Goal: Task Accomplishment & Management: Manage account settings

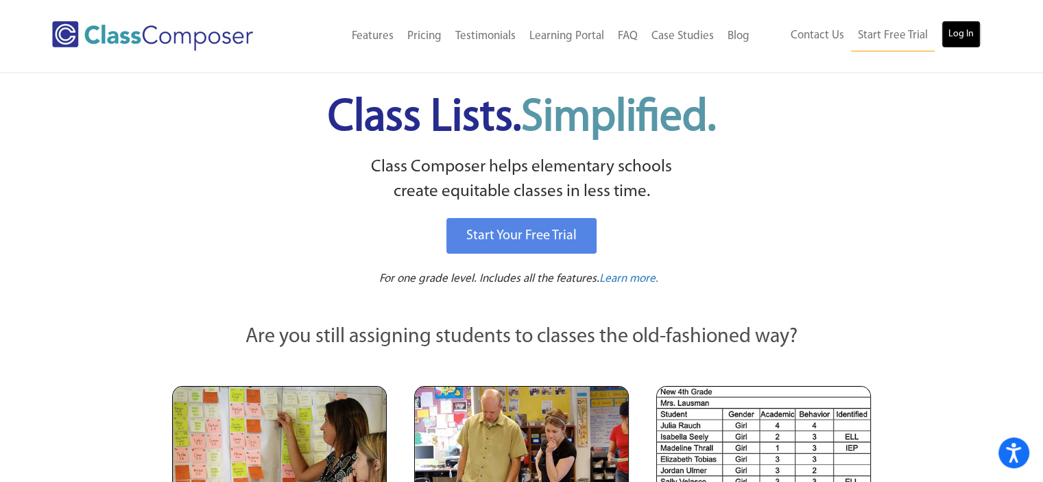
click at [957, 29] on link "Log In" at bounding box center [961, 34] width 39 height 27
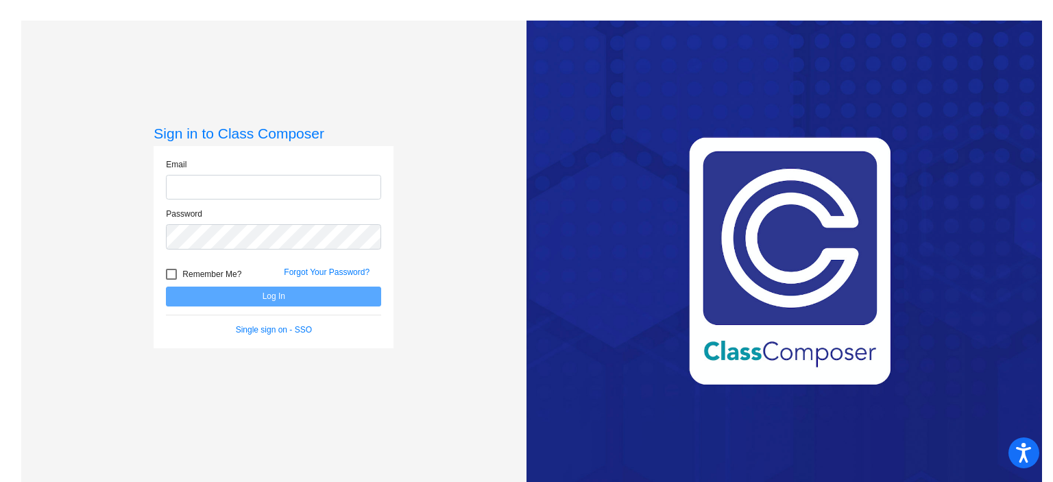
type input "[EMAIL_ADDRESS][DOMAIN_NAME]"
click at [228, 290] on button "Log In" at bounding box center [273, 297] width 215 height 20
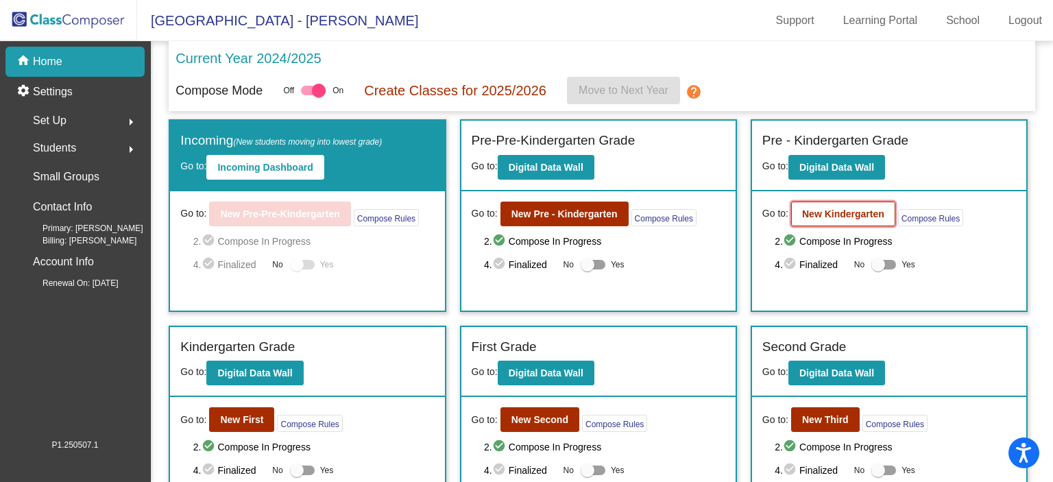
click at [850, 208] on b "New Kindergarten" at bounding box center [843, 213] width 82 height 11
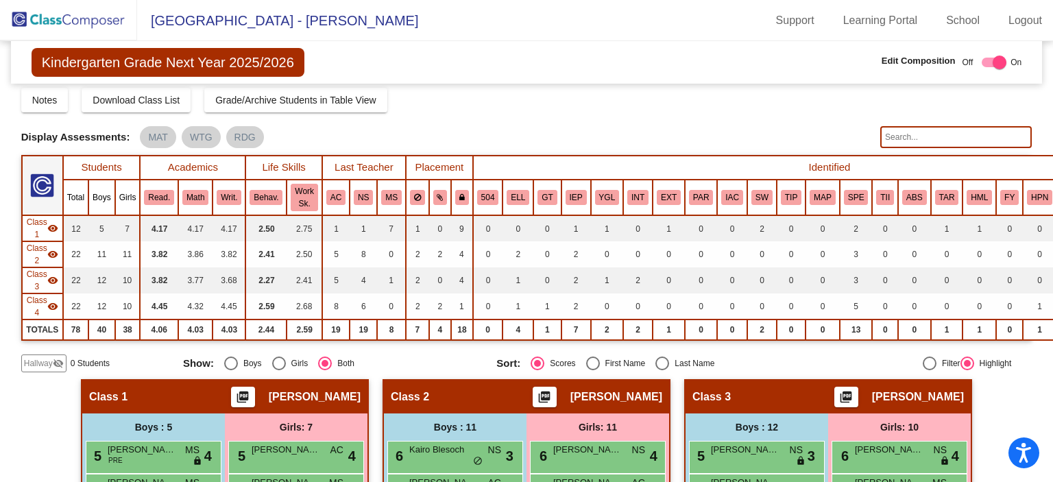
scroll to position [69, 0]
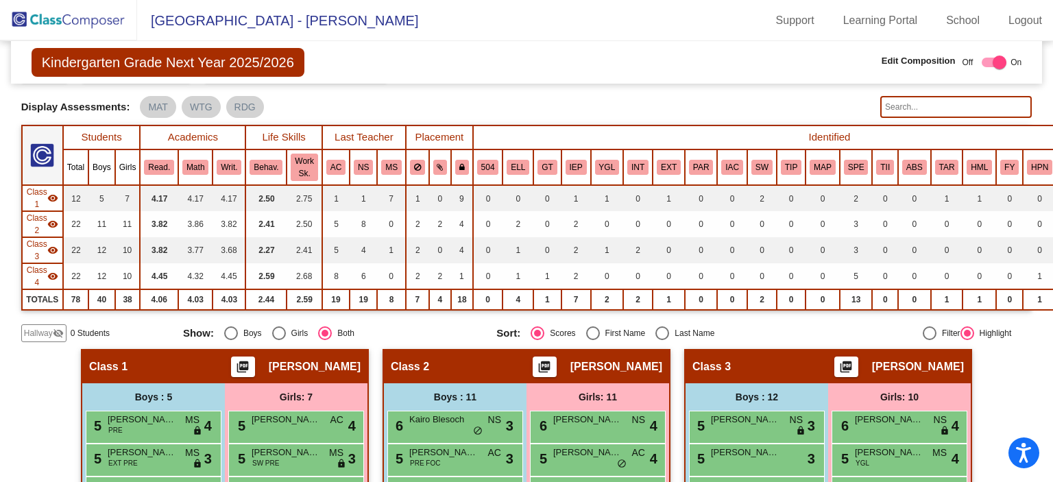
click at [33, 17] on img at bounding box center [68, 20] width 137 height 40
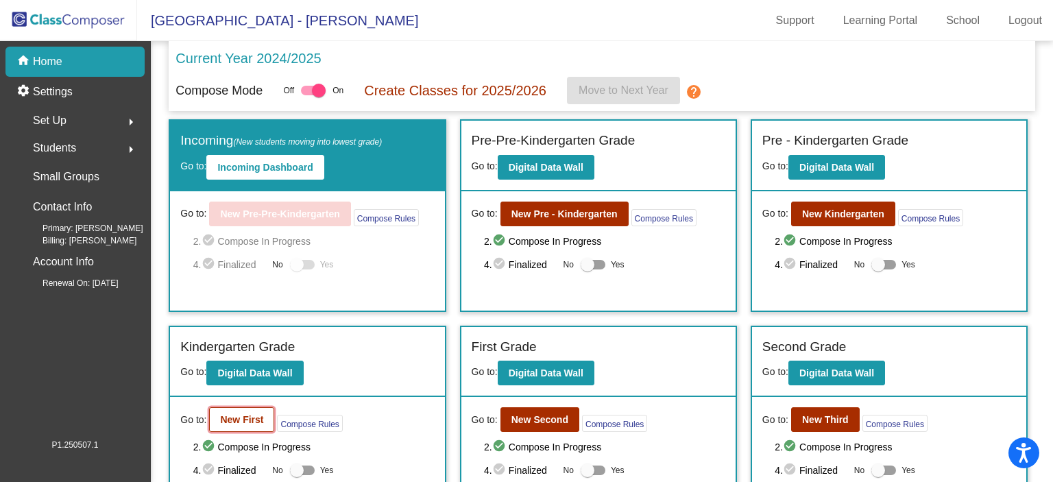
click at [239, 418] on b "New First" at bounding box center [241, 419] width 43 height 11
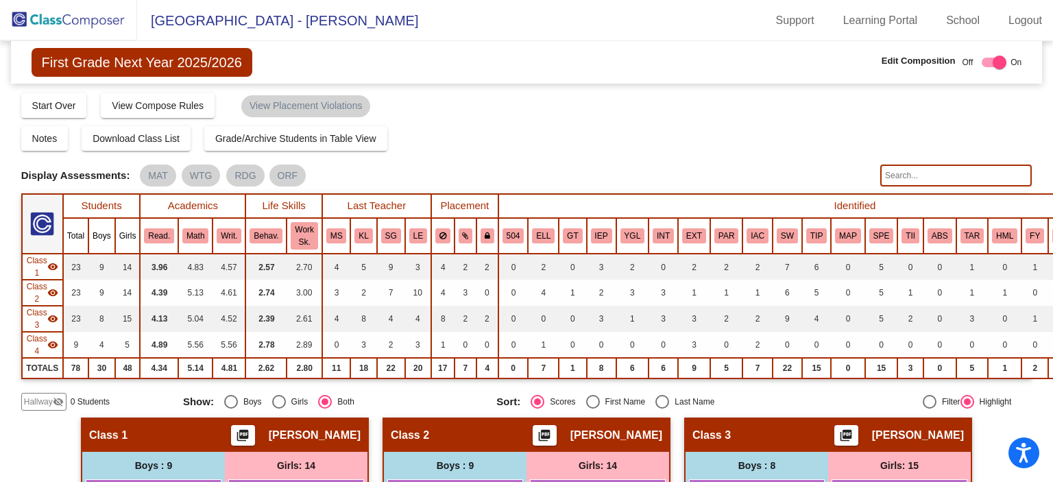
click at [47, 12] on img at bounding box center [68, 20] width 137 height 40
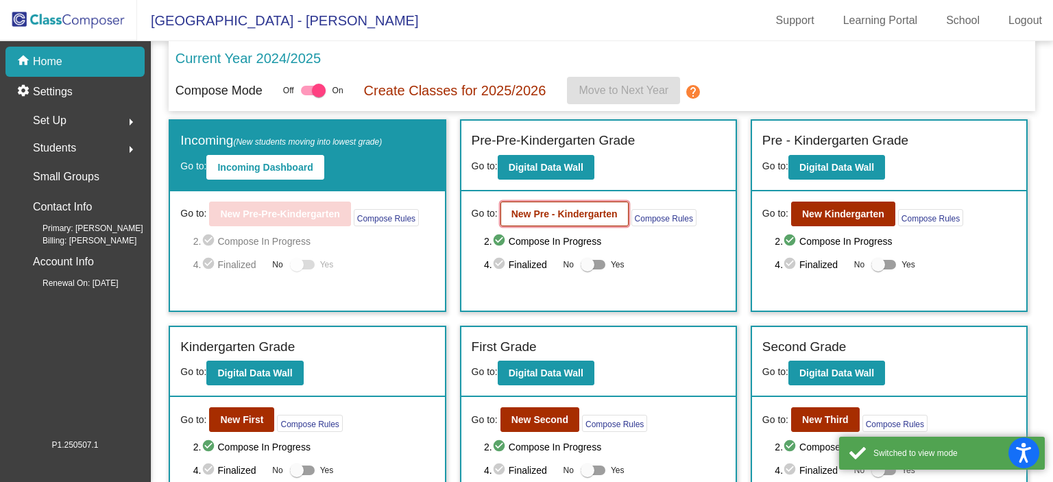
click at [569, 213] on b "New Pre - Kindergarten" at bounding box center [565, 213] width 106 height 11
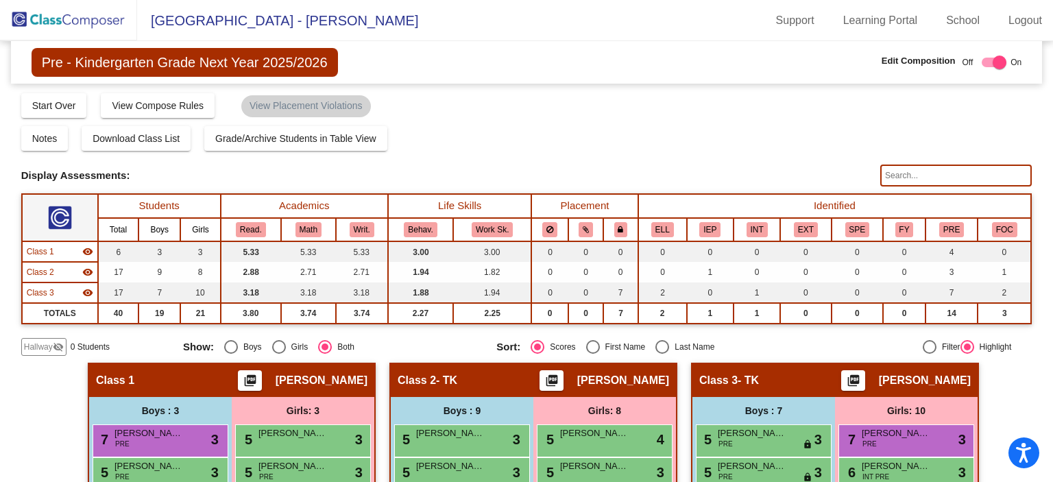
click at [53, 19] on img at bounding box center [68, 20] width 137 height 40
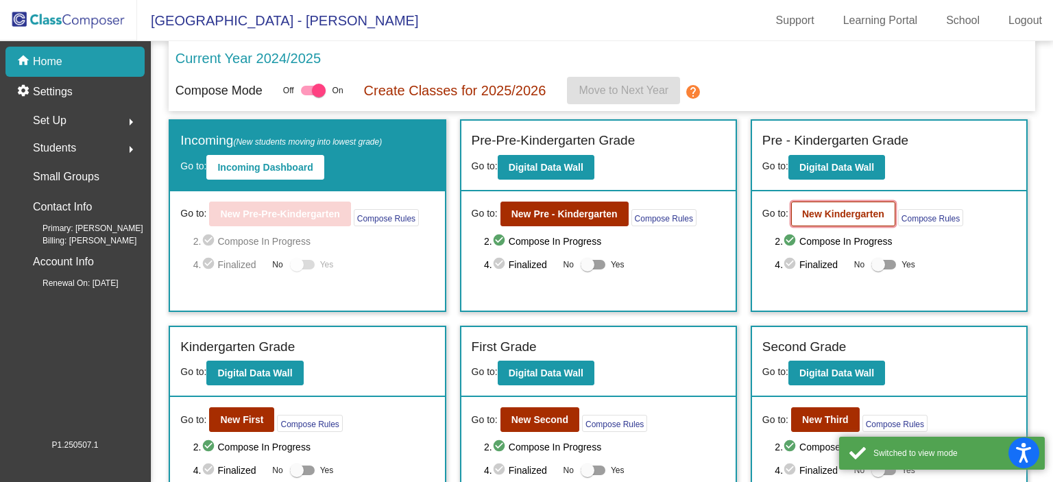
click at [855, 211] on b "New Kindergarten" at bounding box center [843, 213] width 82 height 11
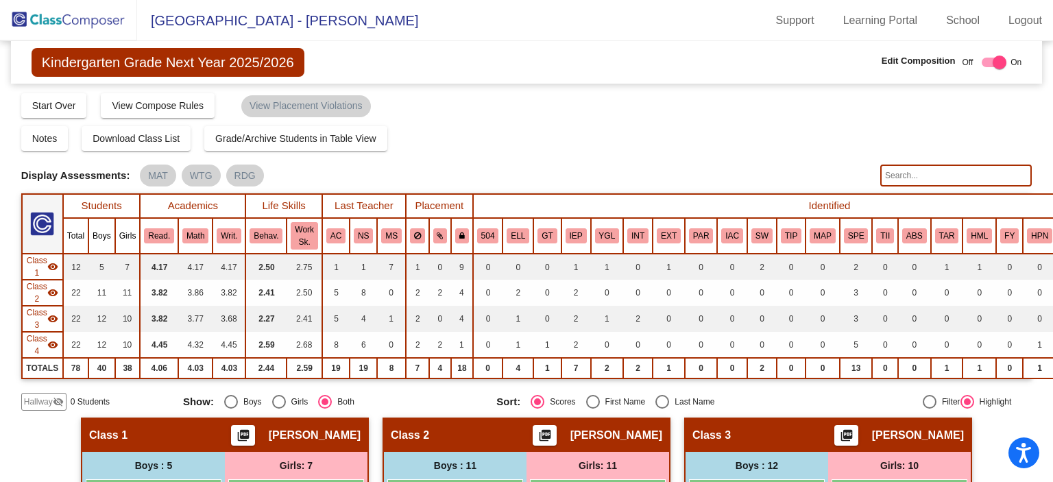
click at [58, 16] on img at bounding box center [68, 20] width 137 height 40
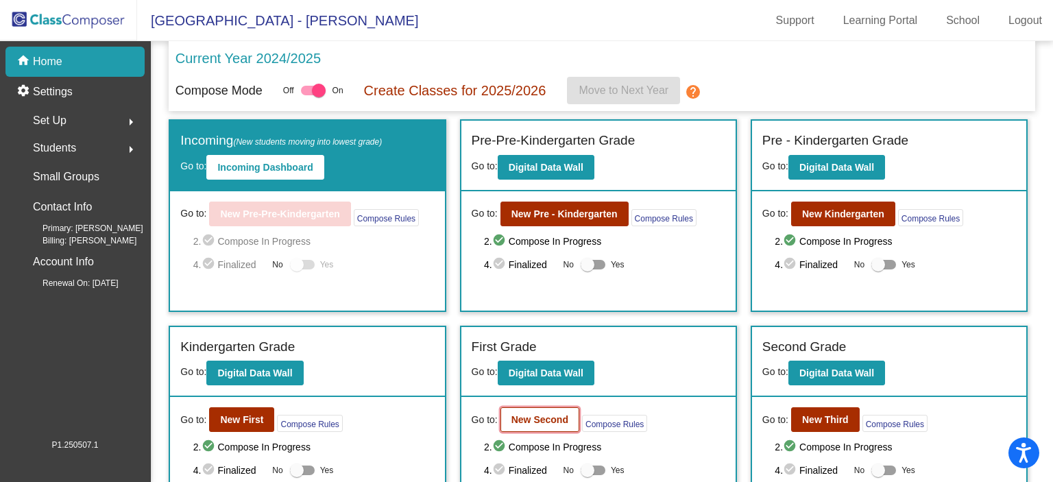
click at [549, 414] on b "New Second" at bounding box center [540, 419] width 57 height 11
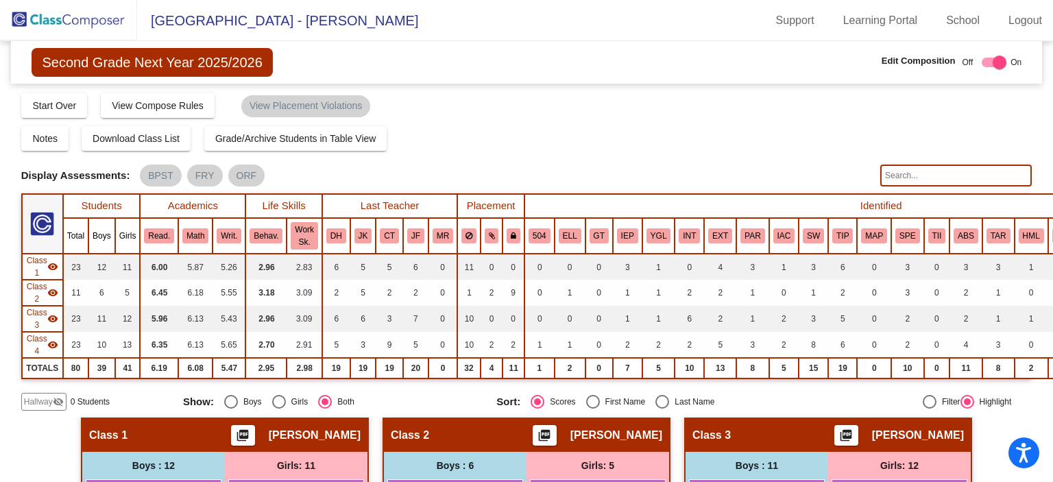
click at [56, 21] on img at bounding box center [68, 20] width 137 height 40
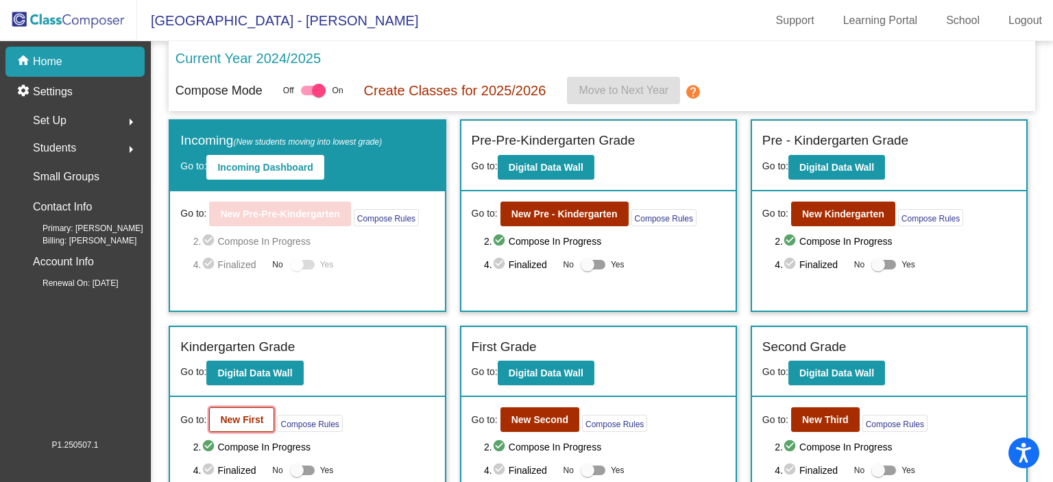
click at [217, 419] on button "New First" at bounding box center [241, 419] width 65 height 25
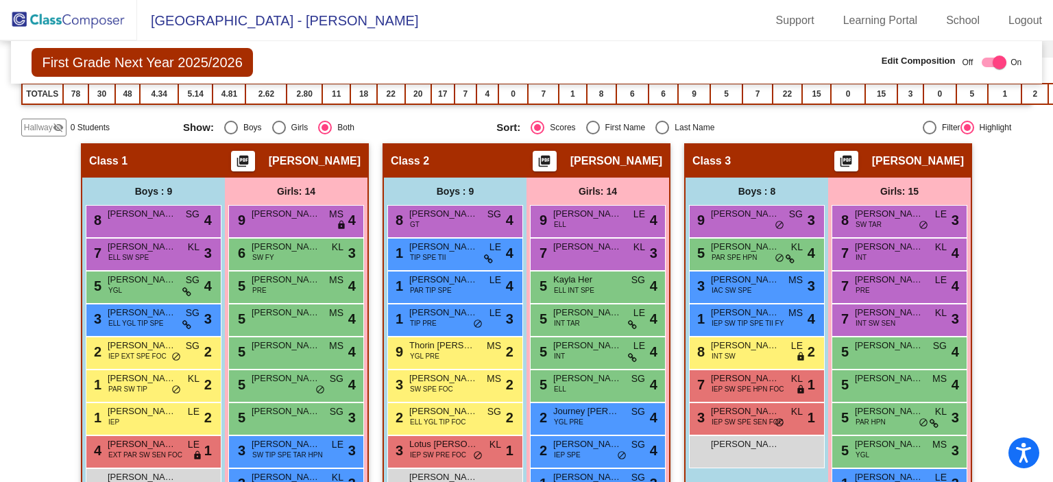
scroll to position [343, 0]
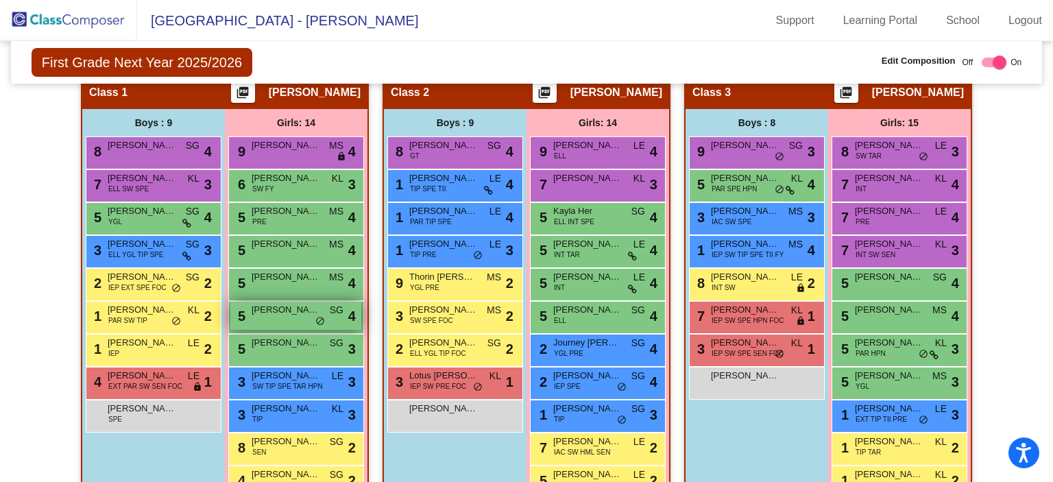
click at [283, 313] on div "5 Carter Griswold SG lock do_not_disturb_alt 4" at bounding box center [295, 316] width 131 height 28
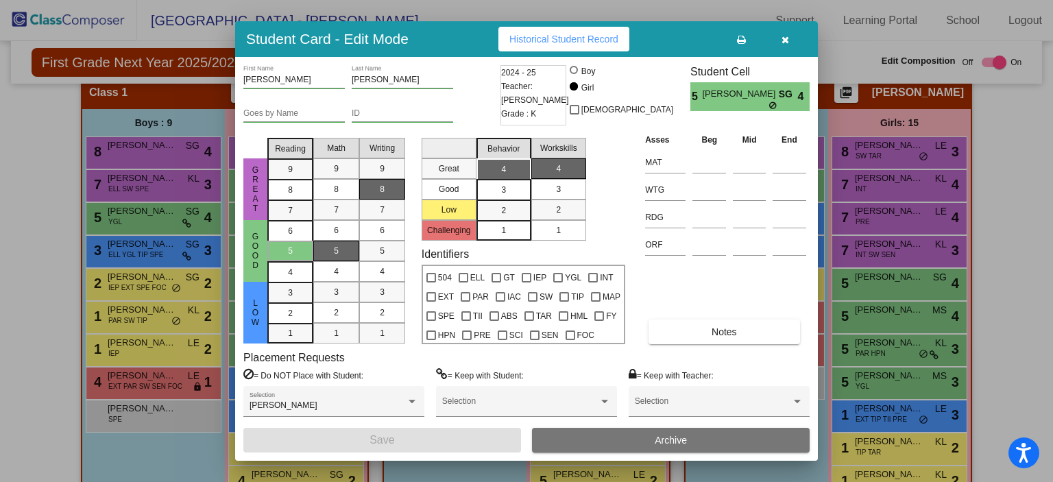
click at [784, 40] on icon "button" at bounding box center [786, 40] width 8 height 10
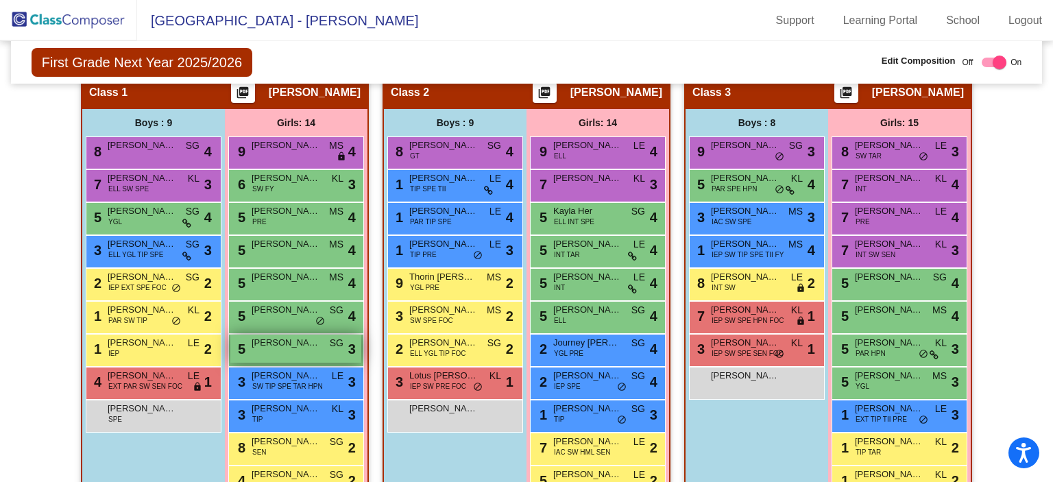
click at [280, 348] on div "5 Malia Patterson SG lock do_not_disturb_alt 3" at bounding box center [295, 349] width 131 height 28
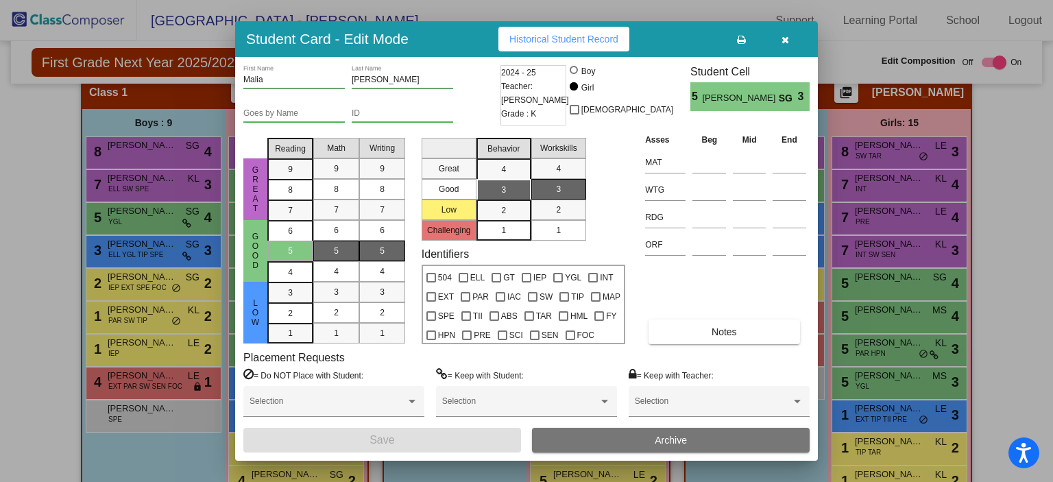
click at [782, 41] on icon "button" at bounding box center [786, 40] width 8 height 10
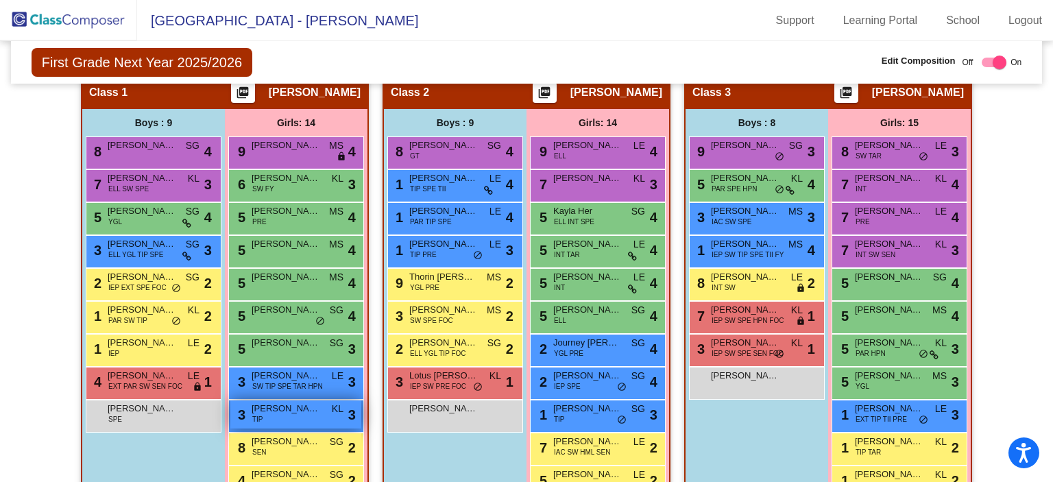
click at [246, 412] on div "3 Lucy White TIP KL lock do_not_disturb_alt 3" at bounding box center [295, 415] width 131 height 28
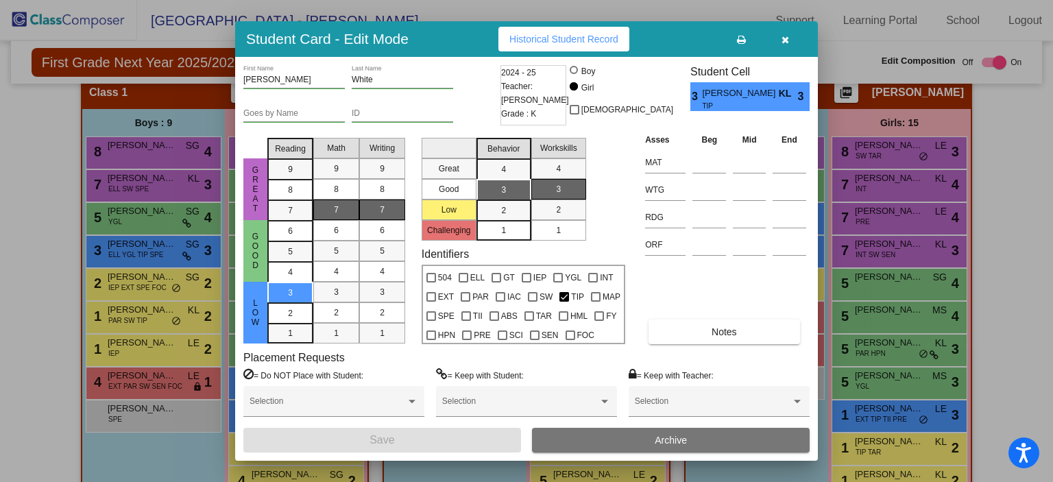
click at [789, 40] on button "button" at bounding box center [785, 39] width 44 height 25
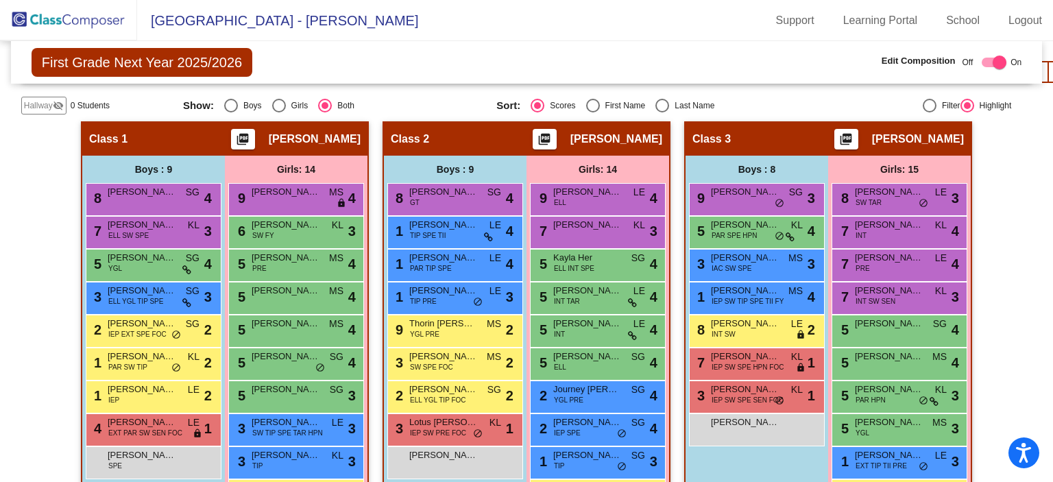
scroll to position [274, 0]
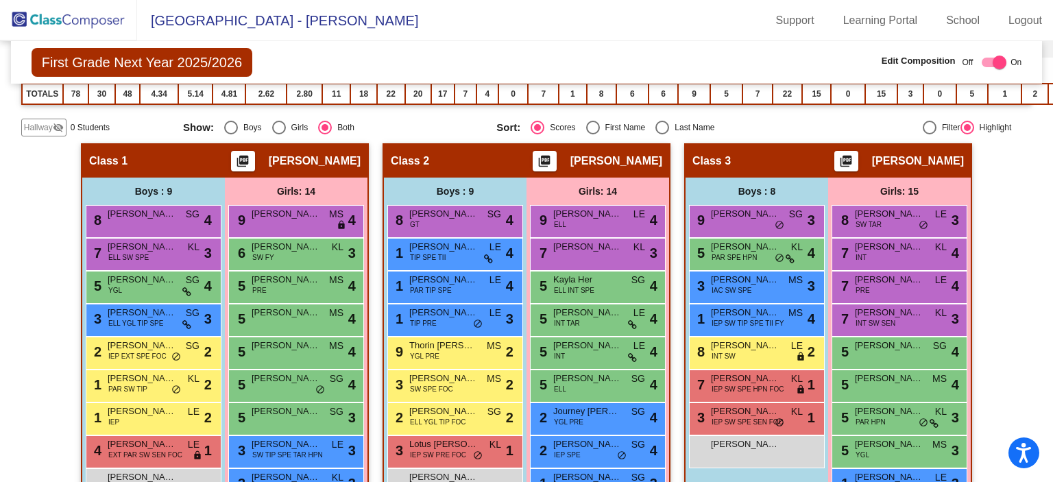
click at [45, 13] on img at bounding box center [68, 20] width 137 height 40
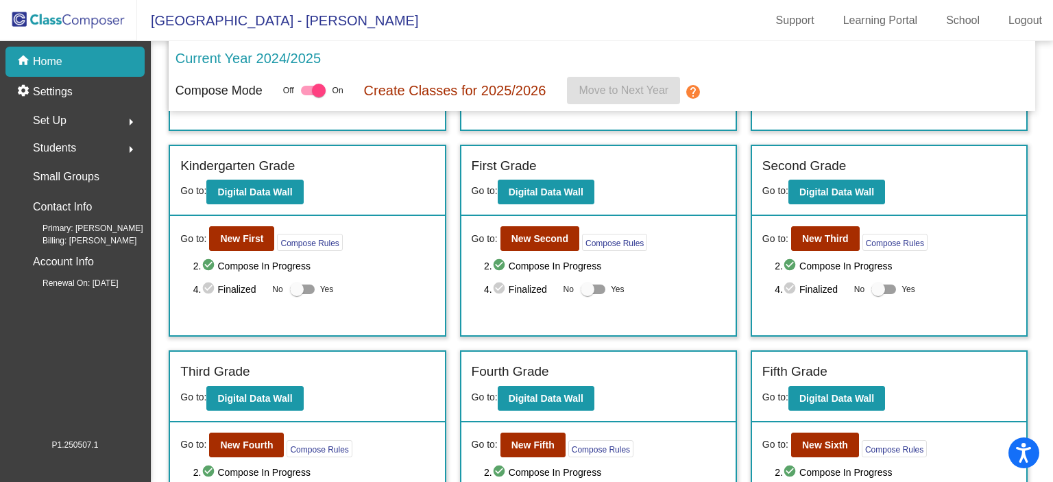
scroll to position [206, 0]
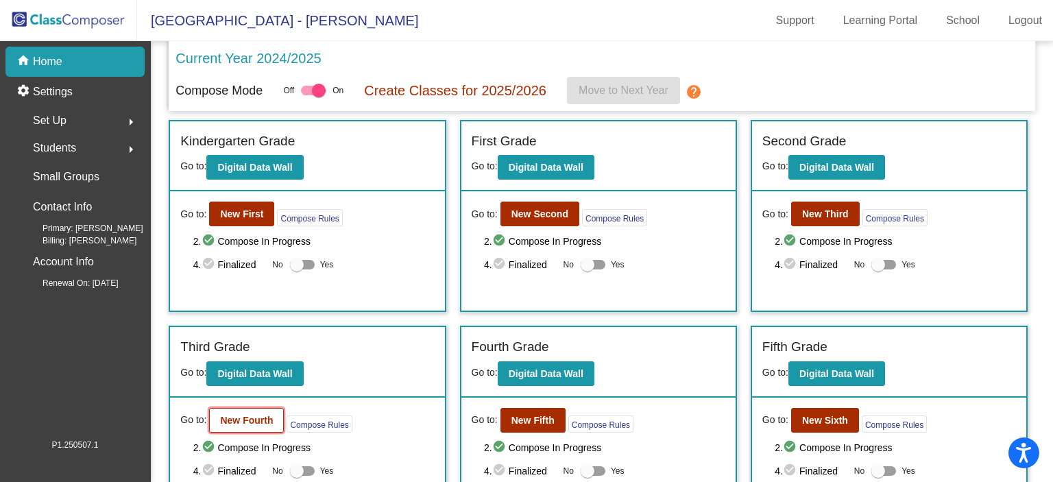
click at [232, 419] on b "New Fourth" at bounding box center [246, 420] width 53 height 11
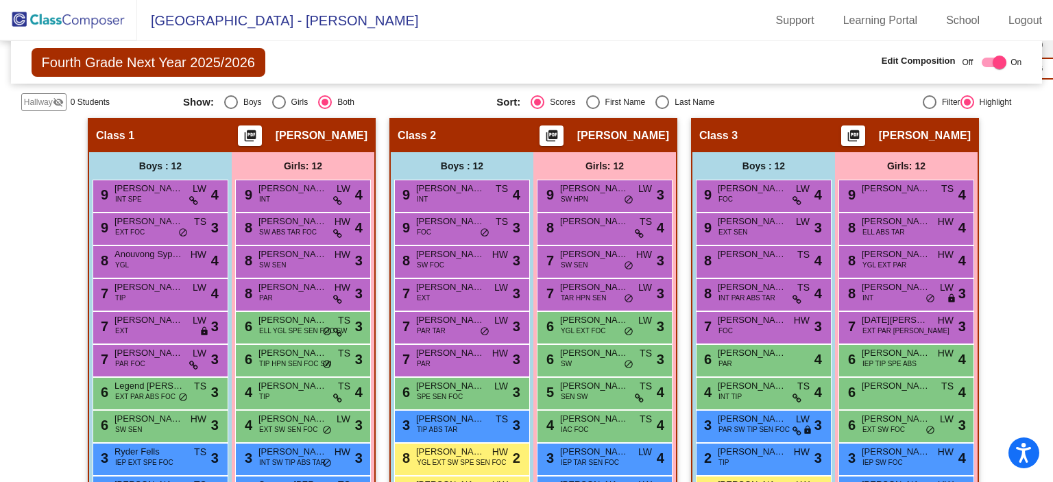
scroll to position [274, 0]
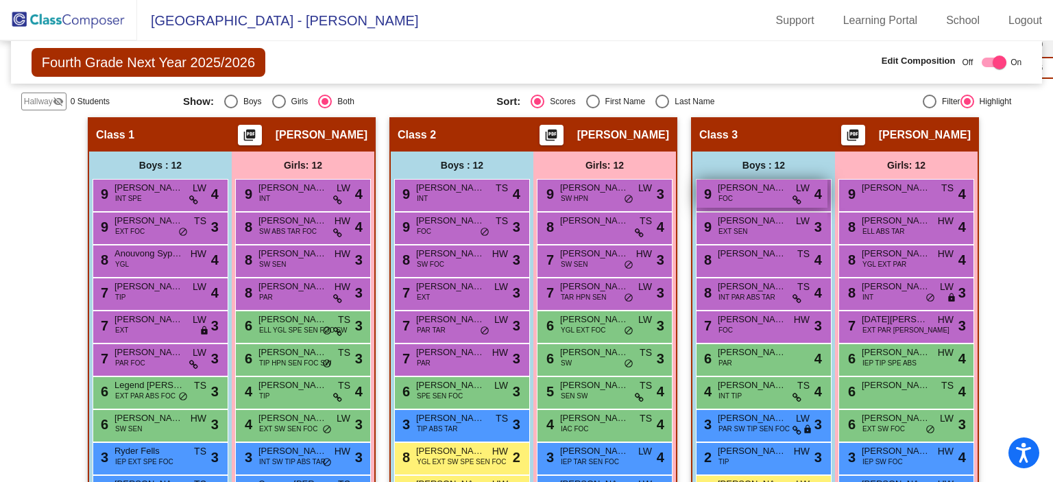
click at [767, 189] on span "Kane Young" at bounding box center [752, 188] width 69 height 14
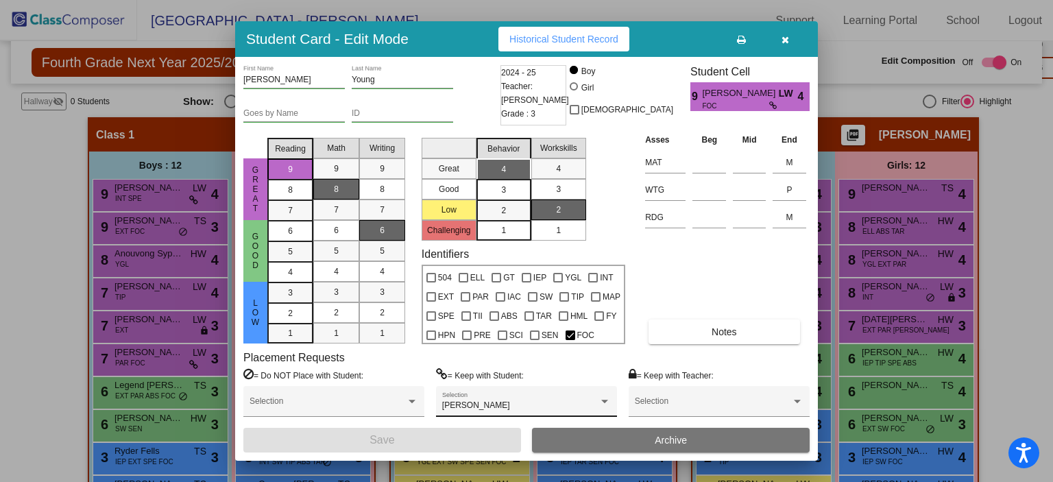
click at [590, 397] on div "Cylas Engel Selection" at bounding box center [526, 404] width 169 height 25
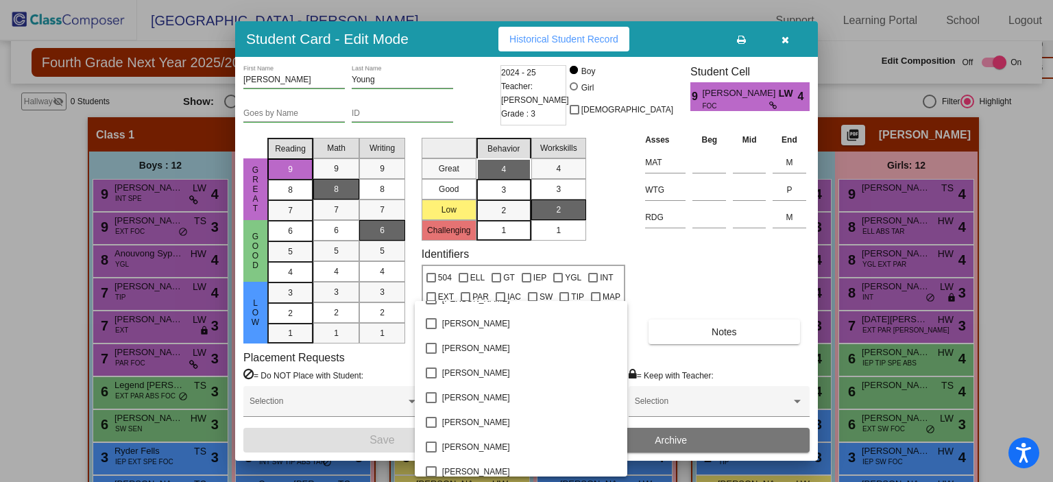
scroll to position [411, 0]
click at [427, 464] on mat-pseudo-checkbox at bounding box center [431, 469] width 11 height 11
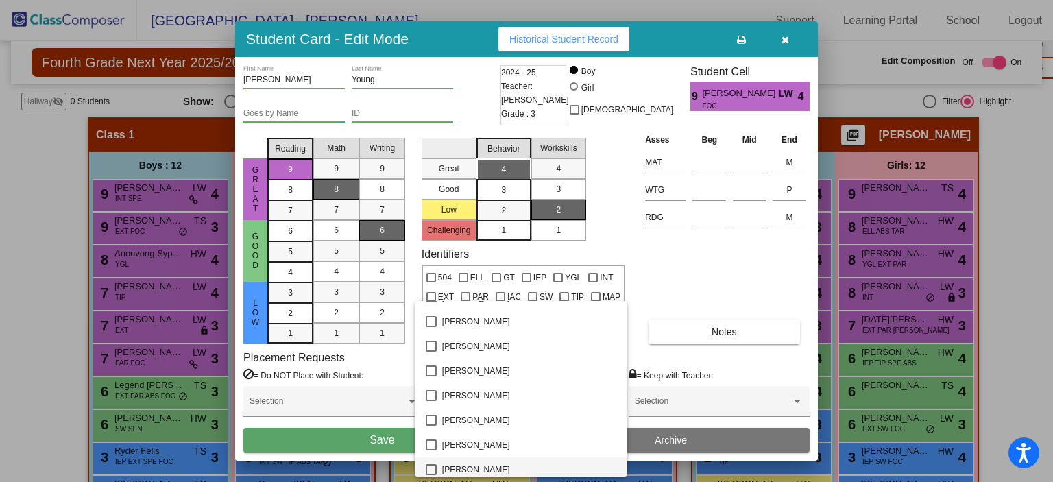
click at [370, 439] on div at bounding box center [526, 241] width 1053 height 482
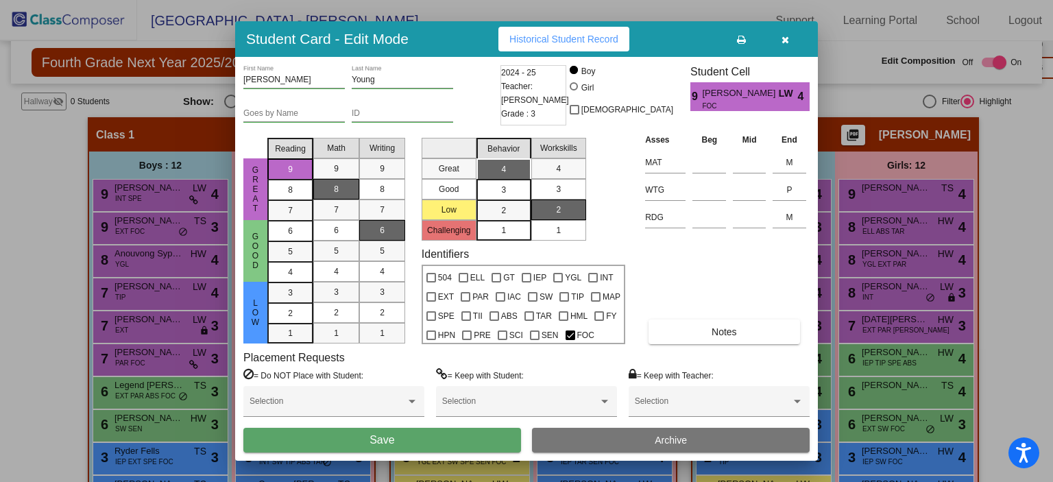
click at [786, 41] on icon "button" at bounding box center [786, 40] width 8 height 10
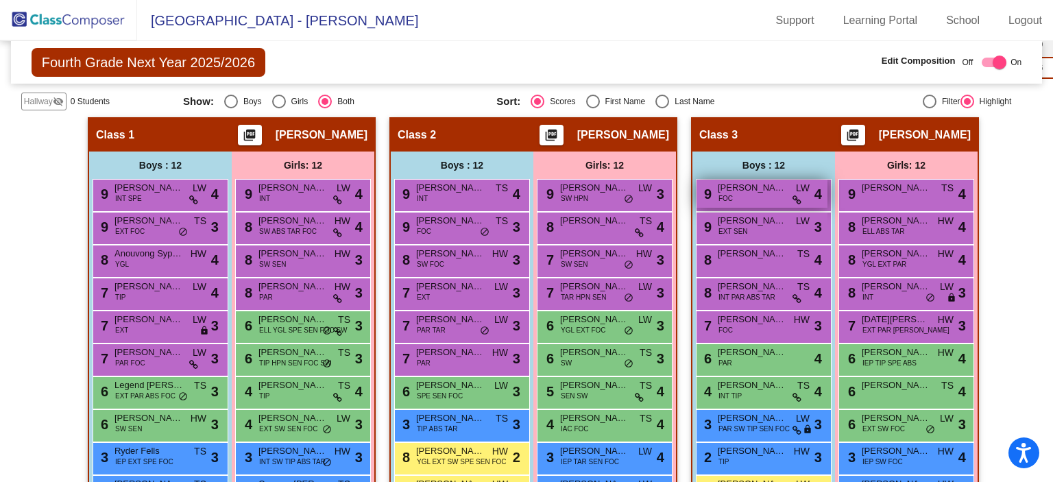
scroll to position [343, 0]
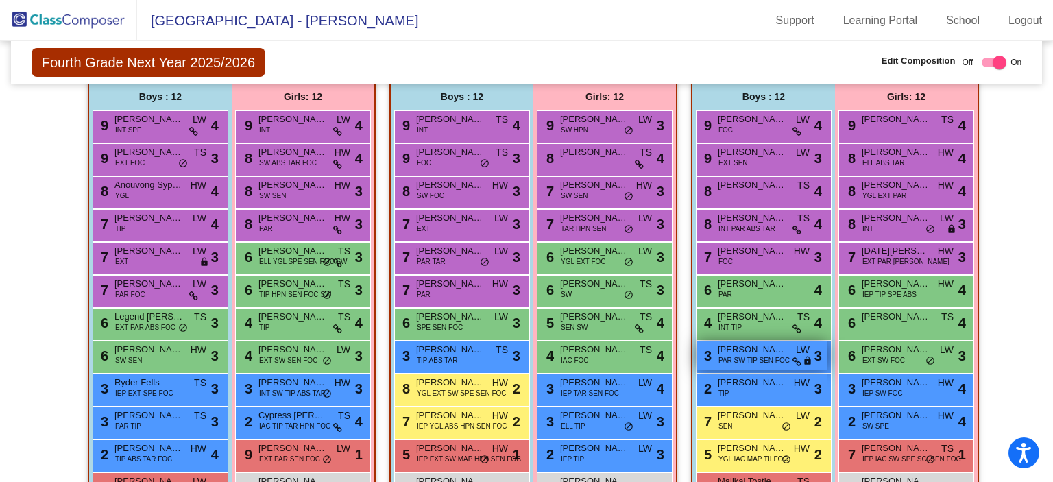
click at [765, 355] on span "PAR SW TIP SEN FOC" at bounding box center [754, 360] width 71 height 10
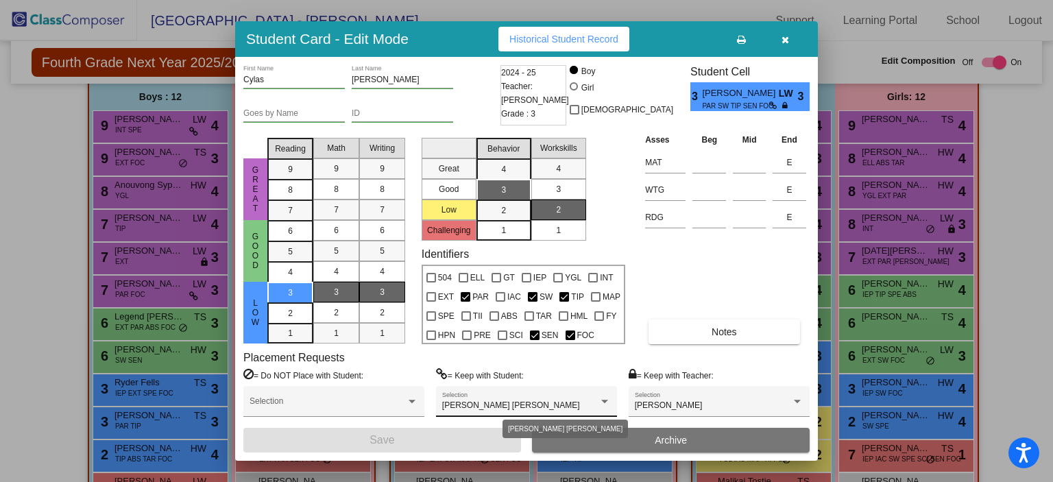
click at [594, 400] on div "Kane Young Selection" at bounding box center [526, 404] width 169 height 25
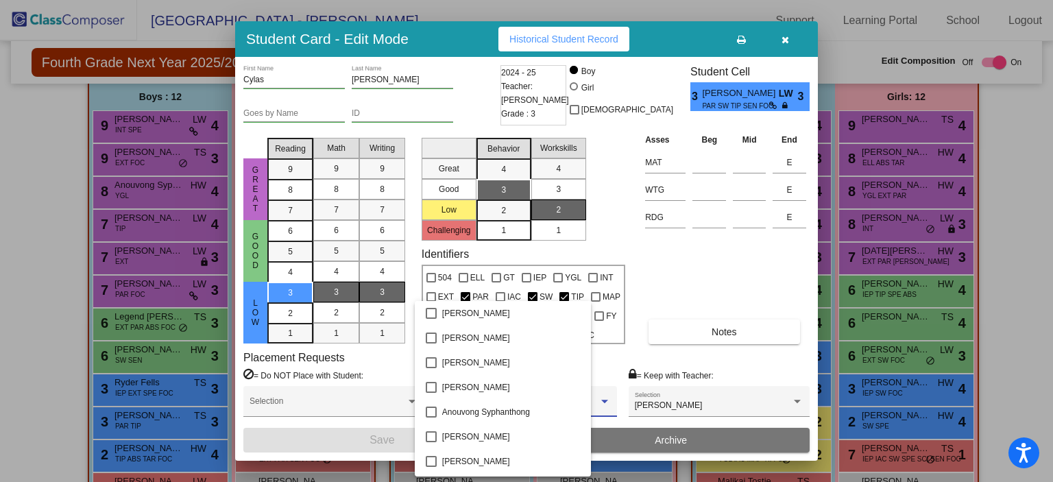
scroll to position [894, 0]
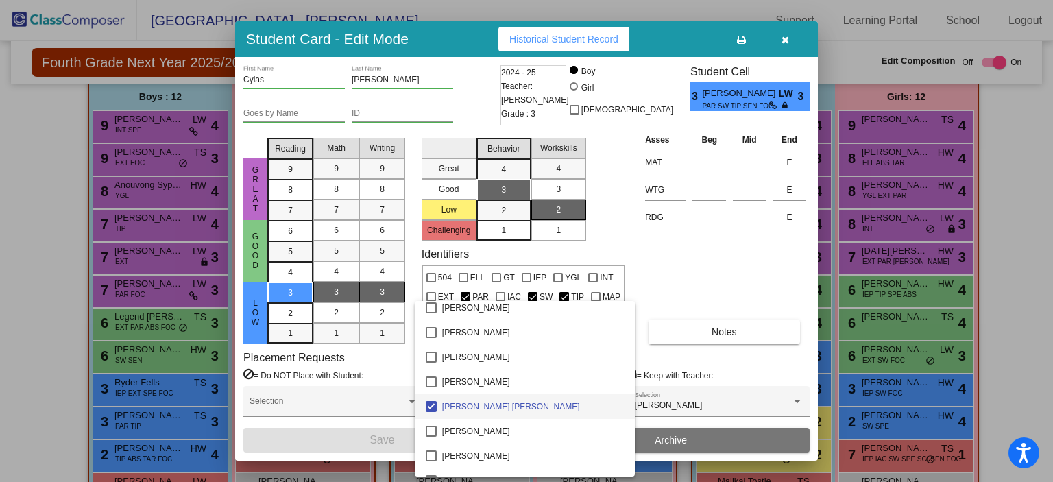
click at [470, 407] on span "Kane Young" at bounding box center [533, 406] width 182 height 25
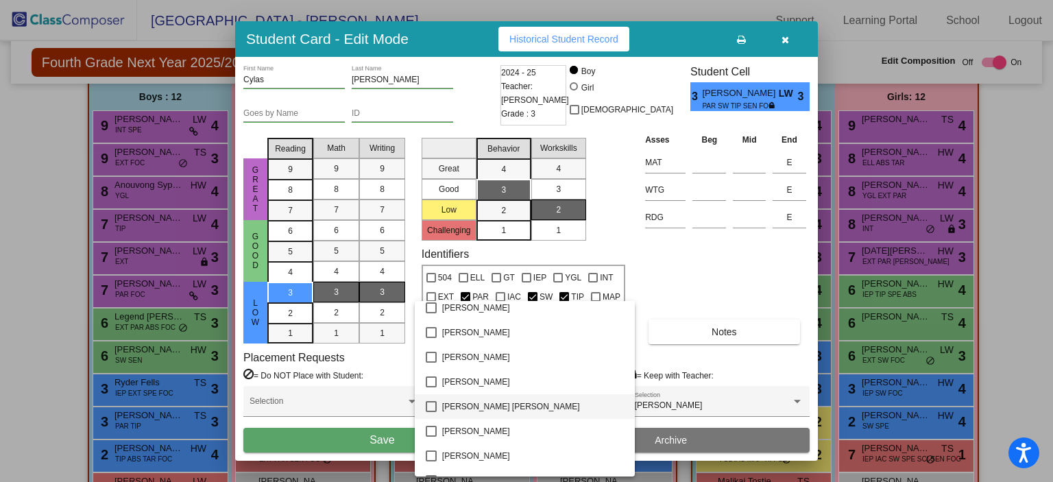
click at [333, 441] on div at bounding box center [526, 241] width 1053 height 482
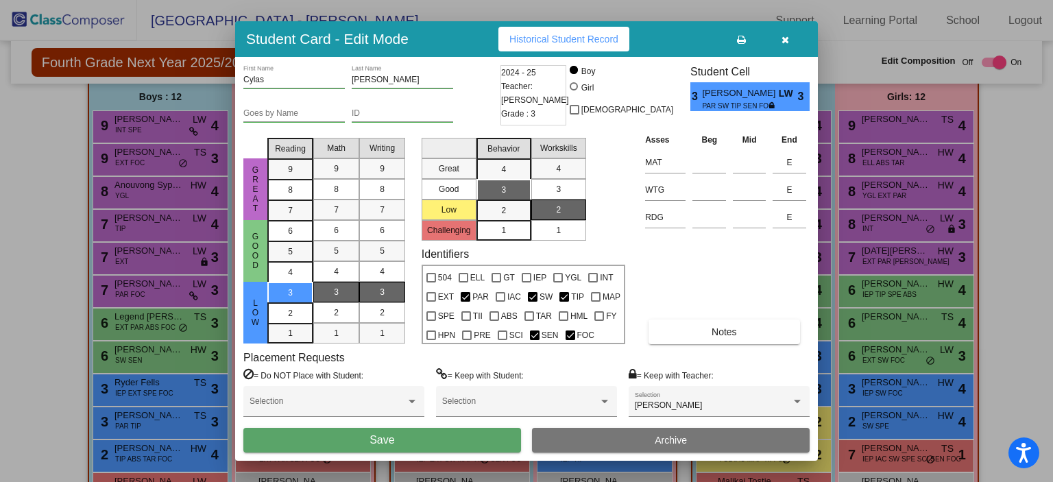
click at [782, 38] on icon "button" at bounding box center [786, 40] width 8 height 10
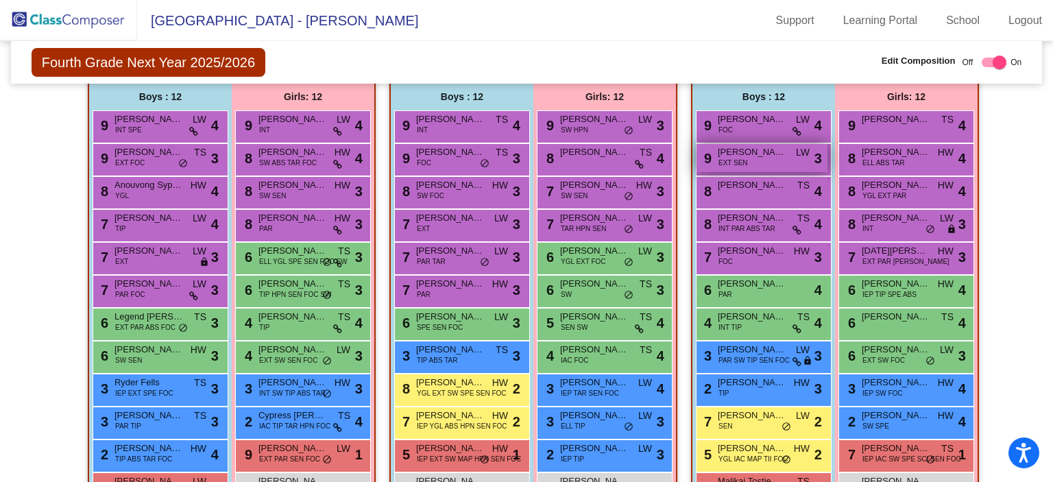
scroll to position [392, 0]
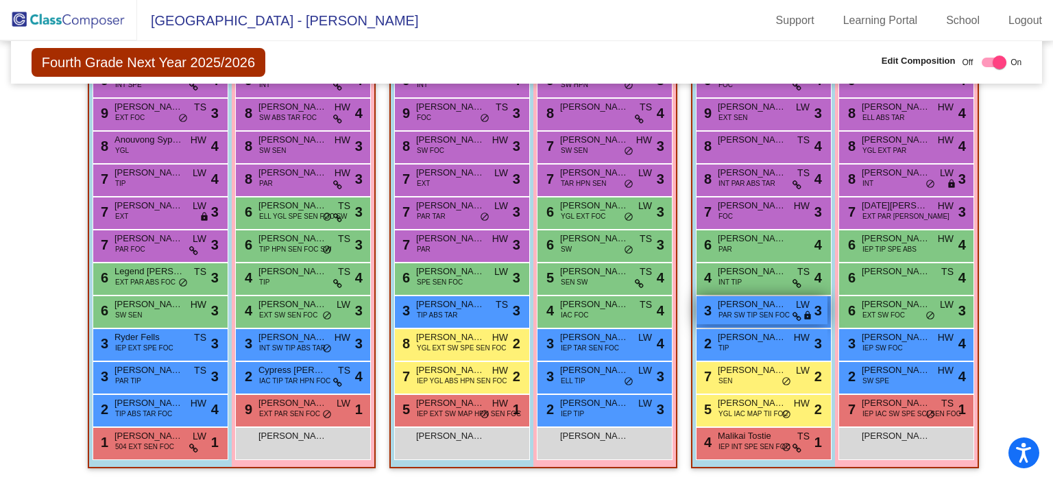
click at [765, 311] on span "PAR SW TIP SEN FOC" at bounding box center [754, 315] width 71 height 10
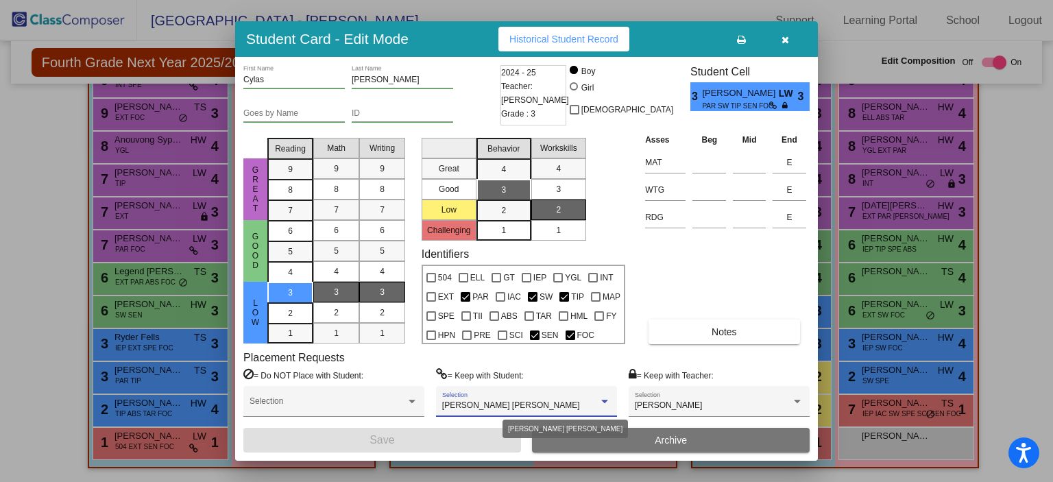
click at [600, 398] on div at bounding box center [605, 402] width 12 height 10
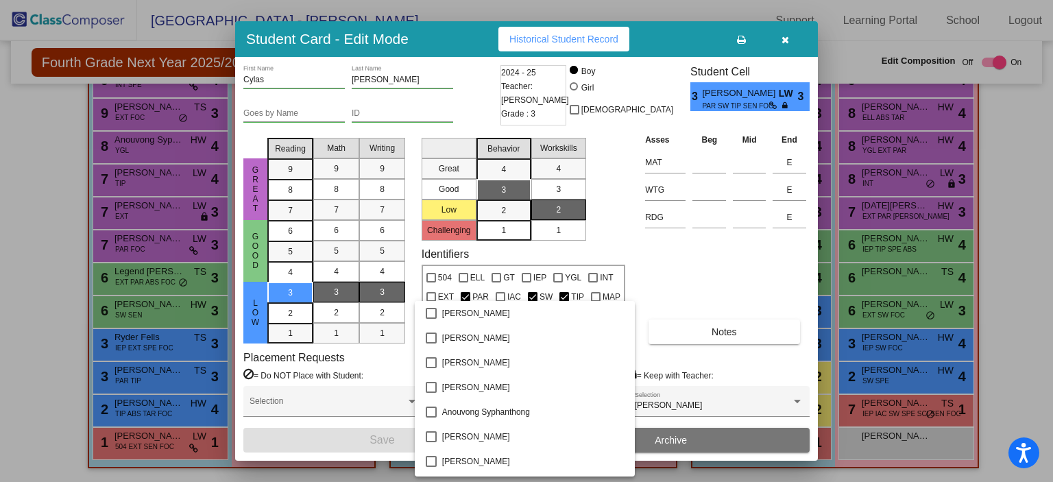
scroll to position [894, 0]
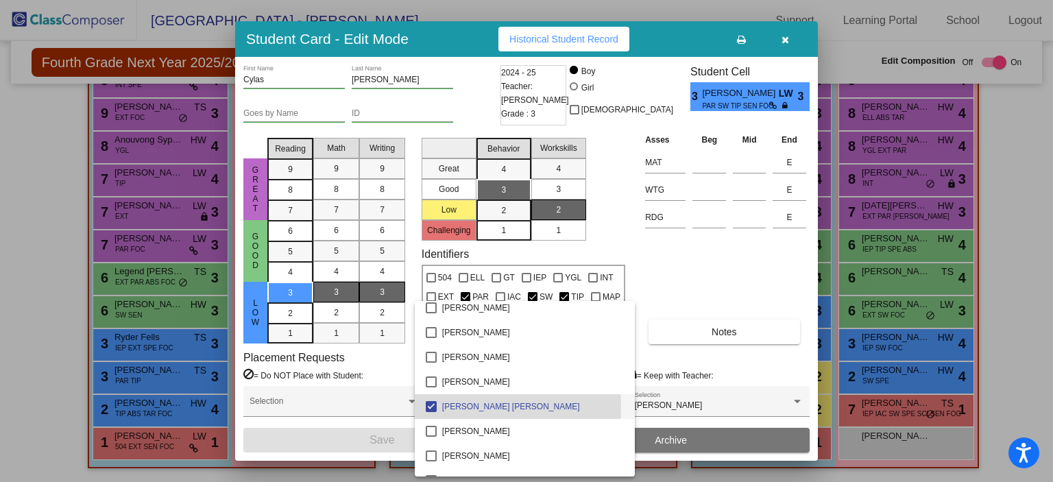
click at [475, 407] on span "Kane Young" at bounding box center [533, 406] width 182 height 25
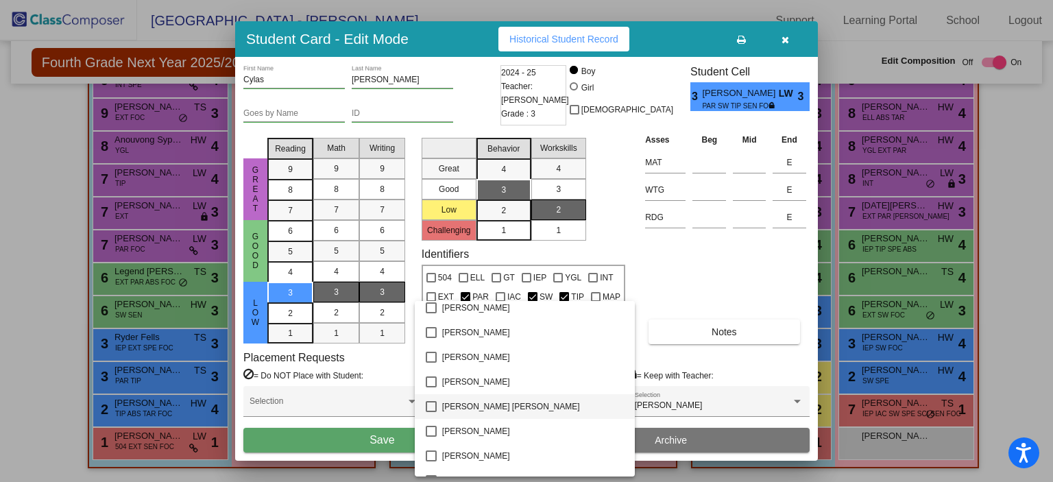
click at [363, 438] on div at bounding box center [526, 241] width 1053 height 482
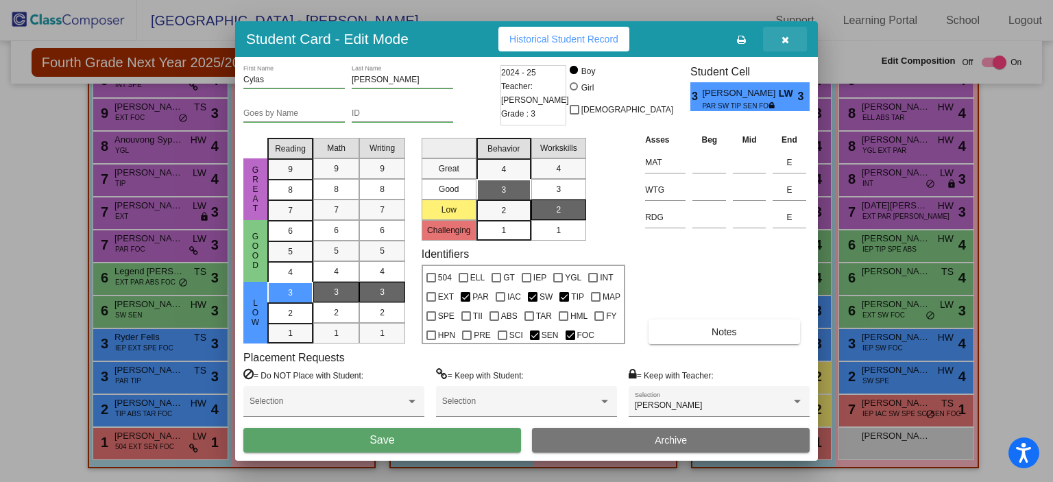
click at [779, 31] on button "button" at bounding box center [785, 39] width 44 height 25
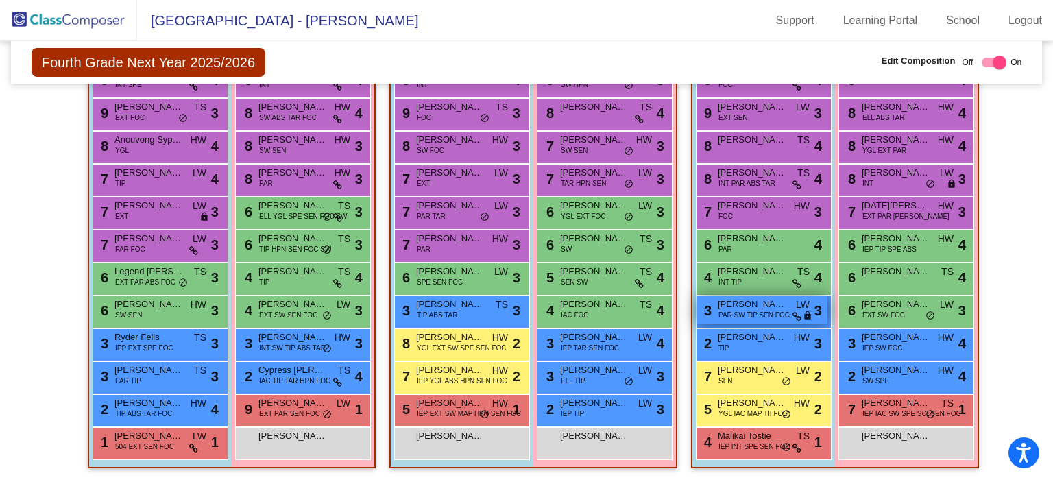
click at [787, 301] on div "3 Cylas Engel PAR SW TIP SEN FOC LW lock do_not_disturb_alt 3" at bounding box center [762, 310] width 131 height 28
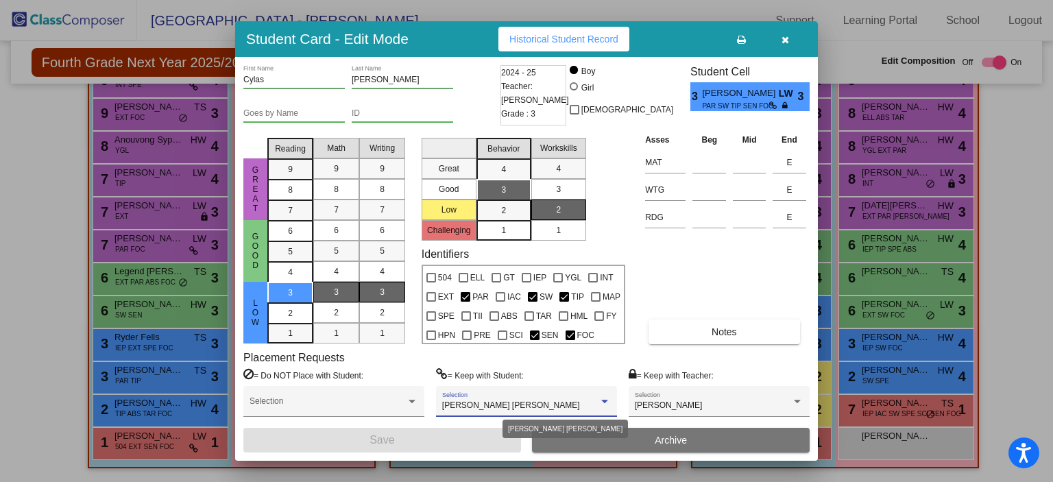
click at [604, 405] on div at bounding box center [605, 402] width 12 height 10
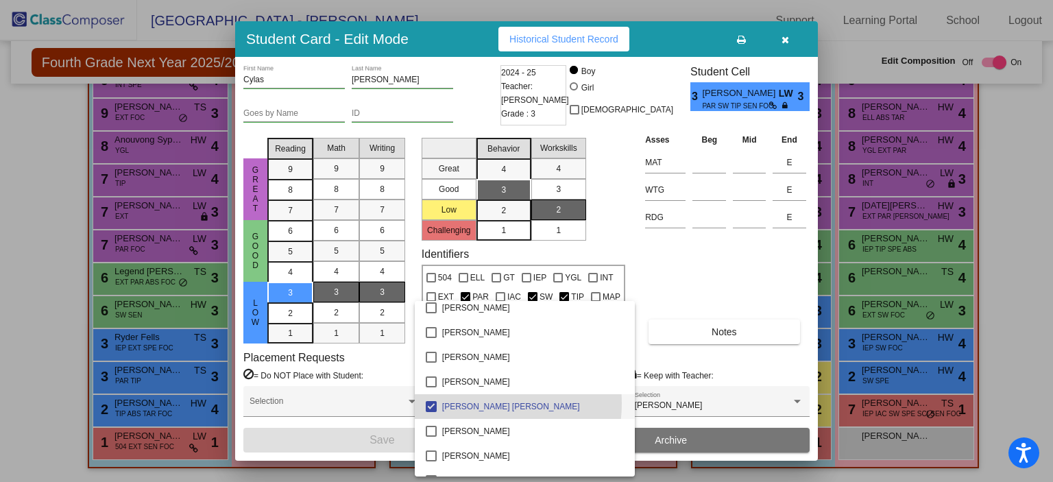
click at [475, 403] on span "Kane Young" at bounding box center [533, 406] width 182 height 25
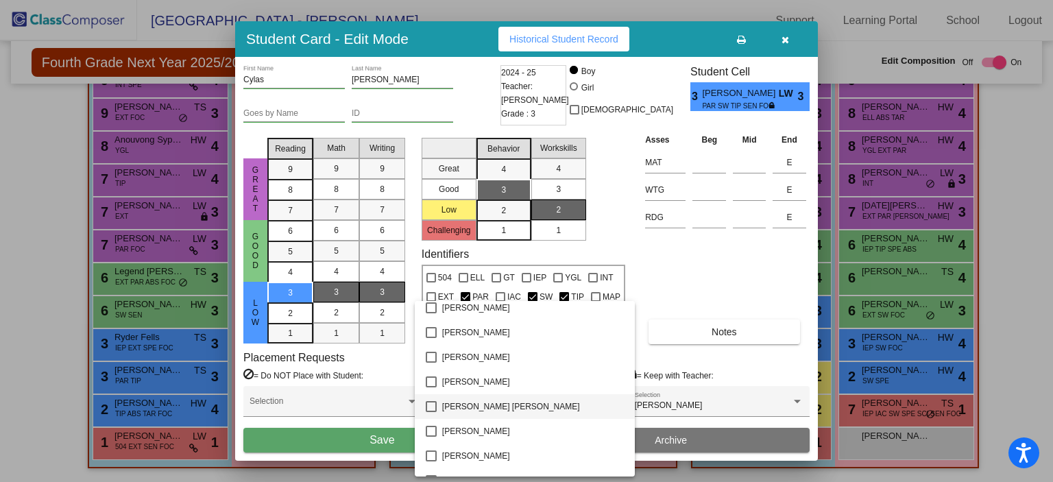
click at [381, 437] on div at bounding box center [526, 241] width 1053 height 482
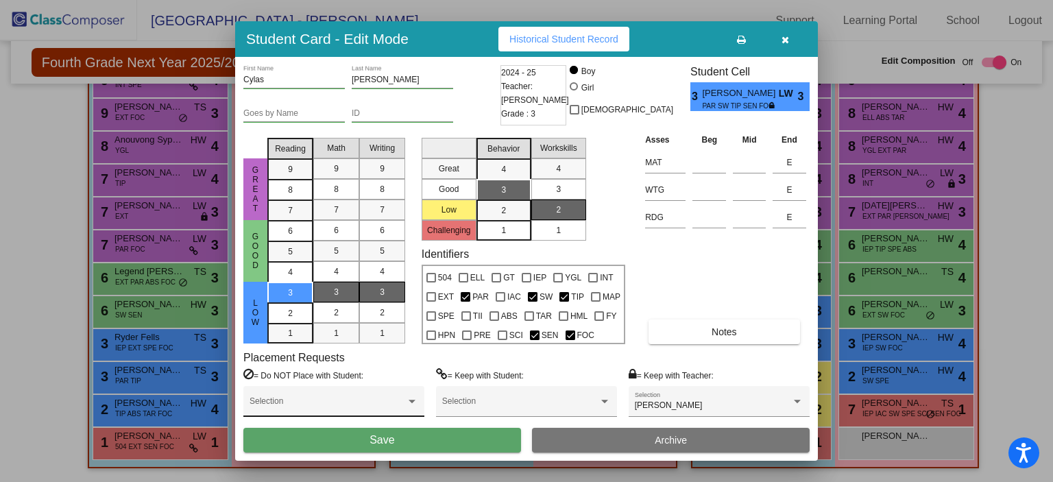
click at [339, 398] on div "Selection" at bounding box center [334, 404] width 169 height 25
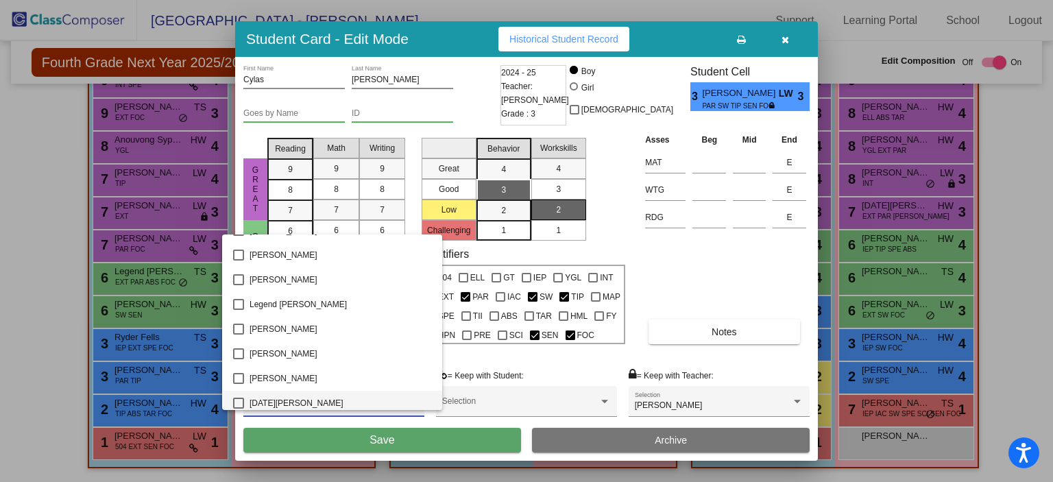
scroll to position [960, 0]
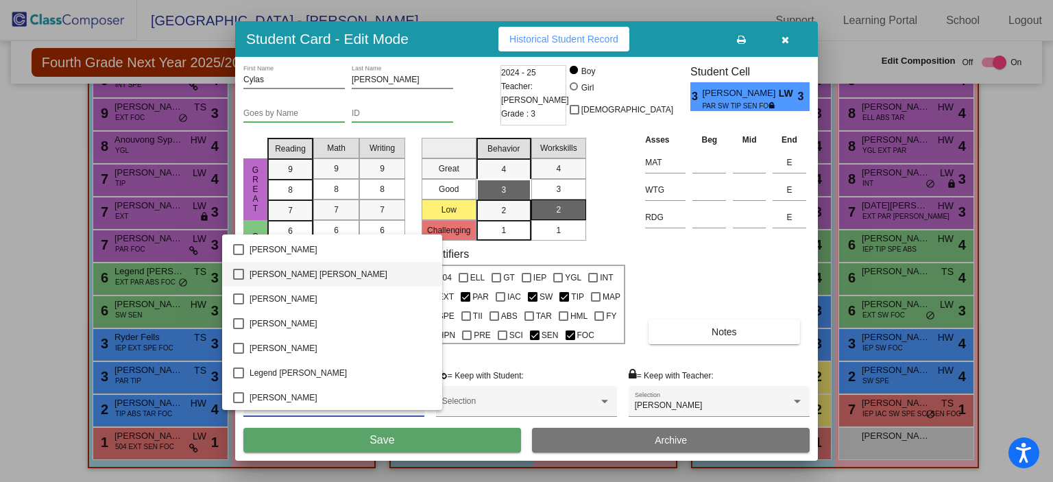
click at [247, 274] on mat-option "Kane Young" at bounding box center [332, 274] width 220 height 25
click at [291, 439] on div at bounding box center [526, 241] width 1053 height 482
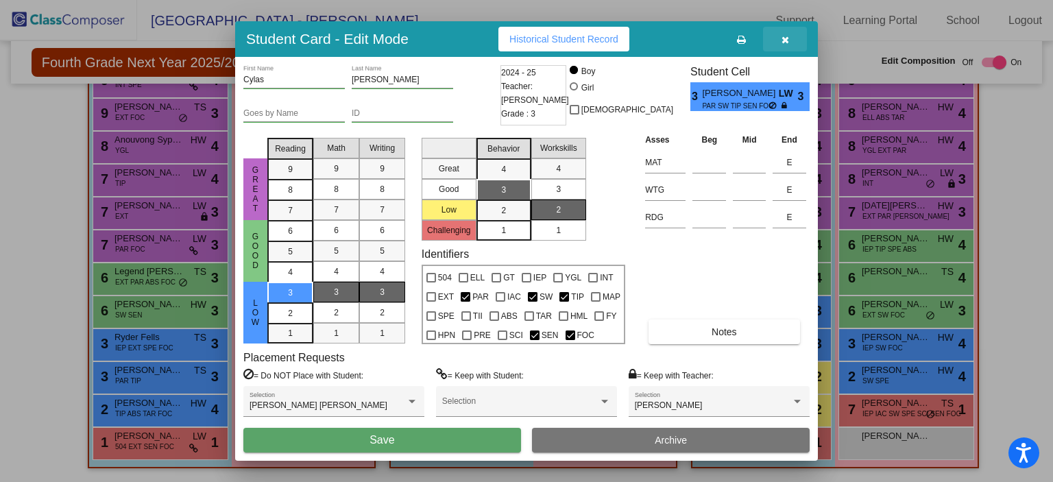
click at [780, 35] on button "button" at bounding box center [785, 39] width 44 height 25
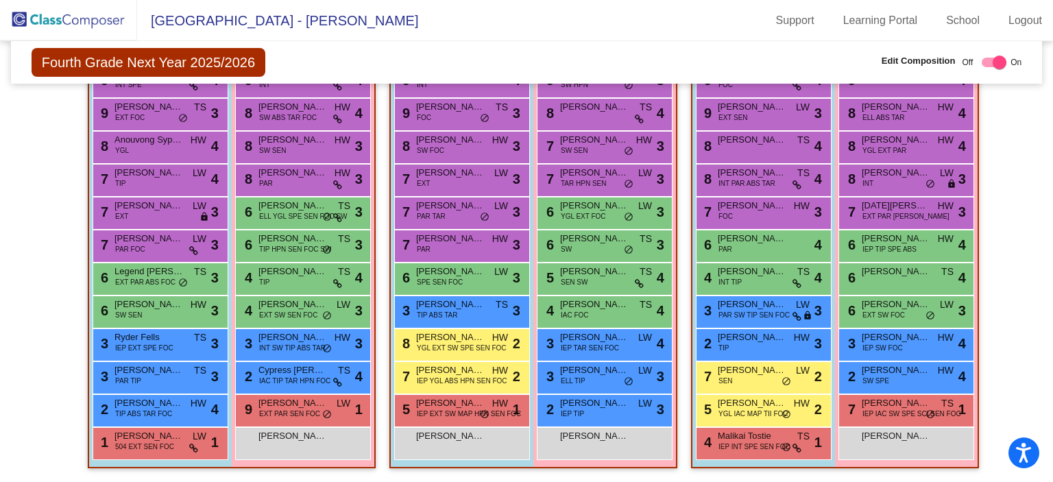
click at [38, 20] on img at bounding box center [68, 20] width 137 height 40
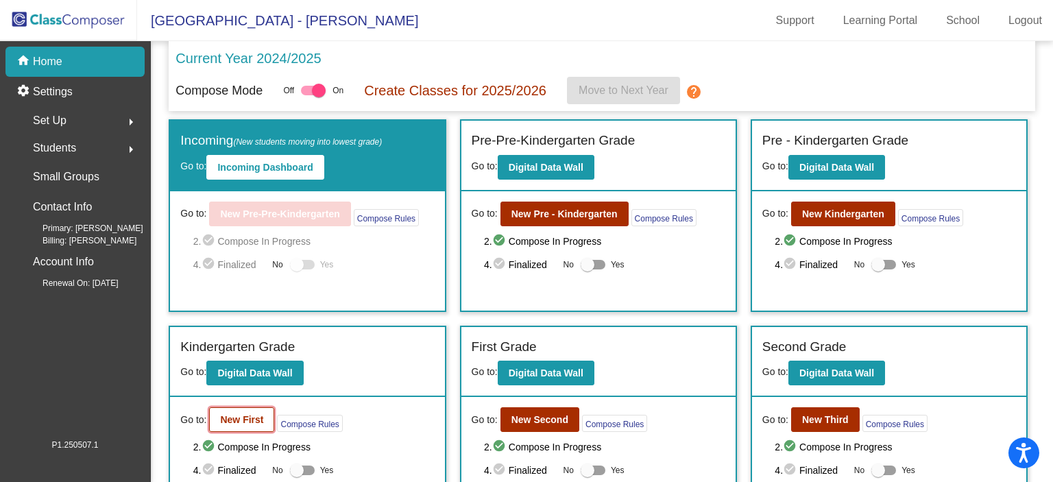
click at [239, 409] on button "New First" at bounding box center [241, 419] width 65 height 25
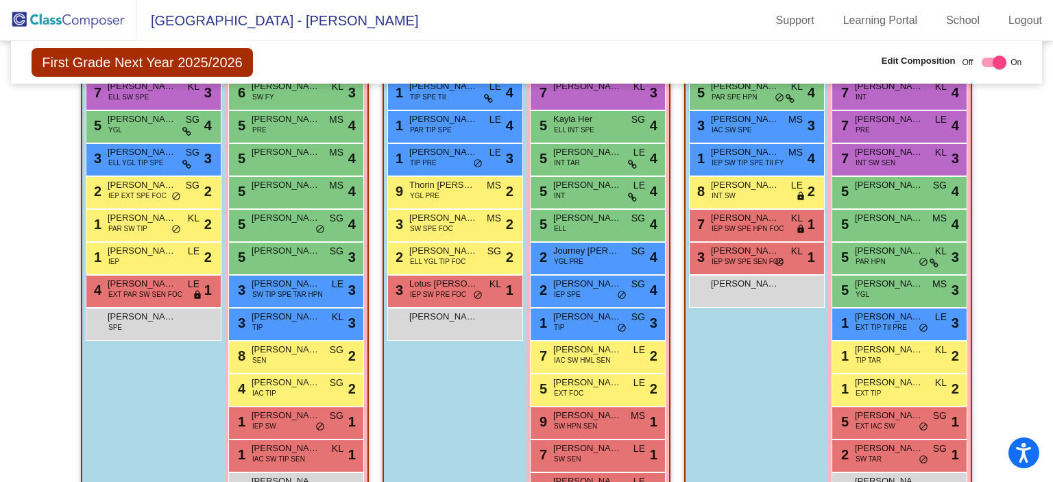
scroll to position [411, 0]
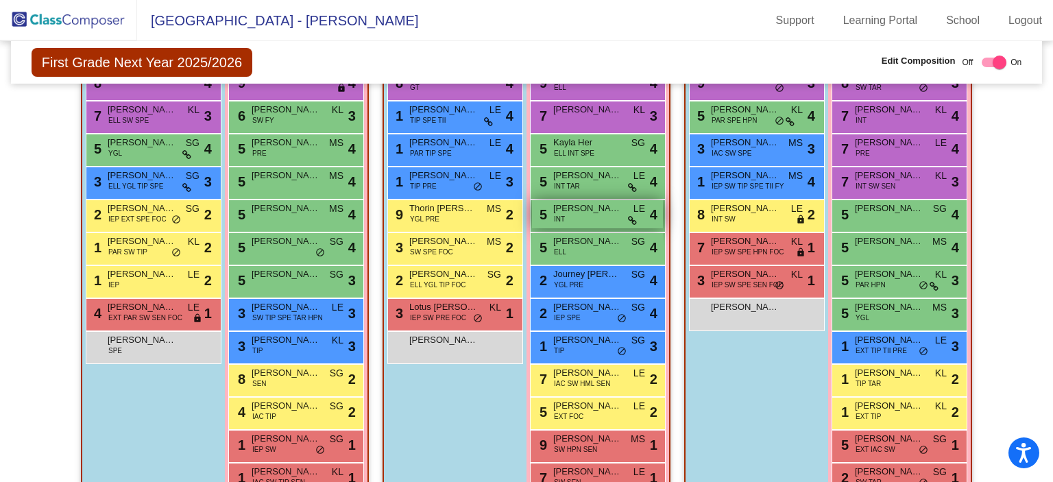
click at [590, 206] on span "Edith Bachus" at bounding box center [587, 209] width 69 height 14
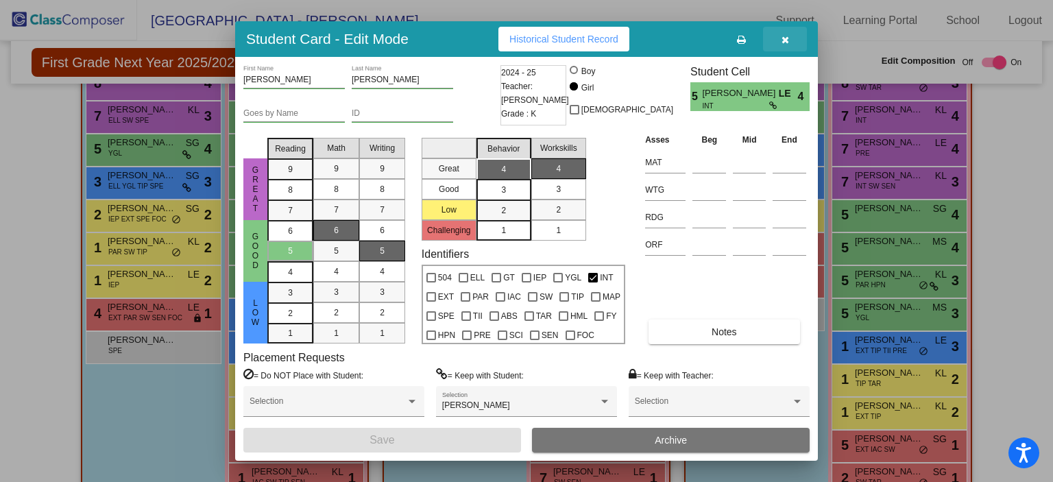
click at [782, 39] on icon "button" at bounding box center [786, 40] width 8 height 10
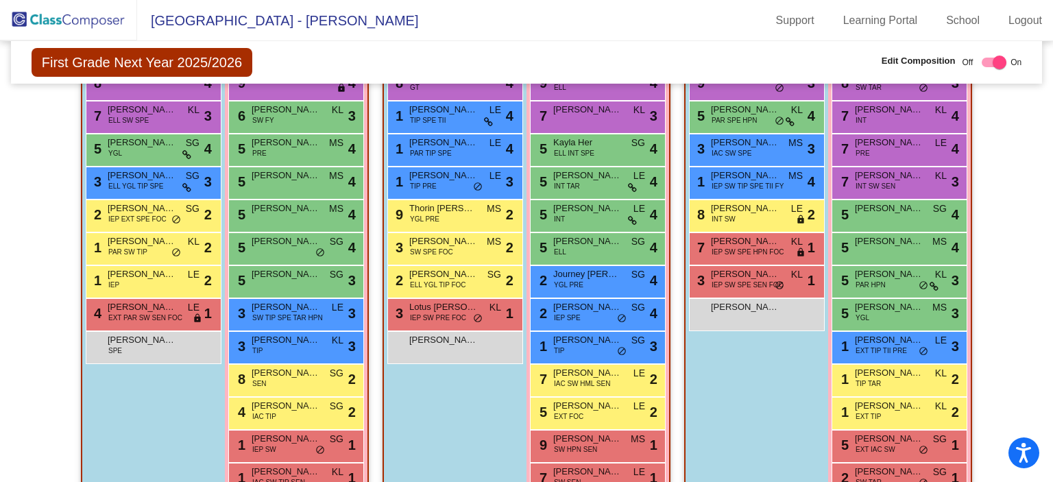
click at [80, 21] on img at bounding box center [68, 20] width 137 height 40
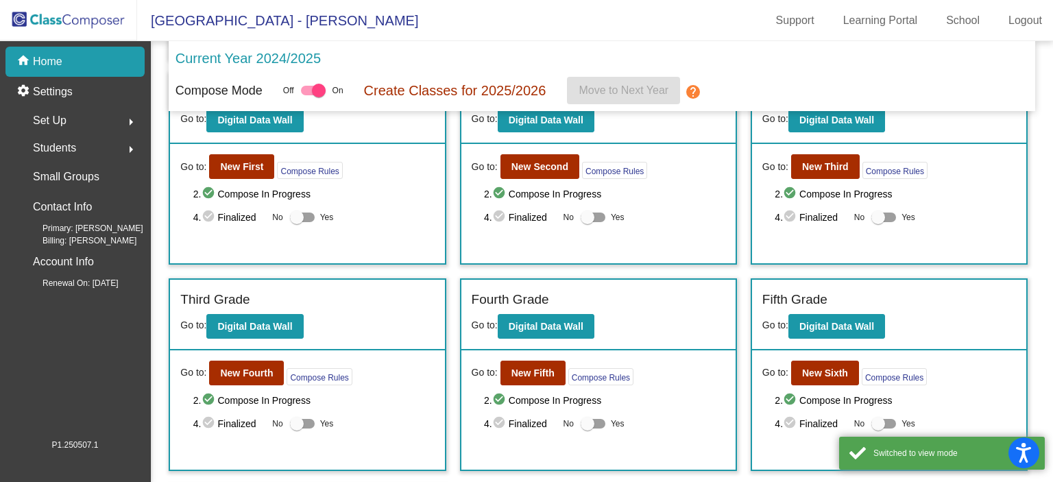
scroll to position [274, 0]
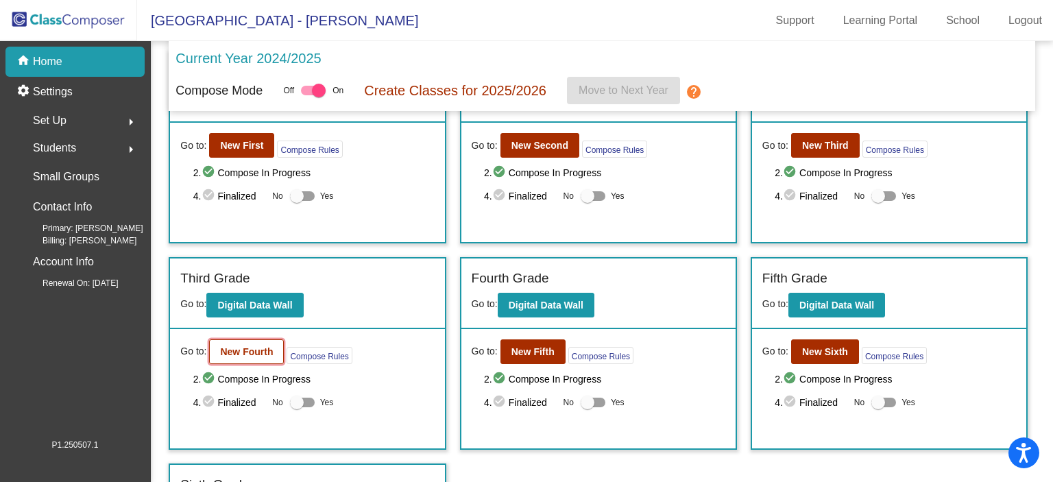
click at [237, 346] on b "New Fourth" at bounding box center [246, 351] width 53 height 11
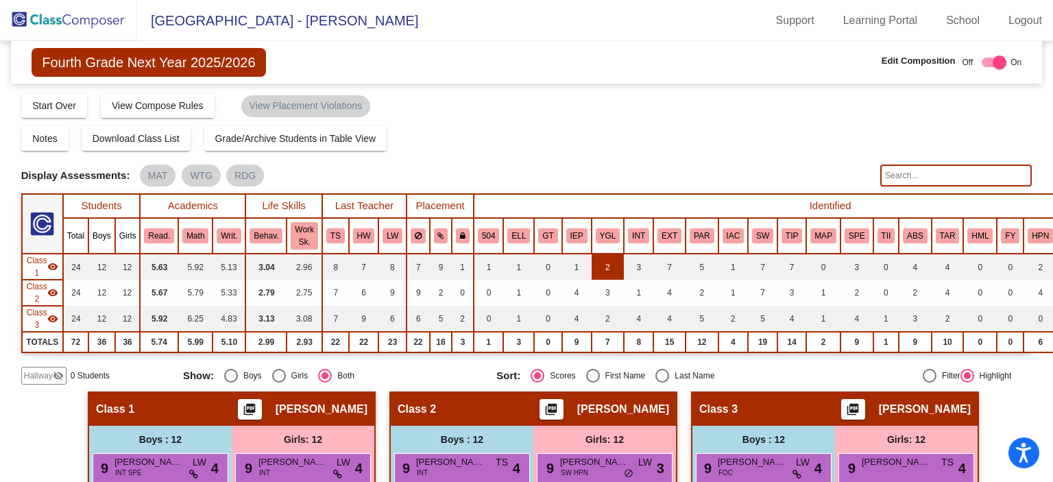
scroll to position [137, 0]
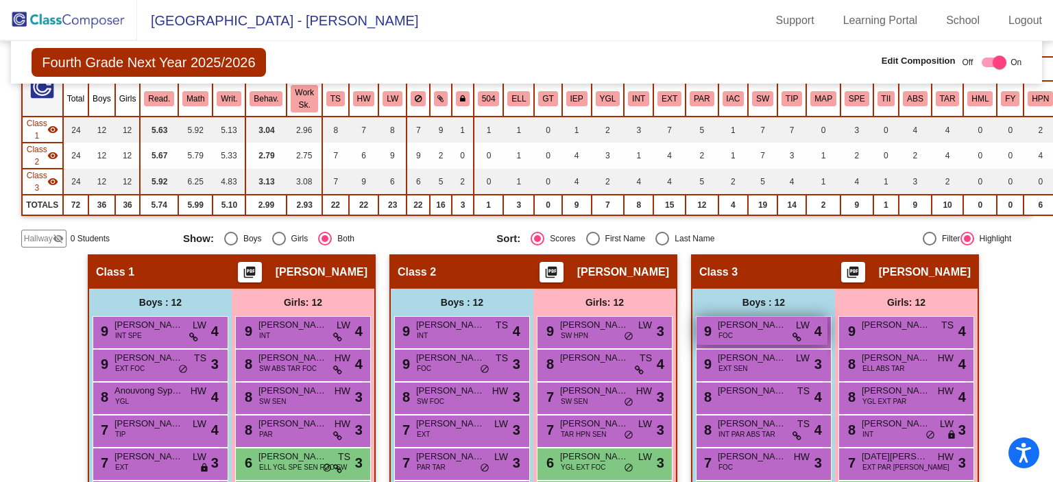
click at [732, 327] on span "Kane Young" at bounding box center [752, 325] width 69 height 14
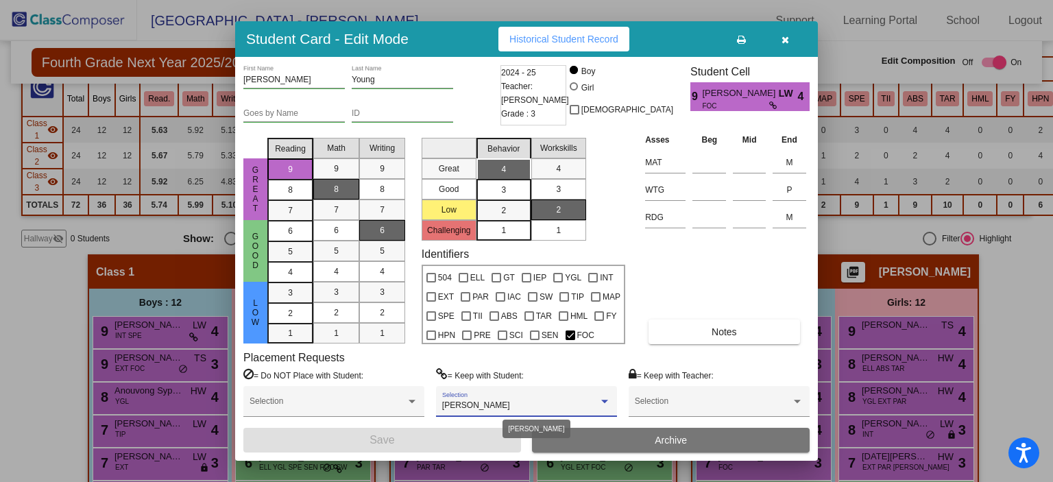
click at [601, 397] on div at bounding box center [605, 402] width 12 height 10
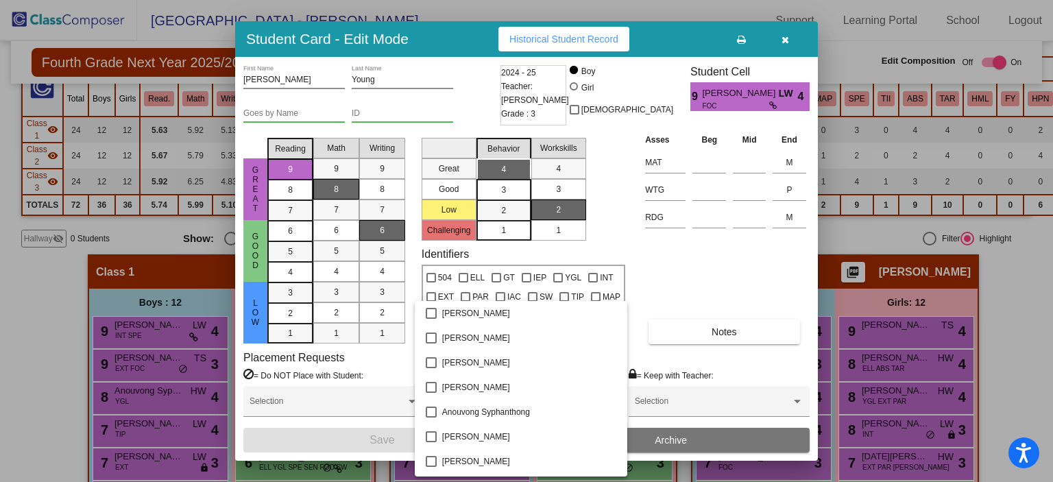
scroll to position [475, 0]
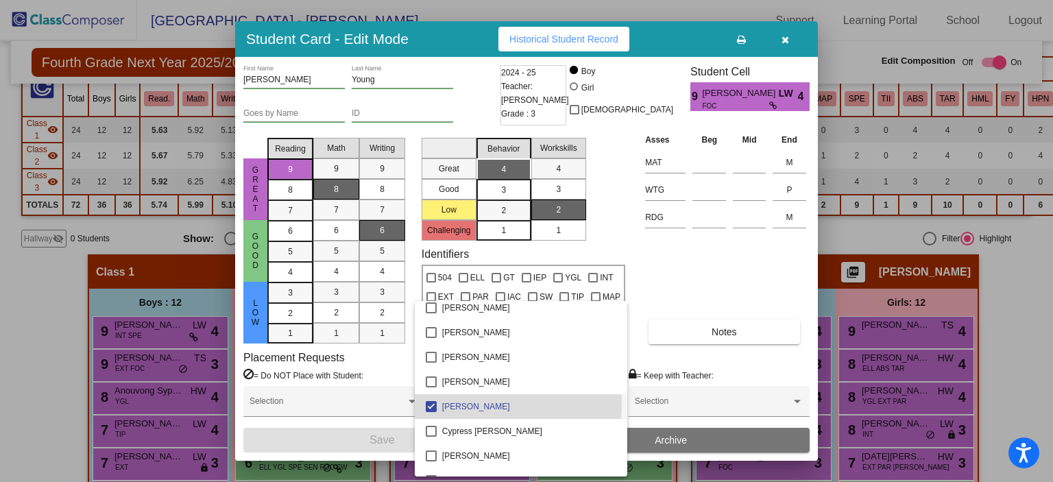
click at [433, 403] on mat-pseudo-checkbox at bounding box center [431, 406] width 11 height 11
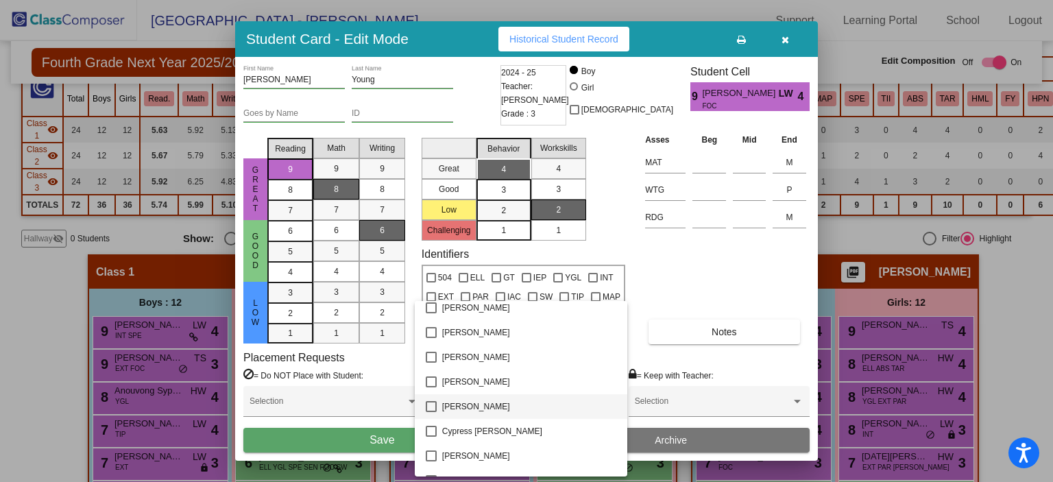
click at [379, 434] on div at bounding box center [526, 241] width 1053 height 482
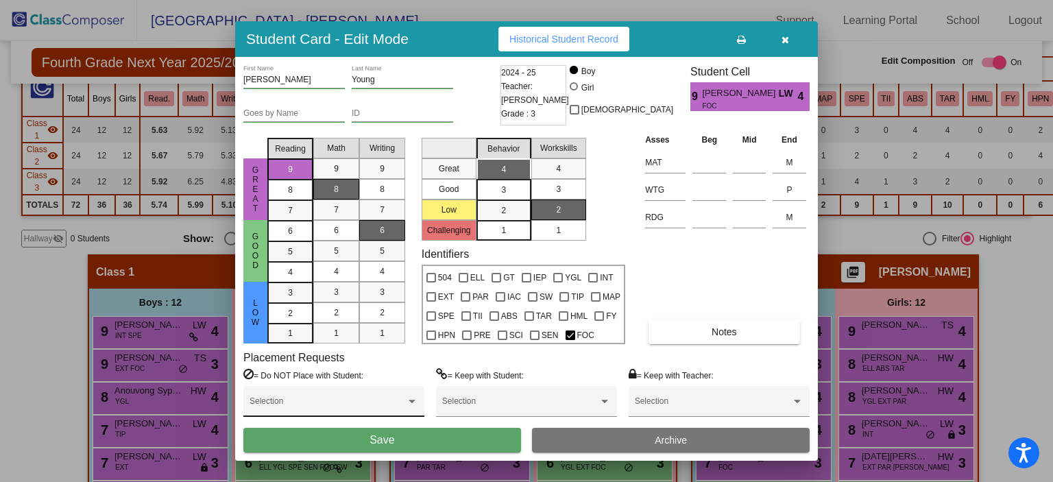
click at [376, 400] on div "Selection" at bounding box center [334, 404] width 169 height 25
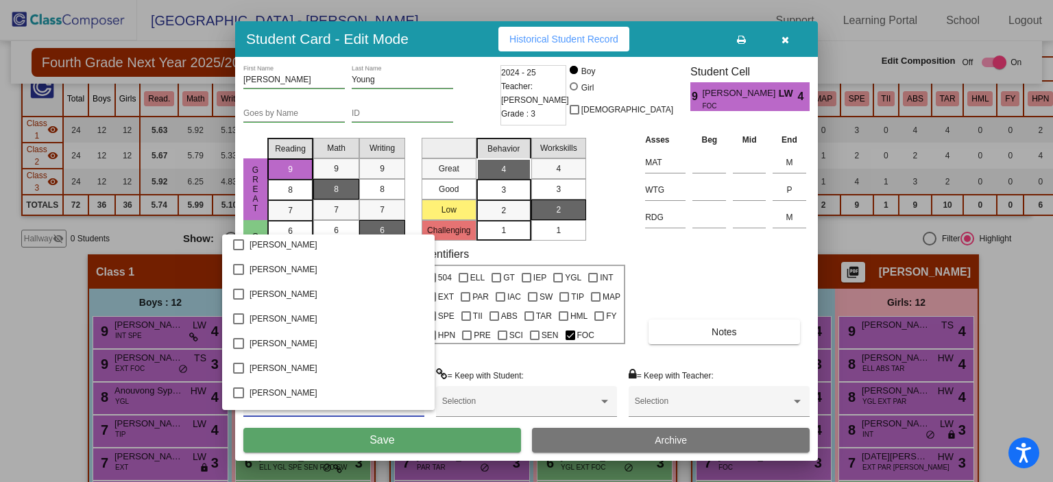
scroll to position [411, 0]
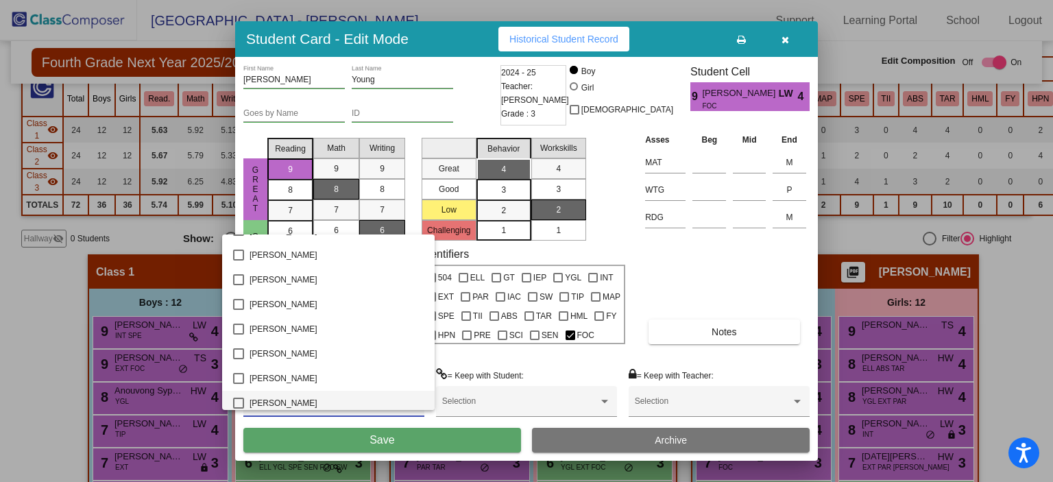
click at [298, 398] on span "Cylas Engel" at bounding box center [337, 403] width 174 height 25
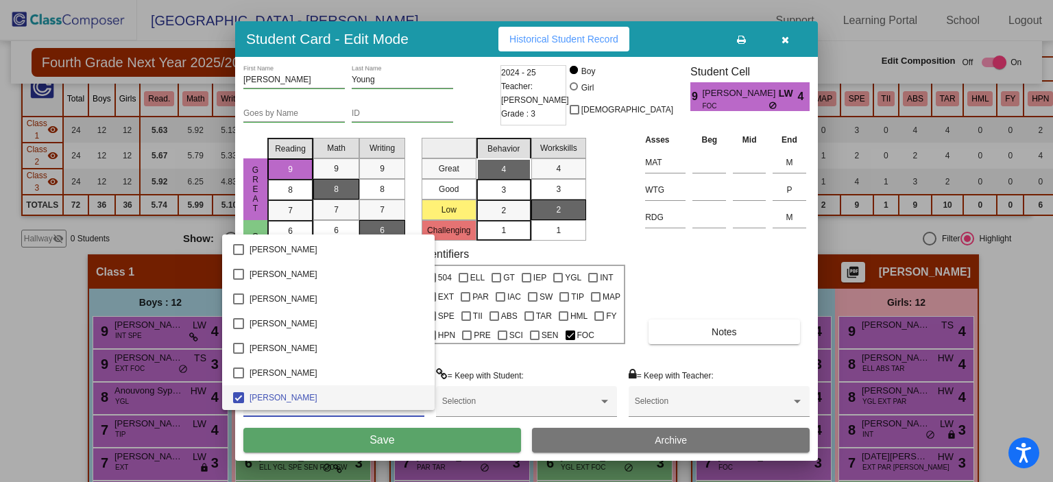
click at [302, 441] on div at bounding box center [526, 241] width 1053 height 482
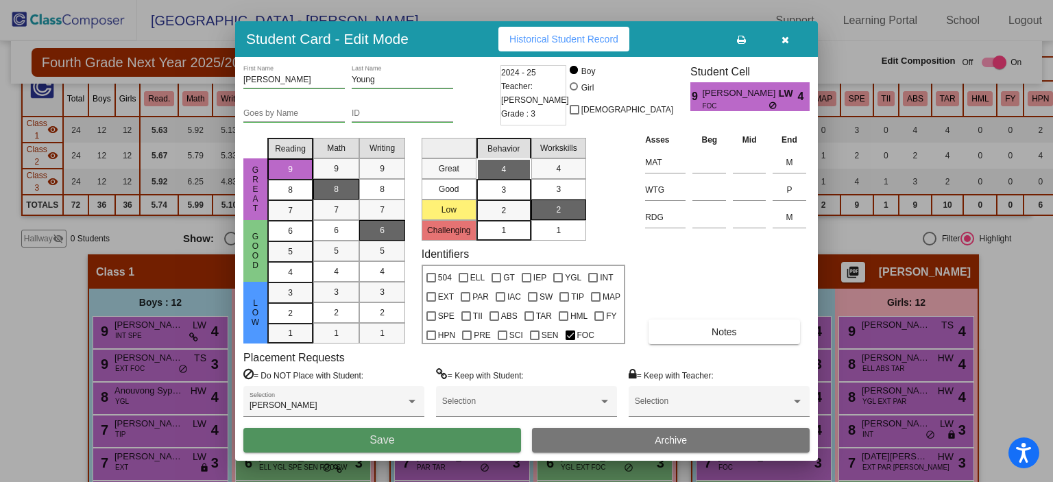
click at [302, 441] on button "Save" at bounding box center [382, 440] width 278 height 25
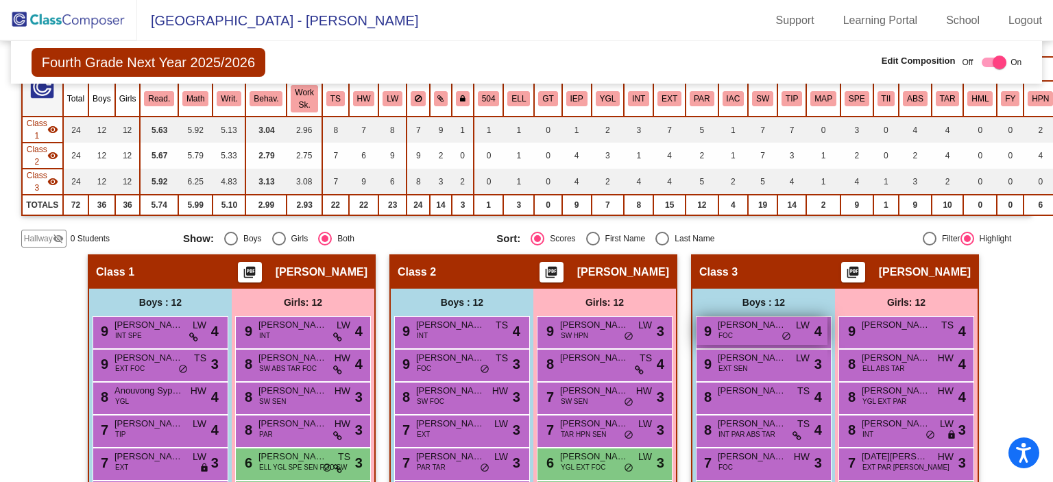
click at [730, 324] on span "Kane Young" at bounding box center [752, 325] width 69 height 14
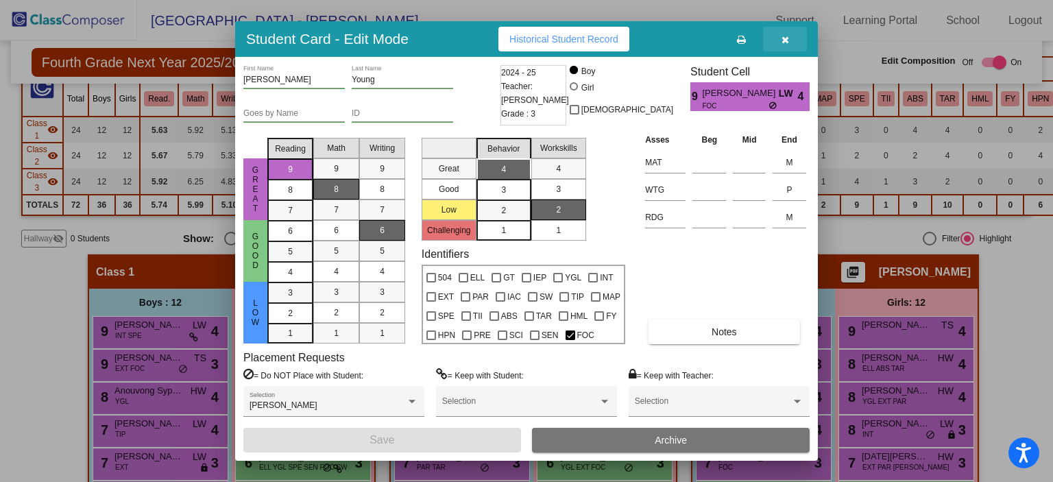
click at [782, 32] on button "button" at bounding box center [785, 39] width 44 height 25
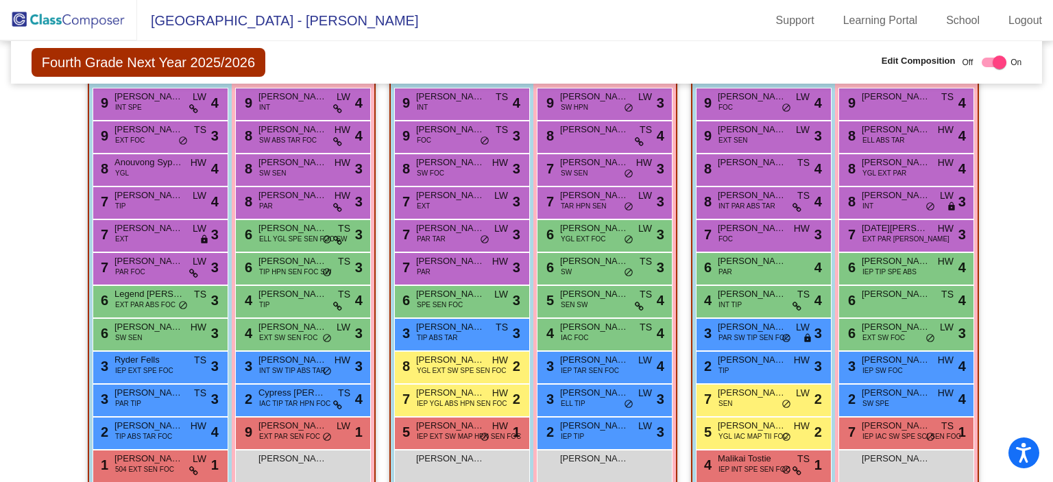
scroll to position [392, 0]
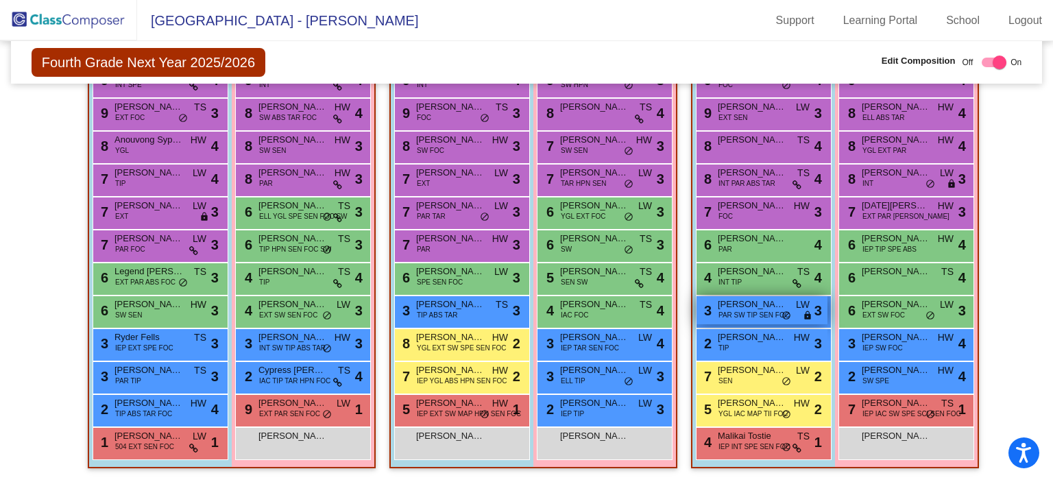
click at [748, 310] on span "PAR SW TIP SEN FOC" at bounding box center [754, 315] width 71 height 10
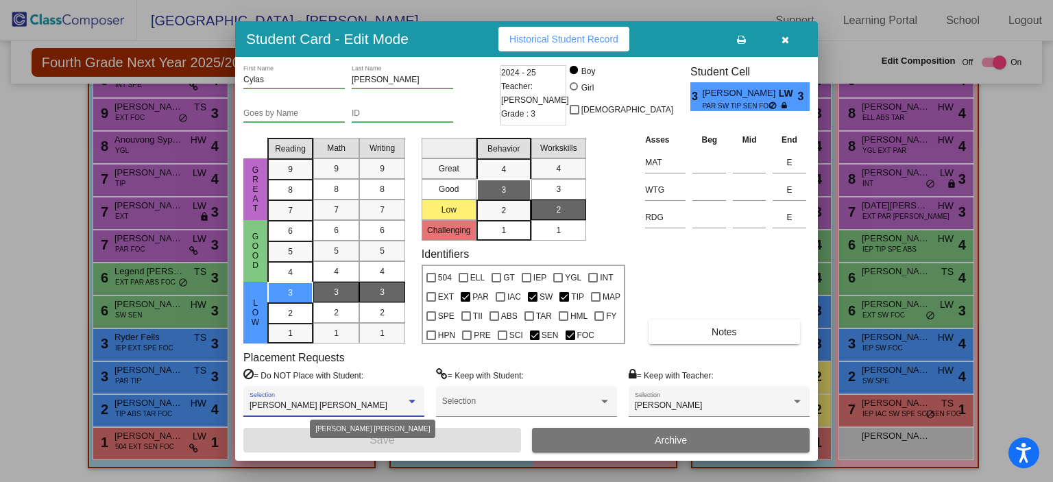
click at [411, 402] on div at bounding box center [412, 401] width 7 height 3
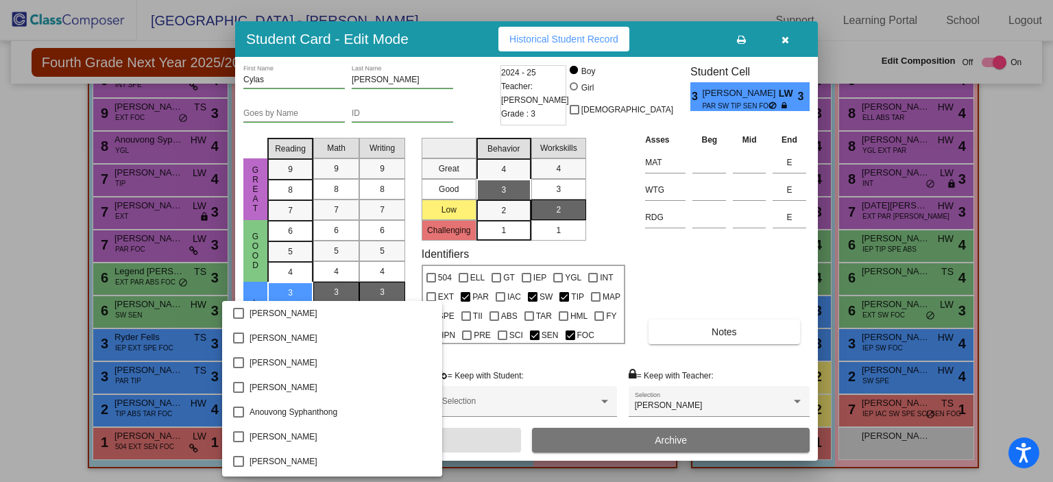
scroll to position [894, 0]
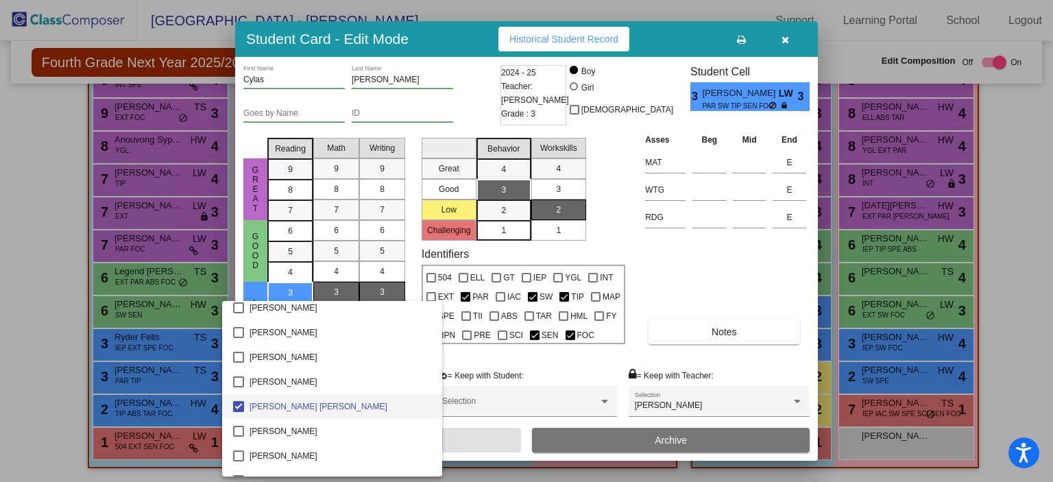
click at [280, 400] on span "Kane Young" at bounding box center [341, 406] width 182 height 25
click at [497, 440] on div at bounding box center [526, 241] width 1053 height 482
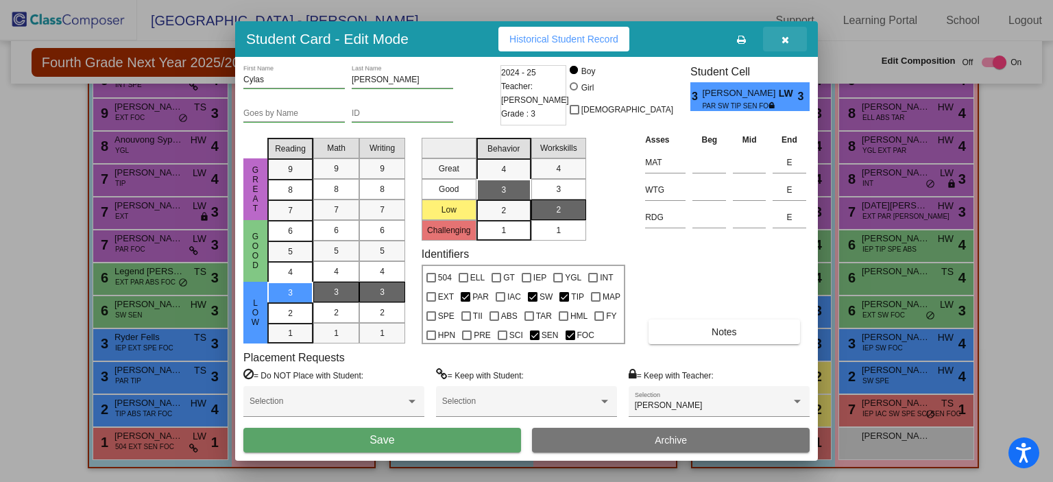
click at [780, 33] on button "button" at bounding box center [785, 39] width 44 height 25
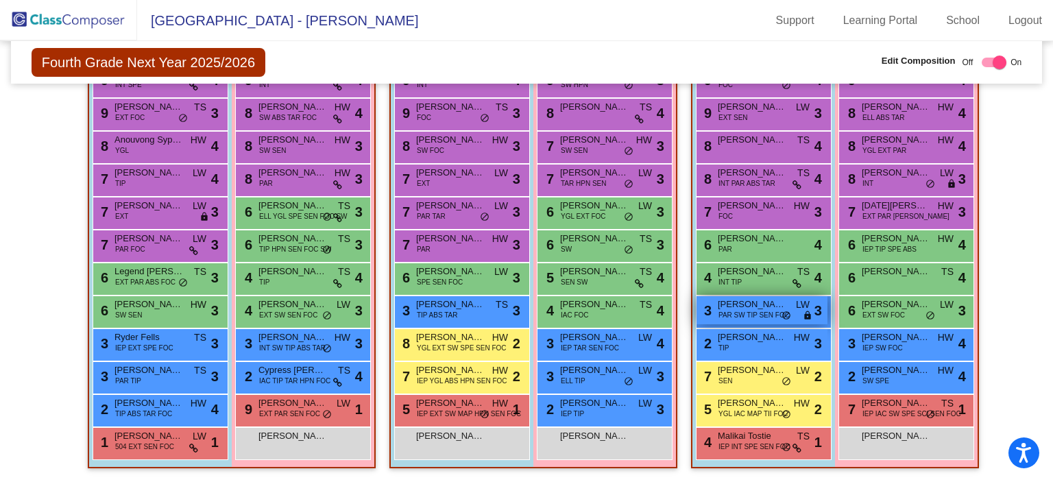
click at [752, 310] on span "PAR SW TIP SEN FOC" at bounding box center [754, 315] width 71 height 10
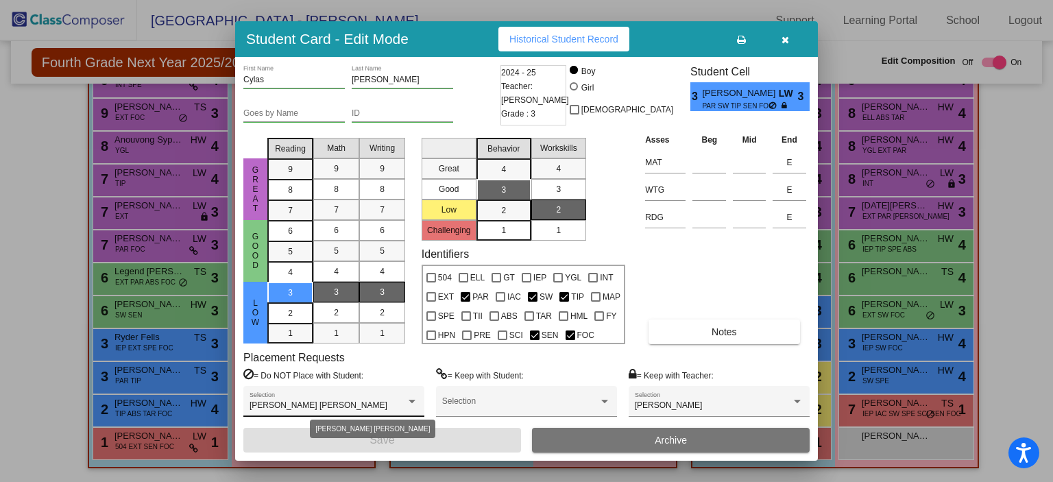
click at [414, 401] on div at bounding box center [412, 401] width 7 height 3
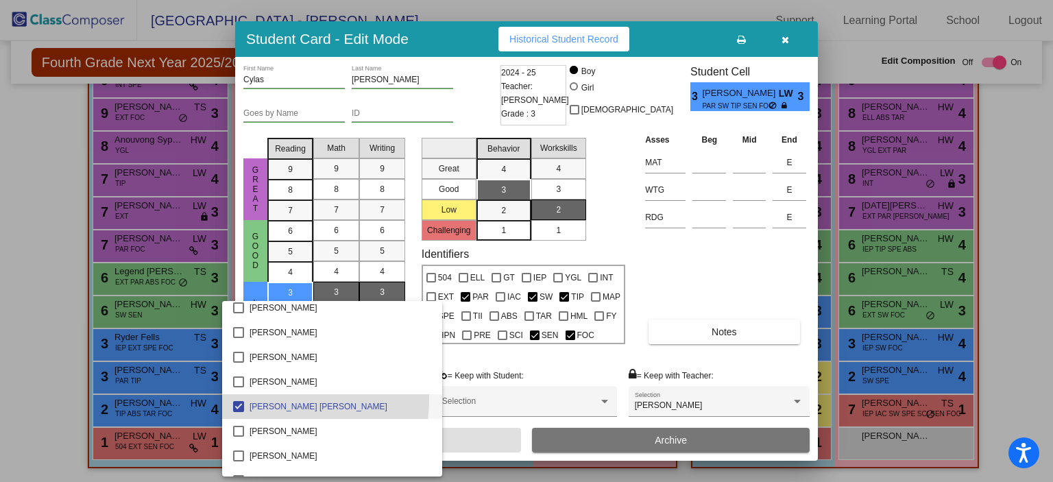
click at [287, 400] on span "Kane Young" at bounding box center [341, 406] width 182 height 25
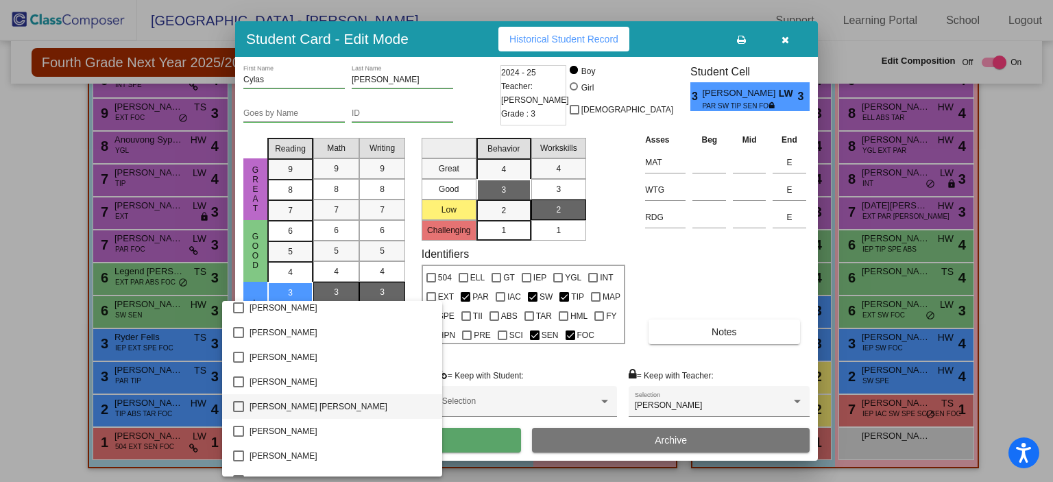
click at [492, 434] on div at bounding box center [526, 241] width 1053 height 482
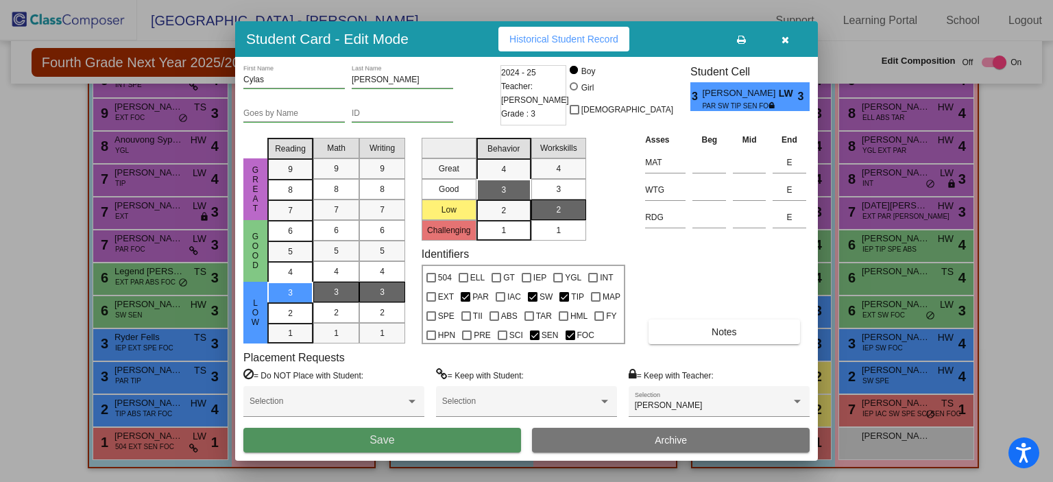
click at [492, 434] on button "Save" at bounding box center [382, 440] width 278 height 25
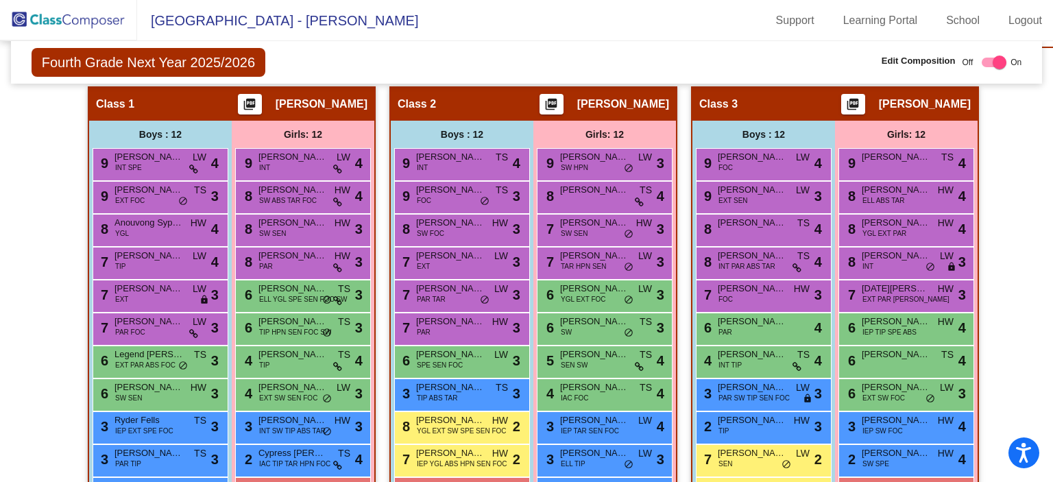
scroll to position [254, 0]
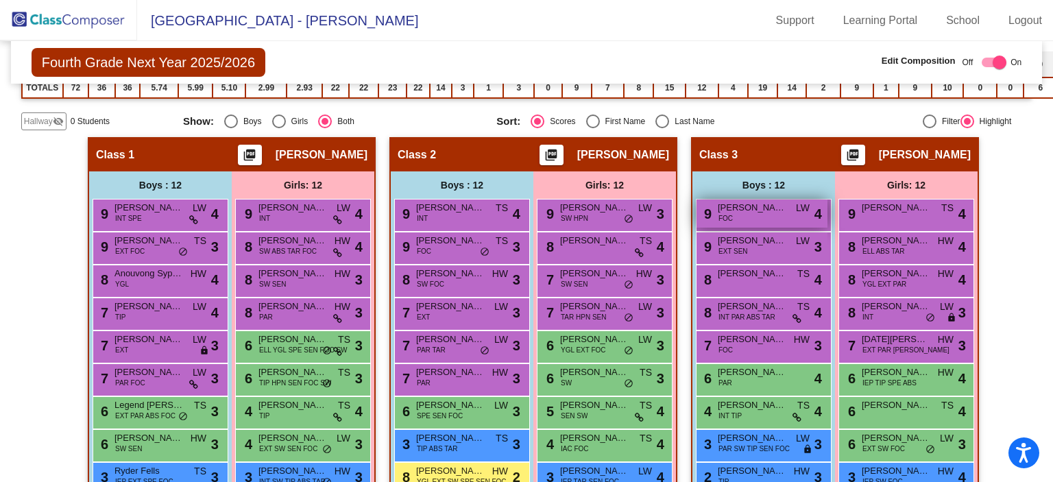
click at [759, 210] on span "Kane Young" at bounding box center [752, 208] width 69 height 14
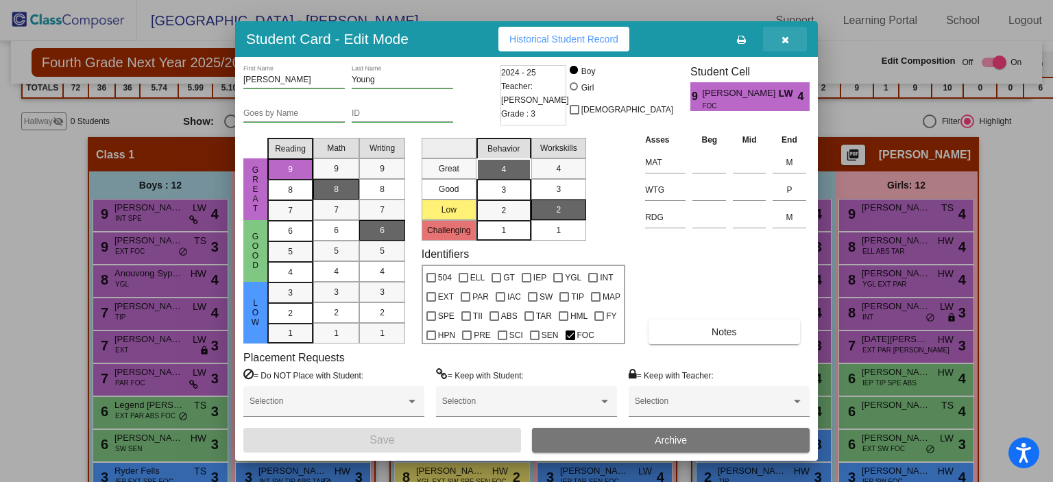
click at [791, 39] on button "button" at bounding box center [785, 39] width 44 height 25
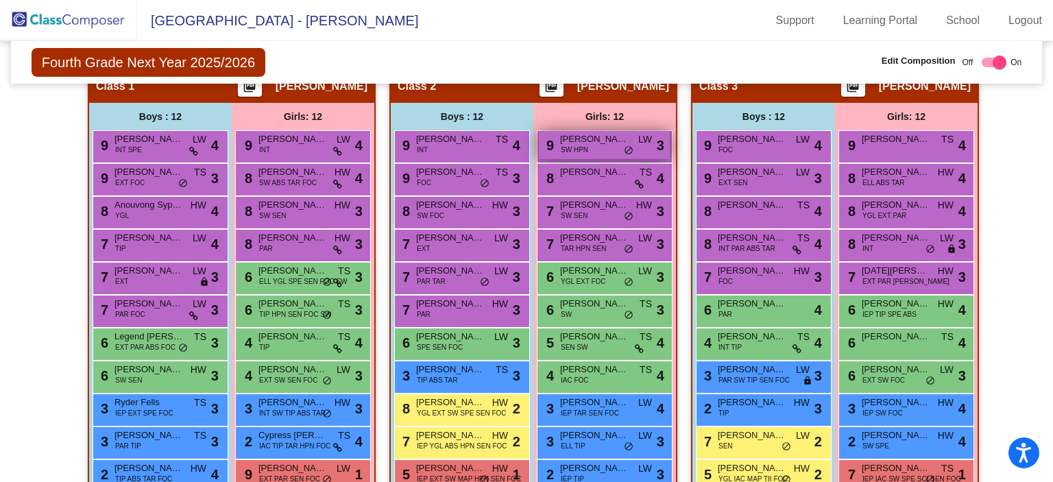
scroll to position [392, 0]
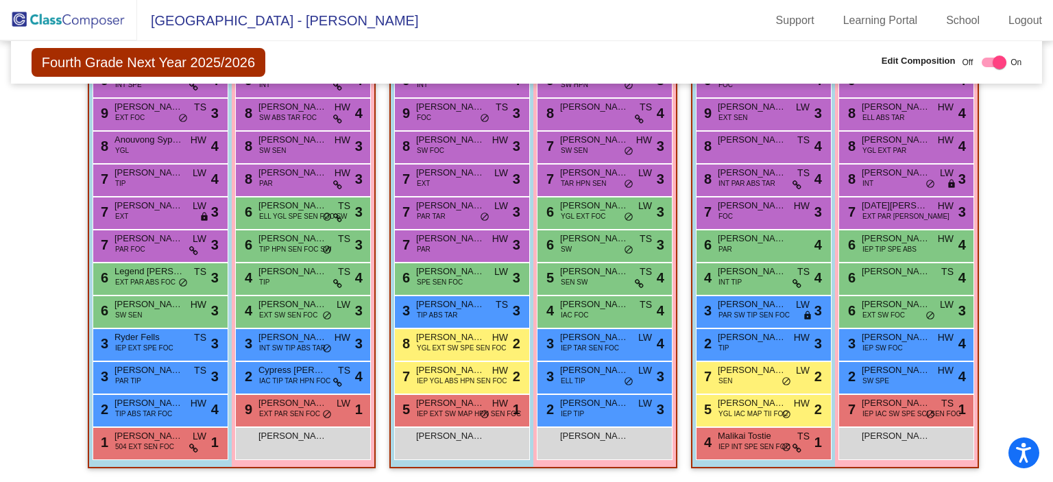
click at [38, 5] on img at bounding box center [68, 20] width 137 height 40
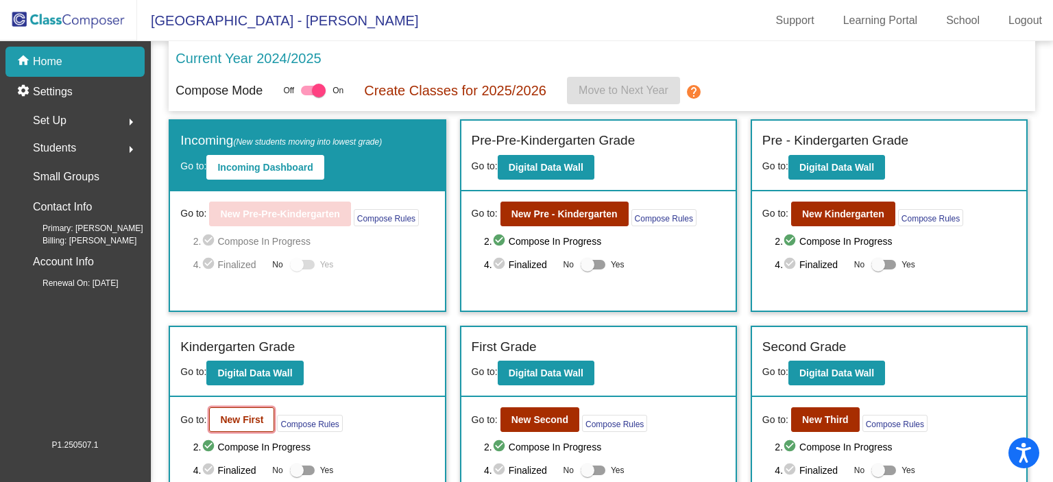
click at [222, 429] on button "New First" at bounding box center [241, 419] width 65 height 25
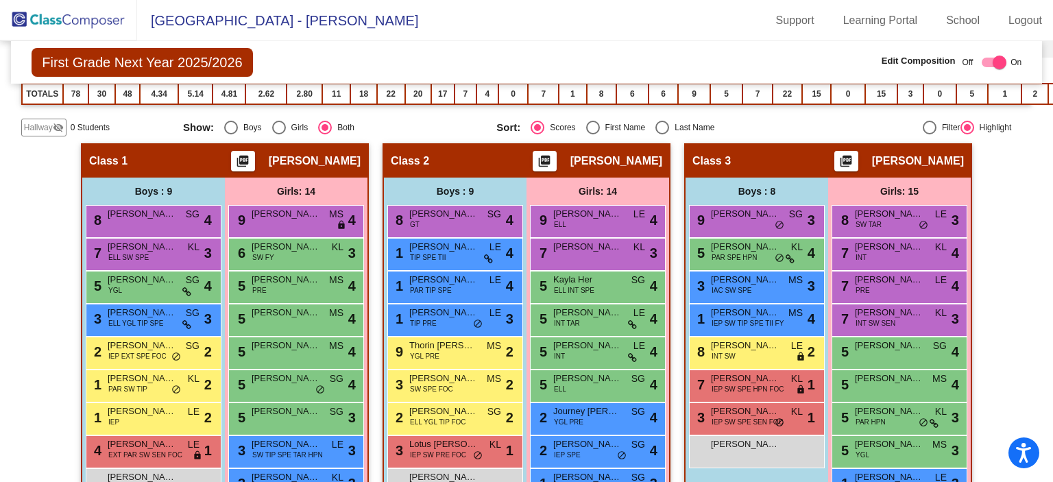
scroll to position [343, 0]
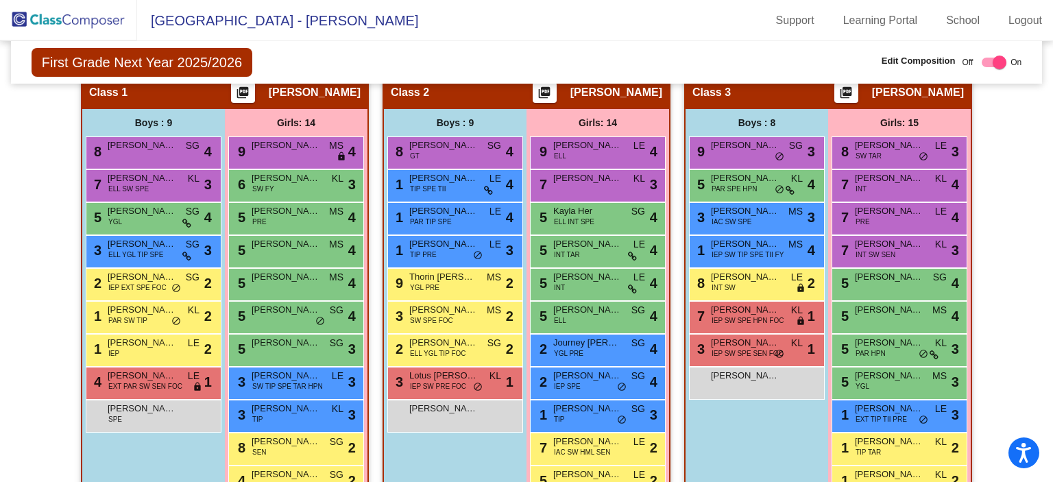
click at [74, 13] on img at bounding box center [68, 20] width 137 height 40
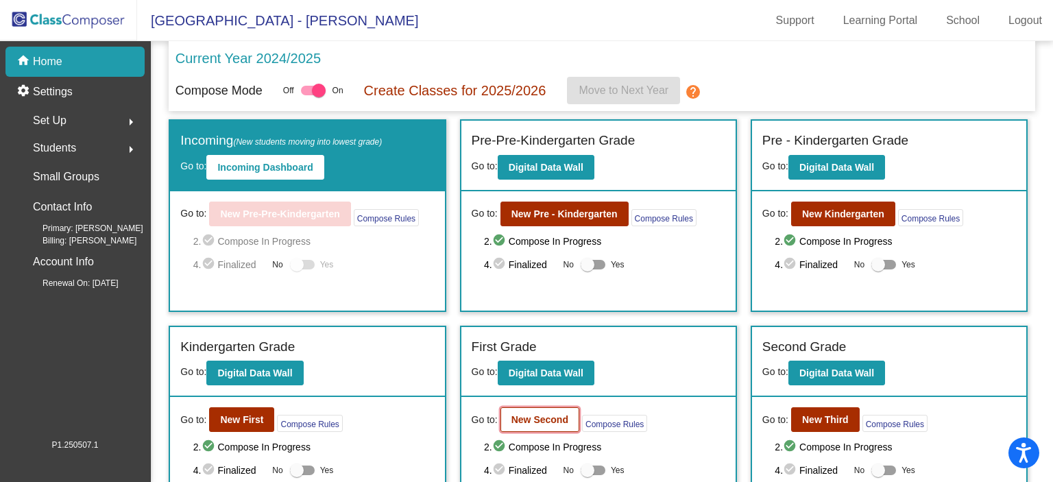
click at [519, 408] on button "New Second" at bounding box center [540, 419] width 79 height 25
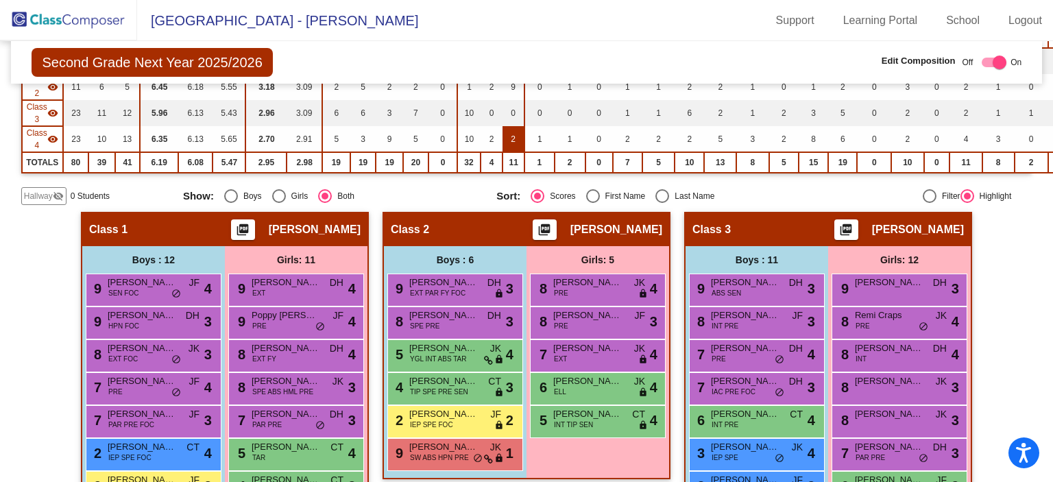
scroll to position [274, 0]
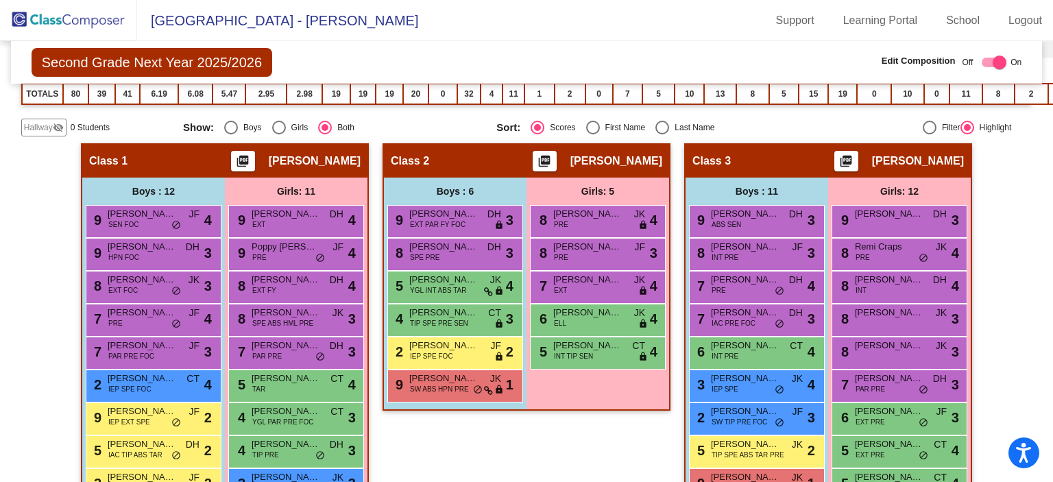
click at [88, 19] on img at bounding box center [68, 20] width 137 height 40
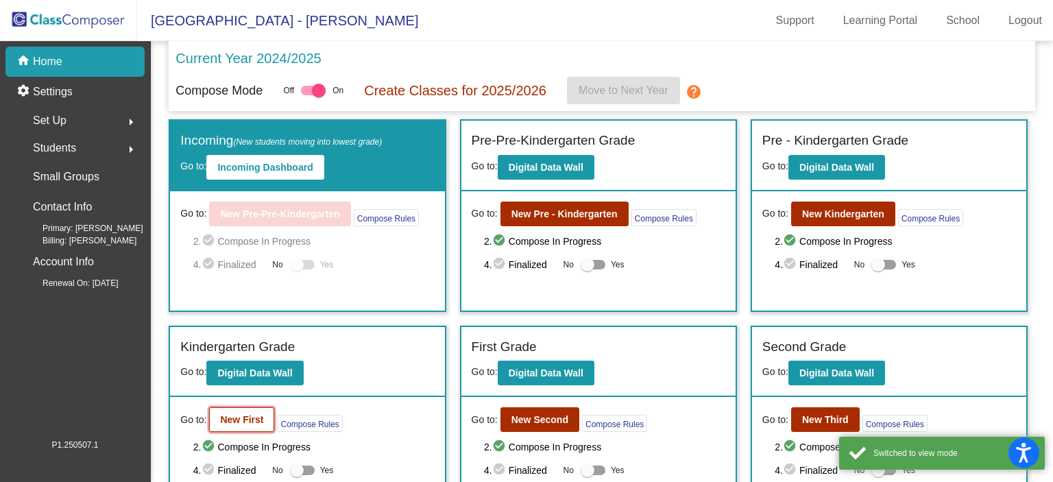
click at [246, 421] on b "New First" at bounding box center [241, 419] width 43 height 11
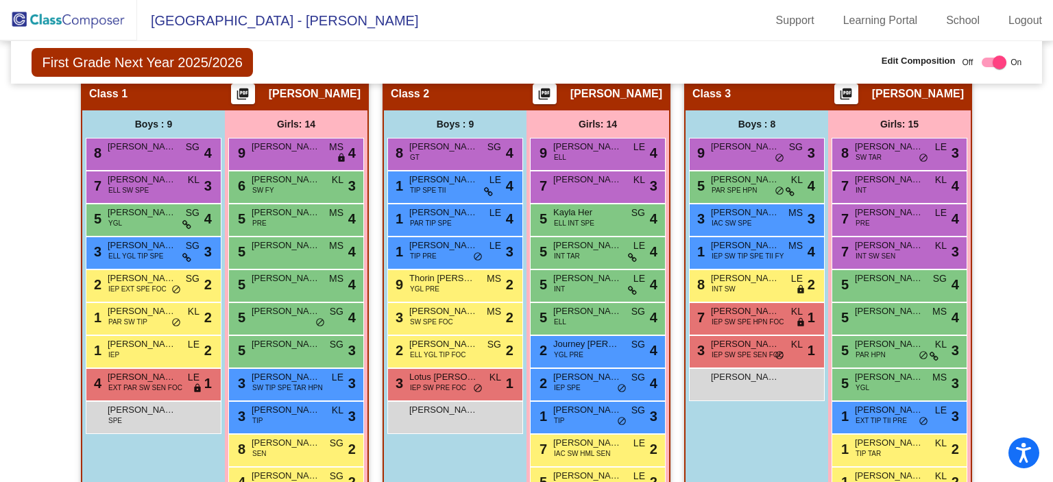
scroll to position [343, 0]
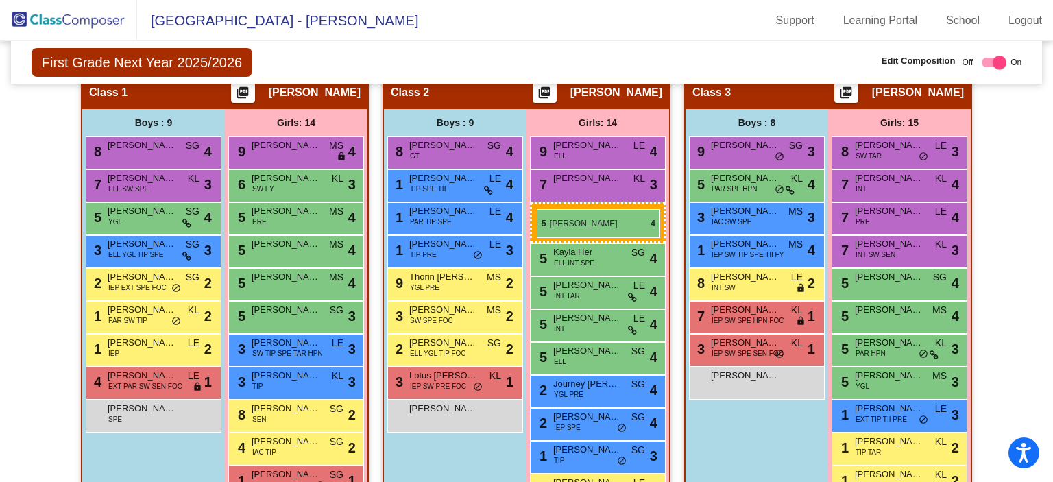
drag, startPoint x: 278, startPoint y: 320, endPoint x: 537, endPoint y: 209, distance: 281.8
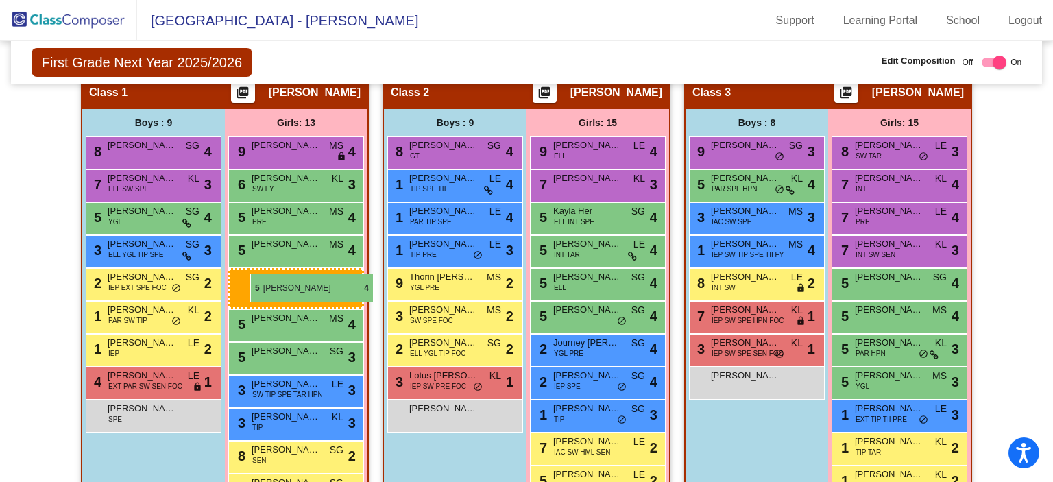
drag, startPoint x: 573, startPoint y: 277, endPoint x: 244, endPoint y: 274, distance: 328.5
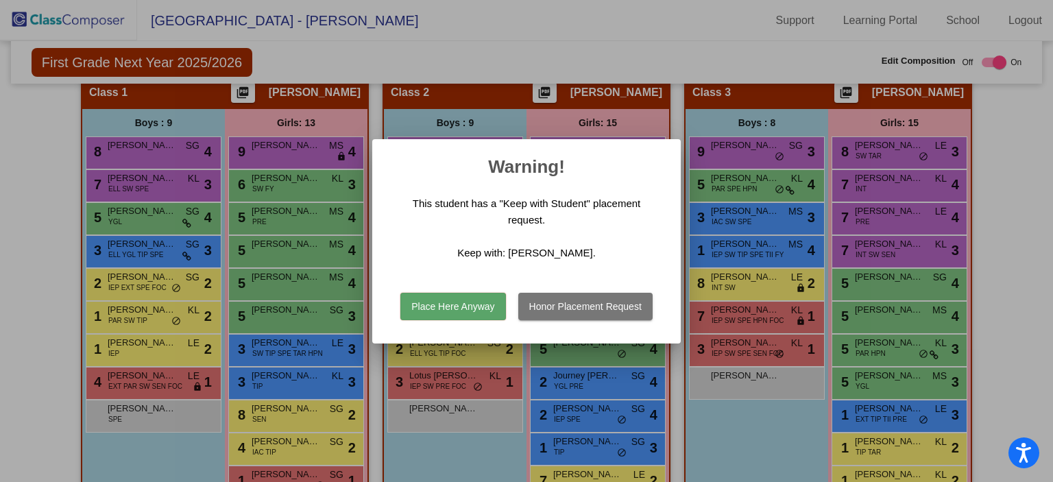
click at [457, 294] on button "Place Here Anyway" at bounding box center [453, 306] width 105 height 27
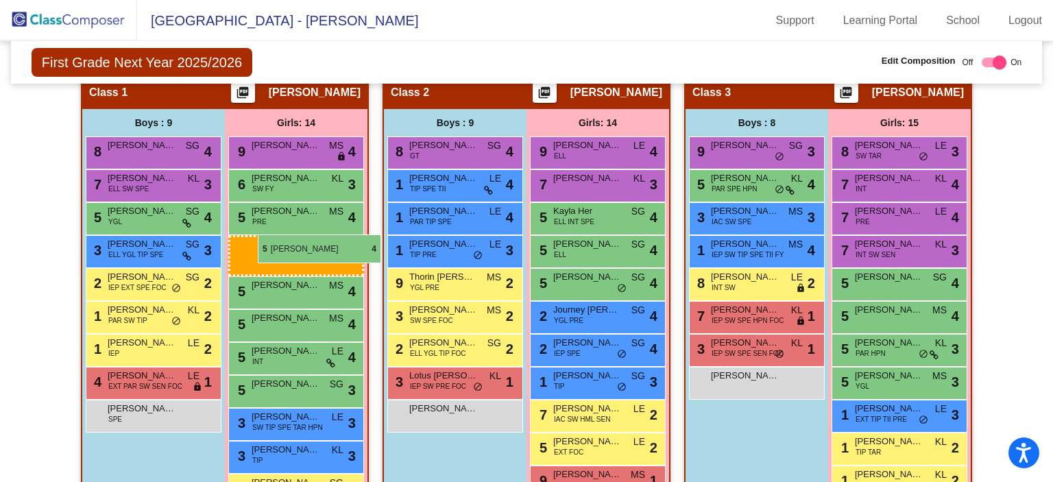
drag, startPoint x: 590, startPoint y: 245, endPoint x: 236, endPoint y: 232, distance: 354.1
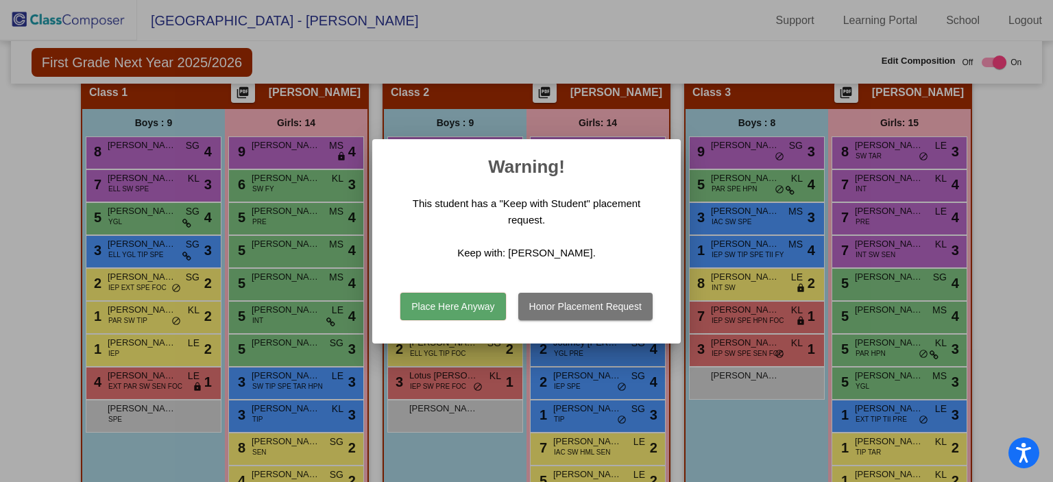
click at [566, 301] on button "Honor Placement Request" at bounding box center [585, 306] width 134 height 27
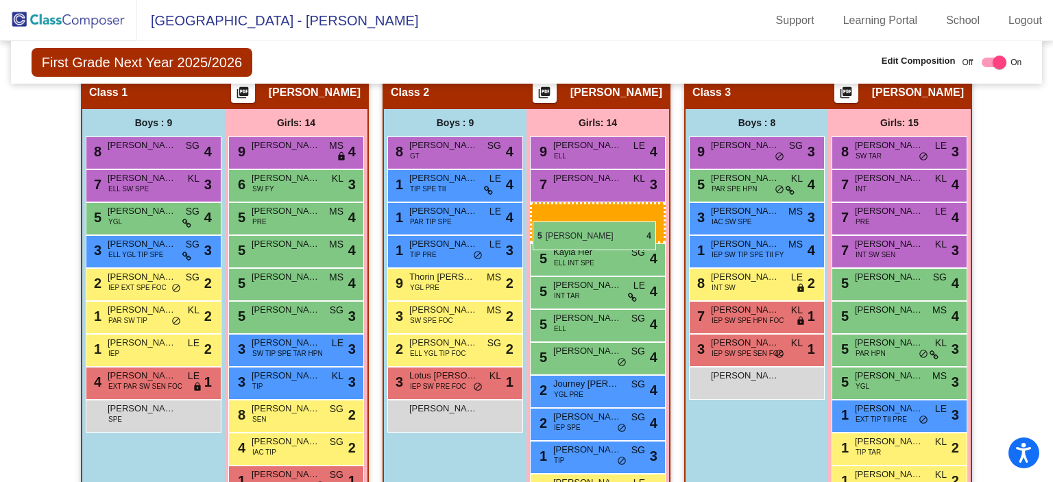
drag, startPoint x: 288, startPoint y: 311, endPoint x: 533, endPoint y: 222, distance: 260.8
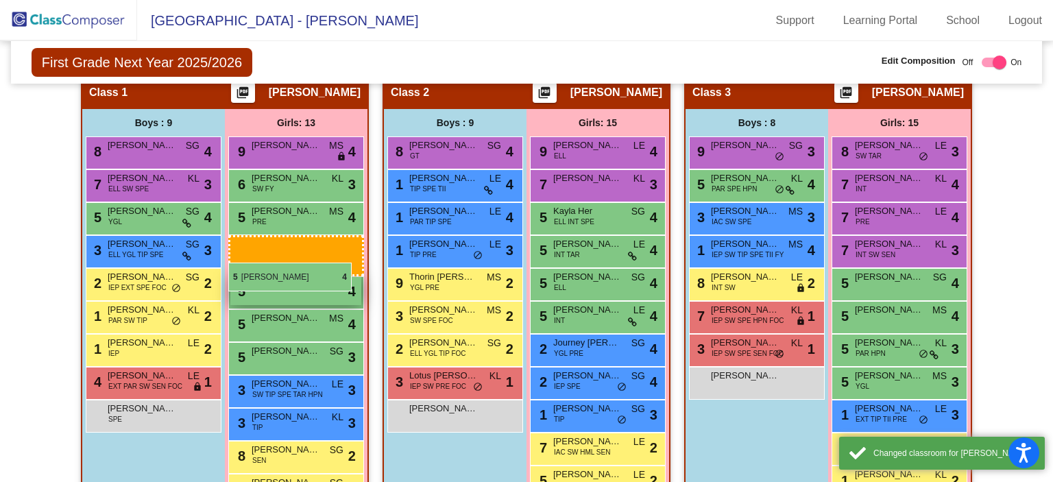
drag, startPoint x: 555, startPoint y: 319, endPoint x: 228, endPoint y: 252, distance: 333.3
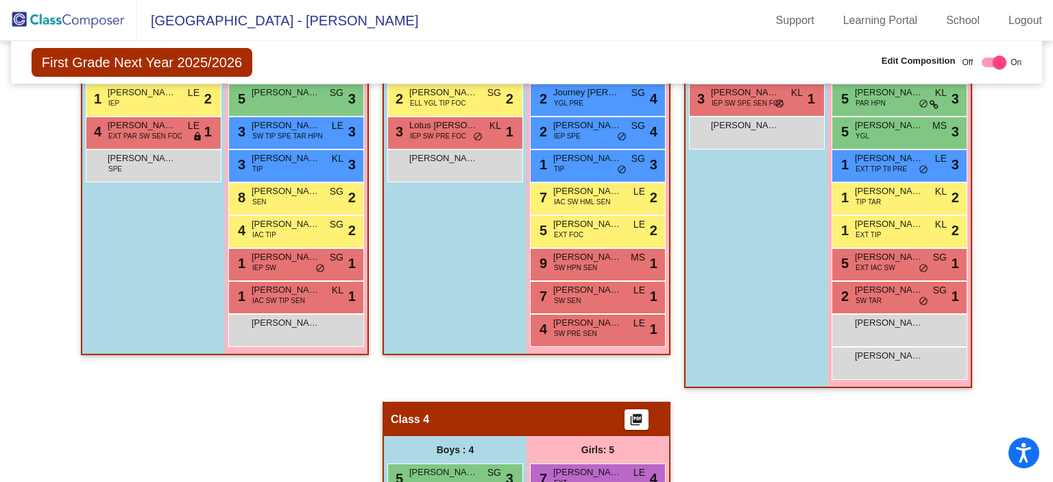
scroll to position [617, 0]
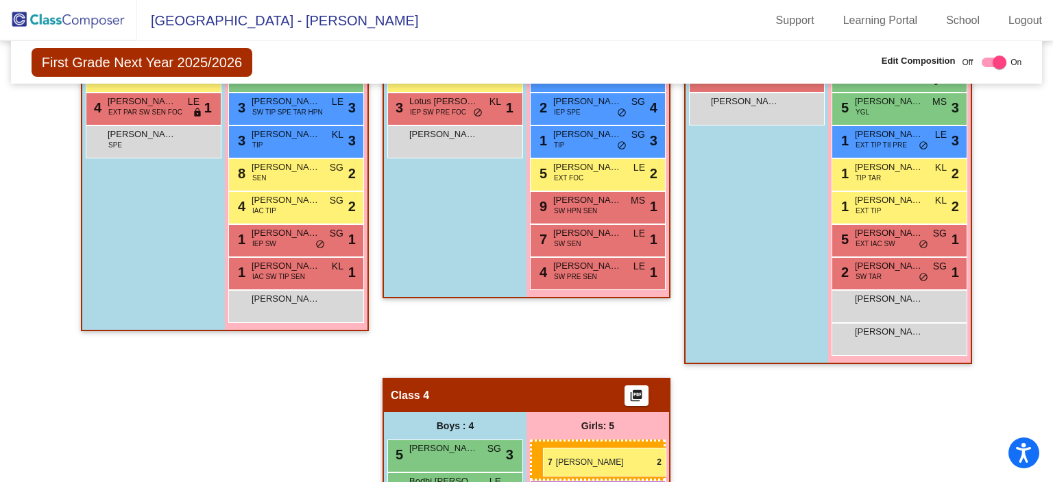
drag, startPoint x: 551, startPoint y: 162, endPoint x: 543, endPoint y: 448, distance: 286.1
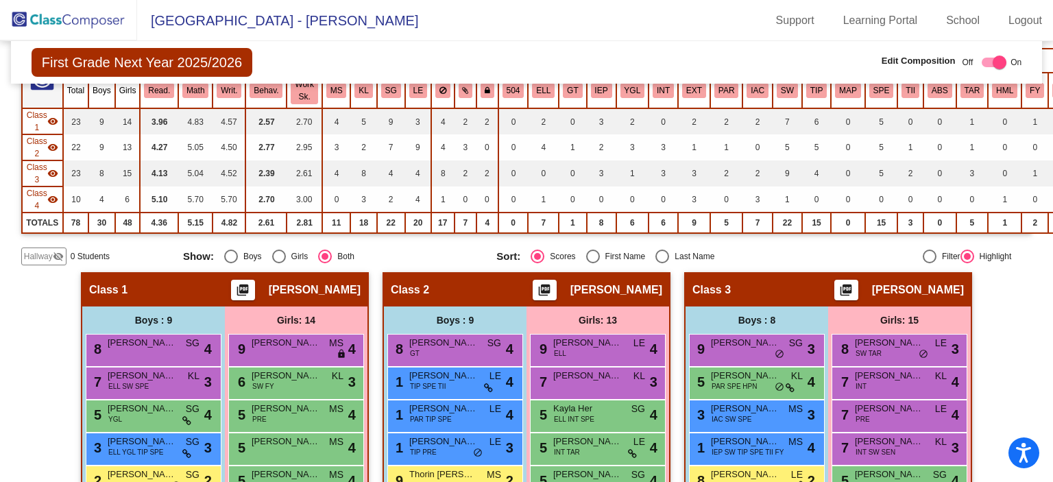
scroll to position [69, 0]
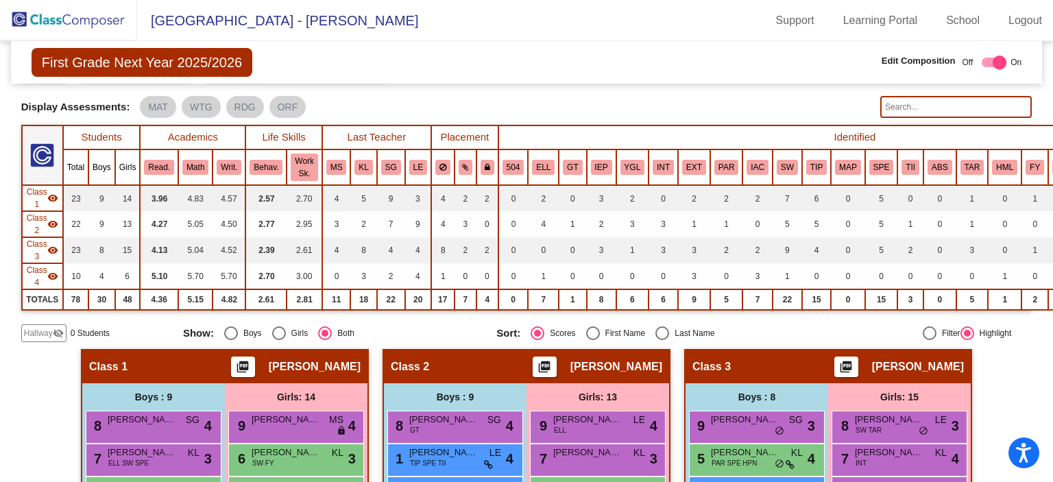
click at [30, 333] on span "Hallway" at bounding box center [38, 333] width 29 height 12
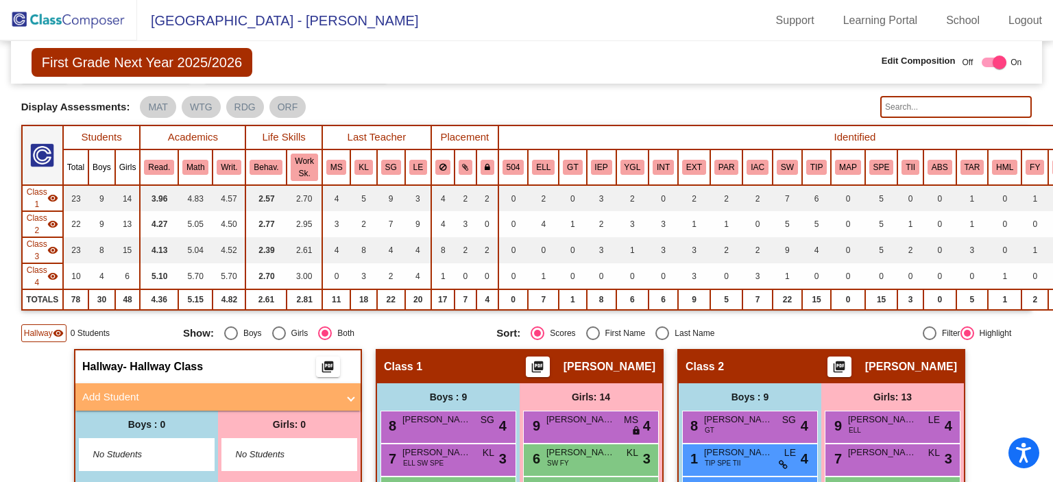
click at [132, 383] on mat-expansion-panel-header "Add Student" at bounding box center [217, 396] width 285 height 27
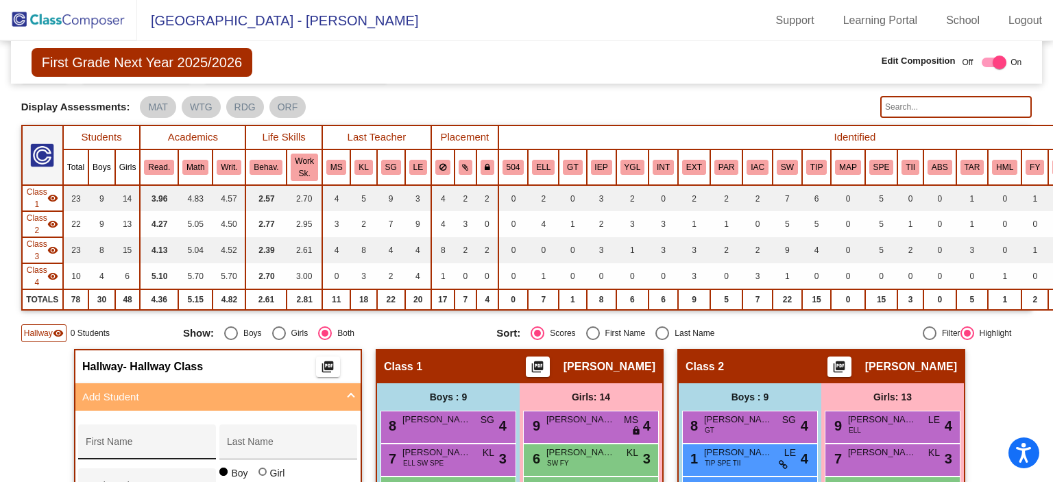
click at [137, 438] on div "First Name" at bounding box center [147, 446] width 123 height 28
type input "Martin"
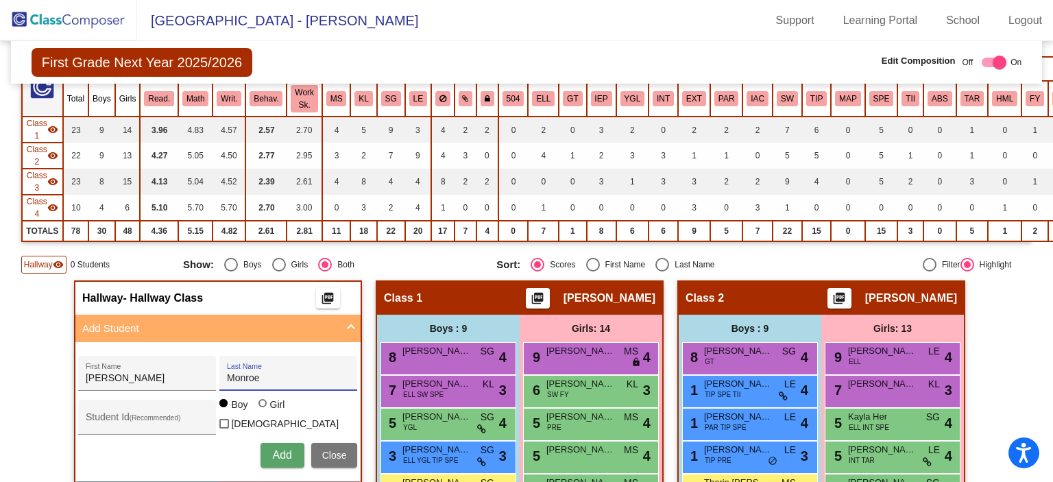
type input "Monroe"
click at [272, 449] on span "Add" at bounding box center [281, 455] width 19 height 12
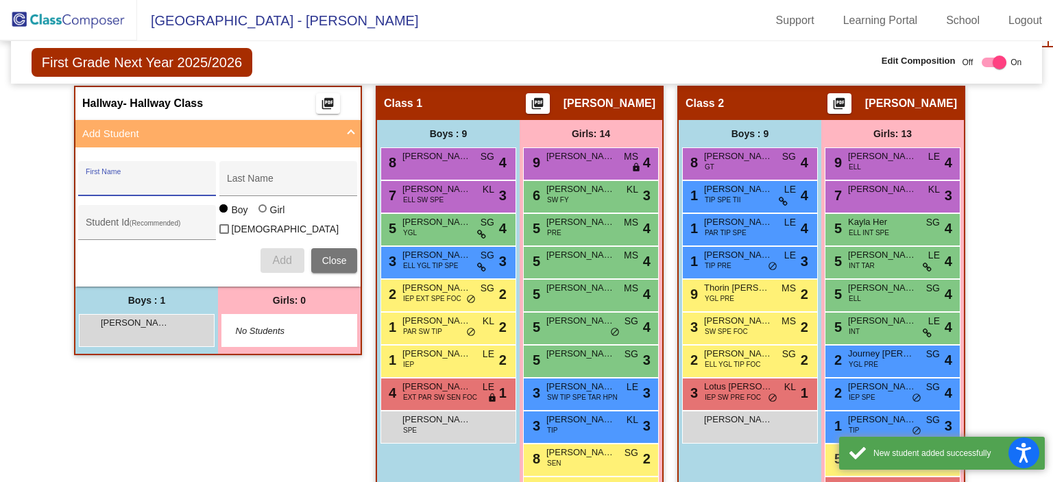
scroll to position [343, 0]
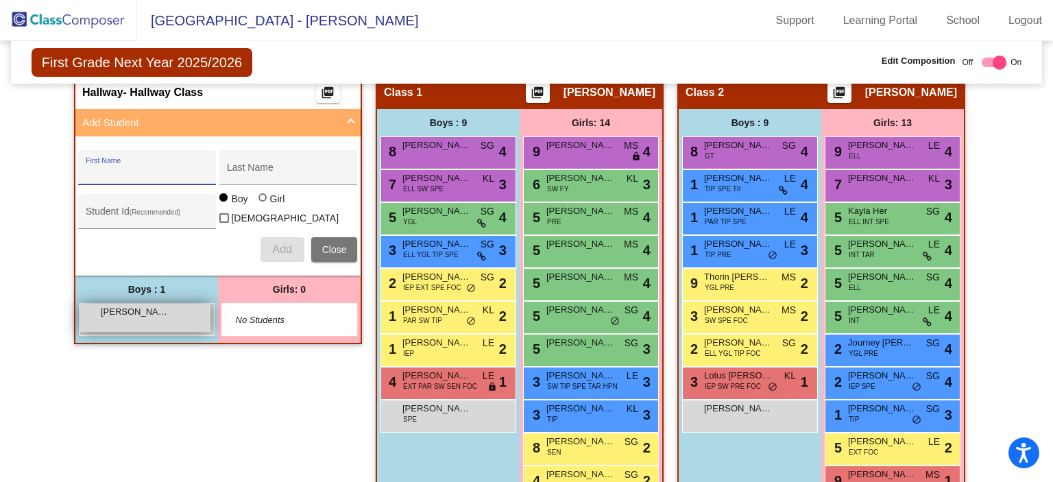
click at [91, 307] on div "Martin Monroe lock do_not_disturb_alt" at bounding box center [145, 318] width 131 height 28
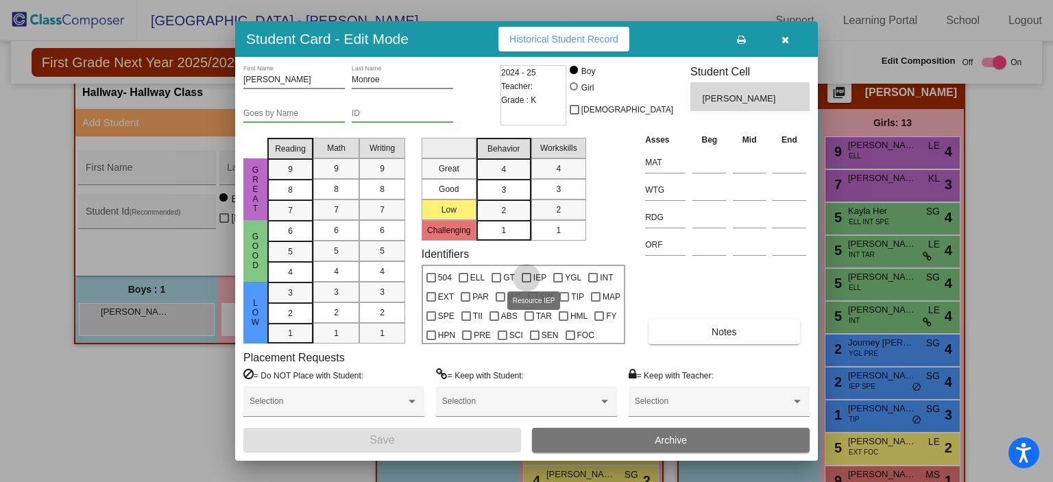
click at [525, 276] on div at bounding box center [527, 278] width 10 height 10
click at [526, 283] on input "IEP" at bounding box center [526, 283] width 1 height 1
checkbox input "true"
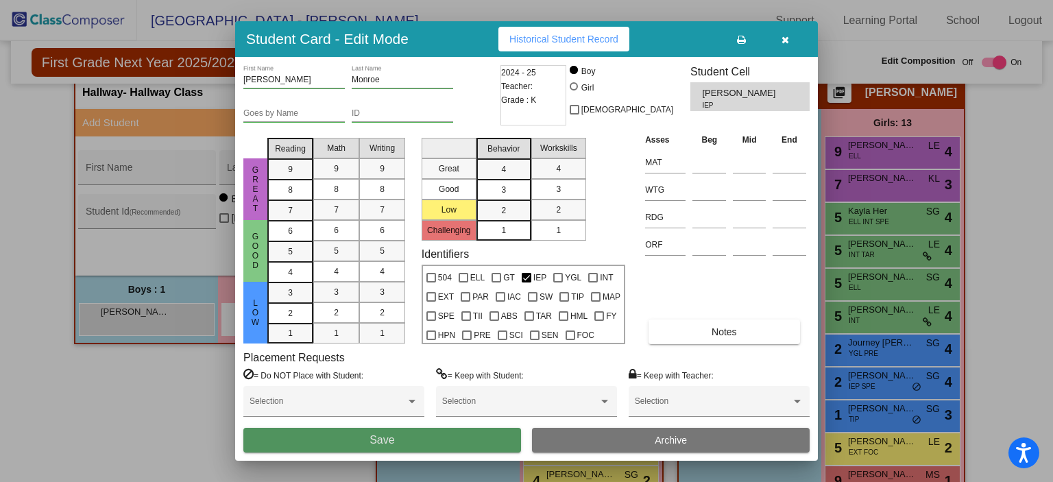
click at [430, 435] on button "Save" at bounding box center [382, 440] width 278 height 25
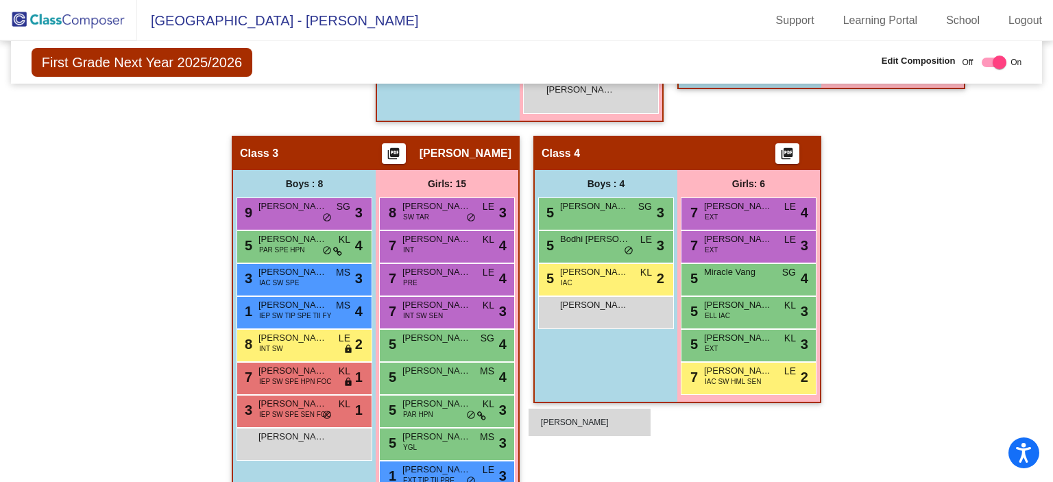
scroll to position [826, 0]
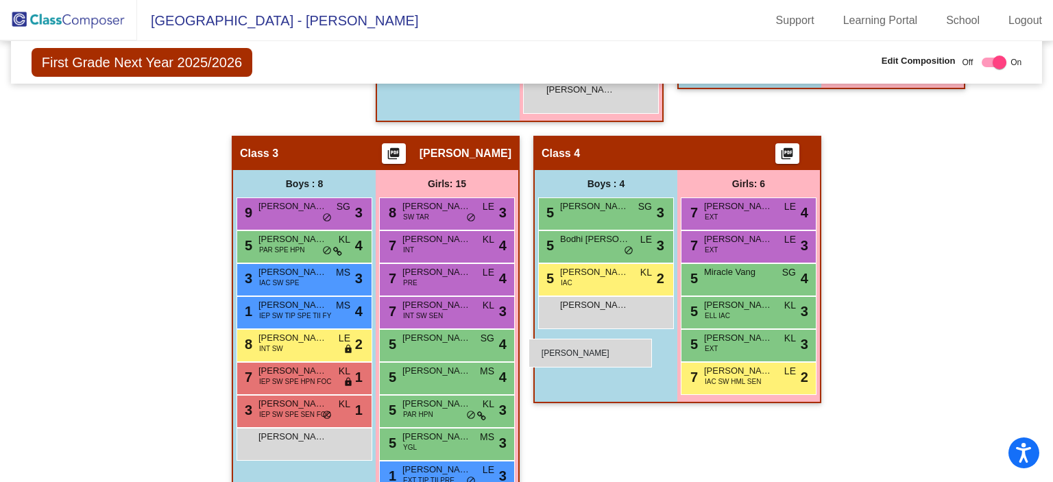
drag, startPoint x: 145, startPoint y: 310, endPoint x: 529, endPoint y: 339, distance: 384.5
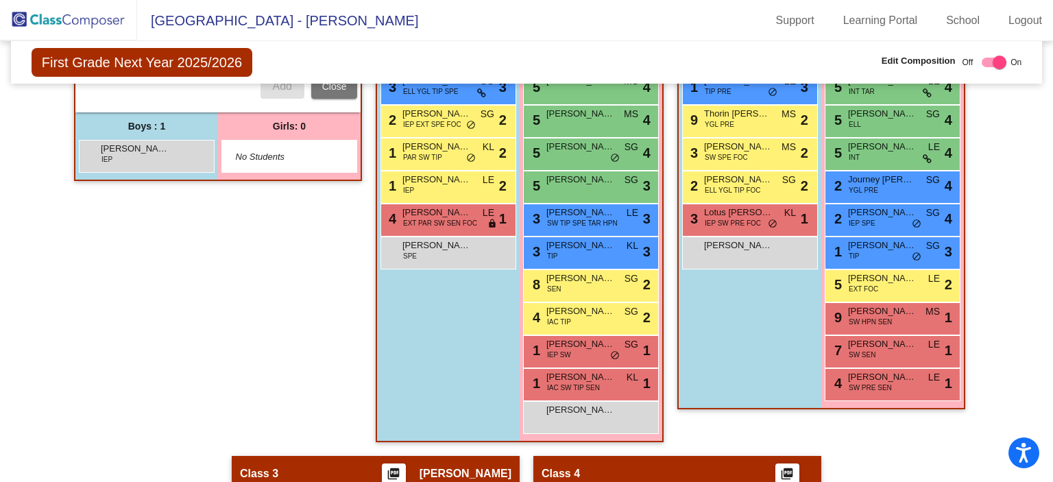
scroll to position [484, 0]
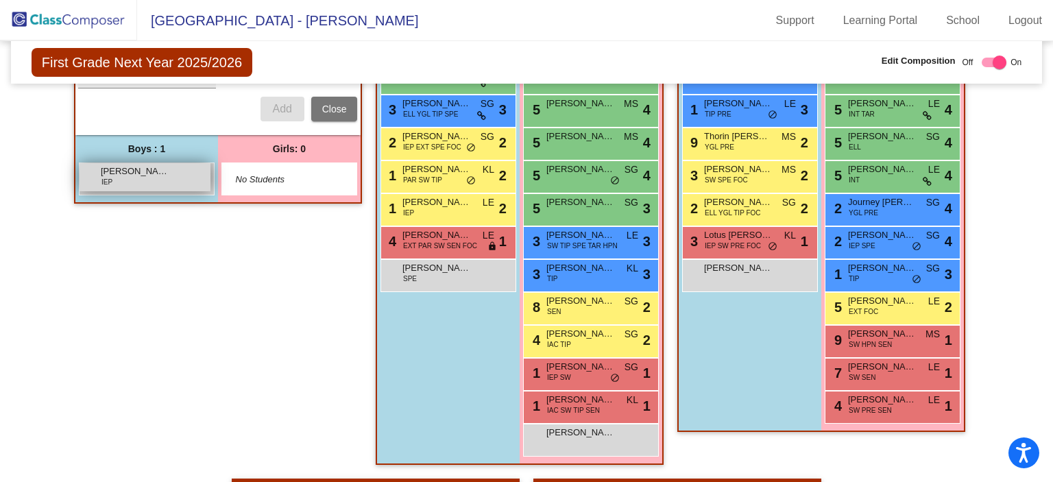
click at [132, 180] on div "Martin Monroe IEP lock do_not_disturb_alt" at bounding box center [145, 177] width 131 height 28
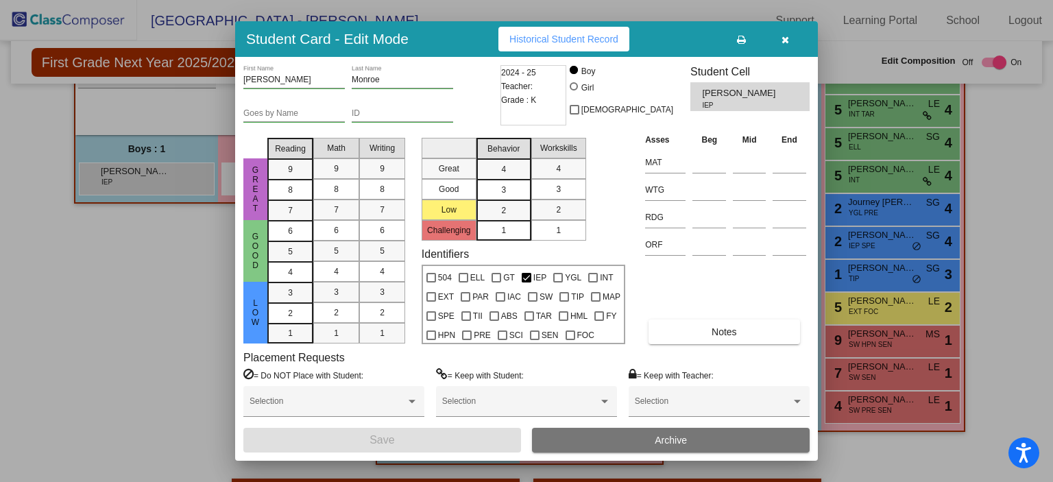
click at [652, 442] on button "Archive" at bounding box center [671, 440] width 278 height 25
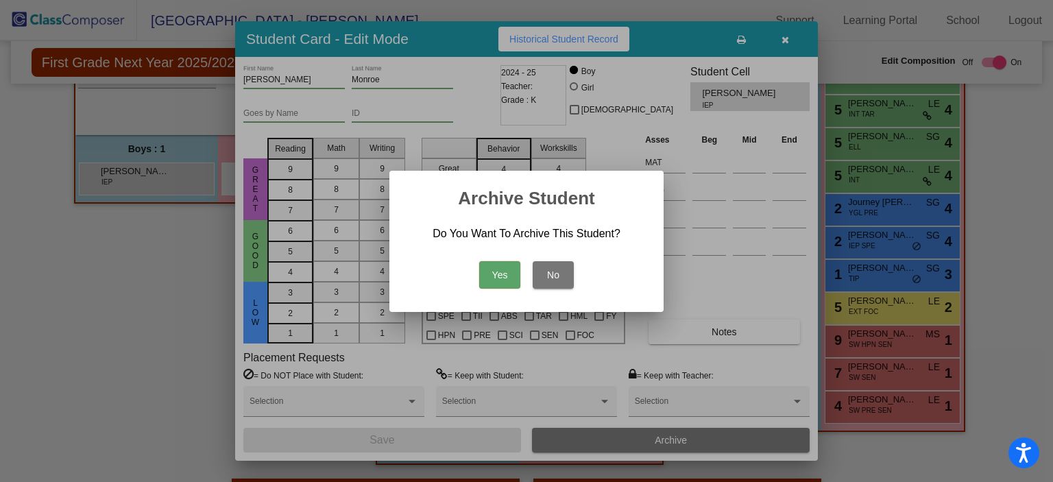
click at [488, 273] on button "Yes" at bounding box center [499, 274] width 41 height 27
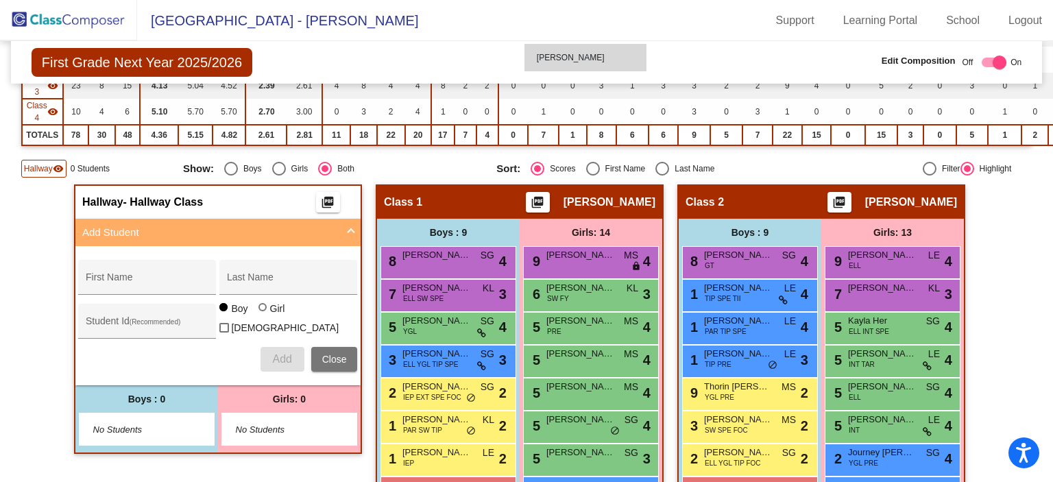
scroll to position [228, 0]
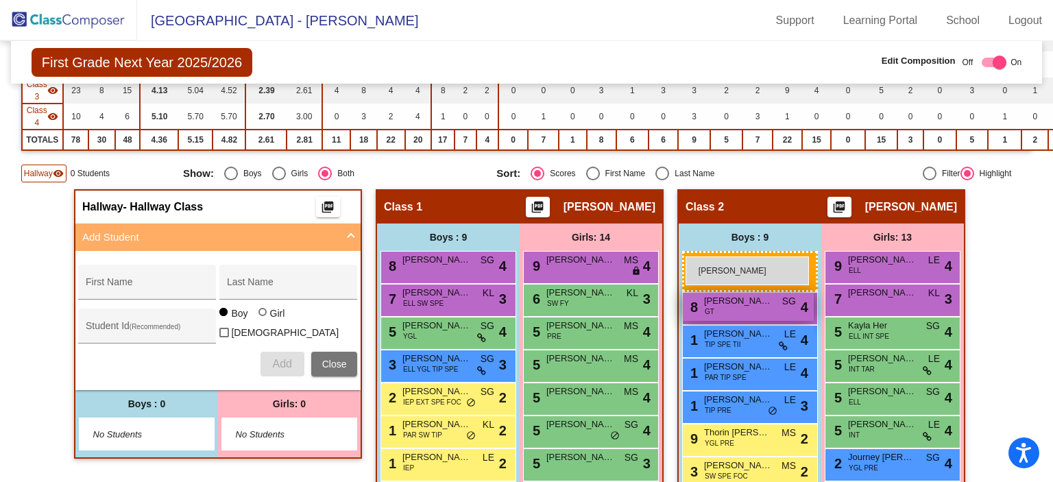
drag, startPoint x: 647, startPoint y: 446, endPoint x: 685, endPoint y: 256, distance: 194.5
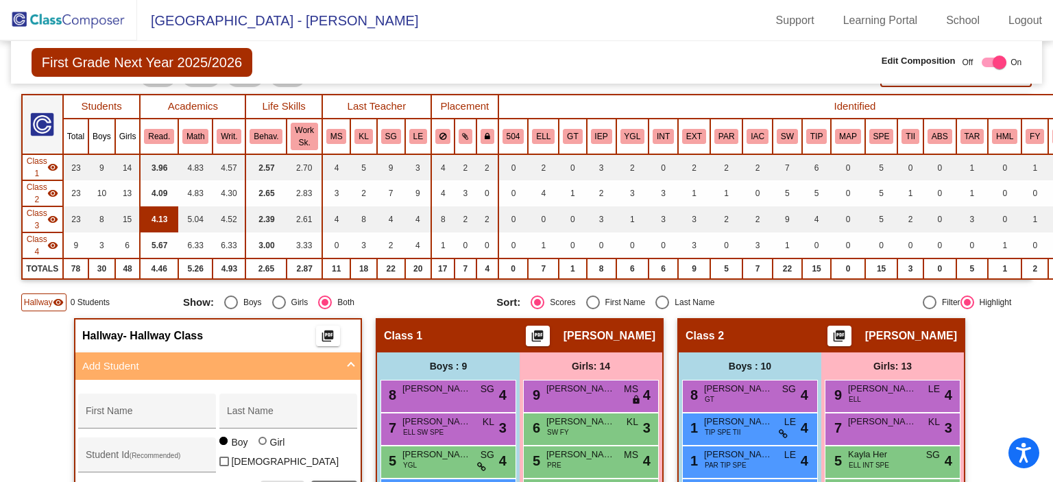
scroll to position [91, 0]
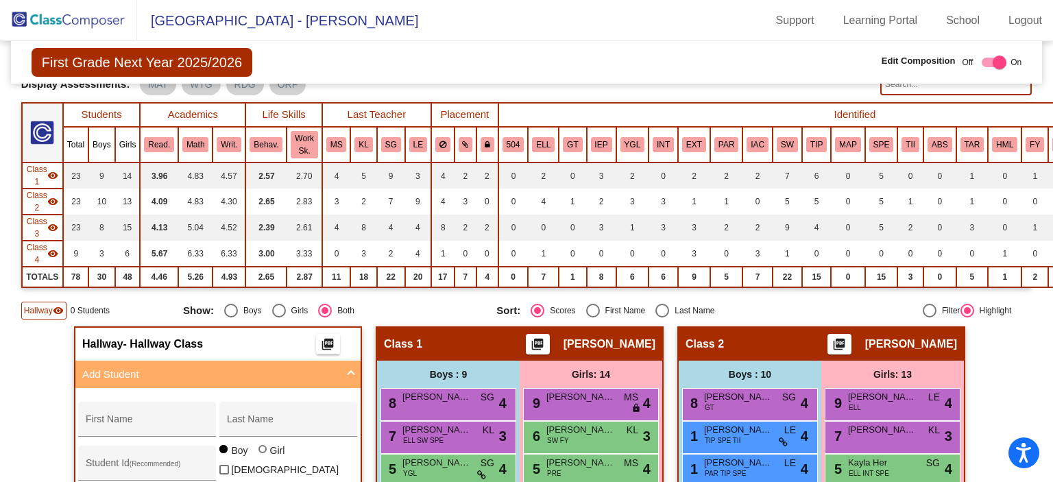
click at [39, 305] on span "Hallway" at bounding box center [38, 311] width 29 height 12
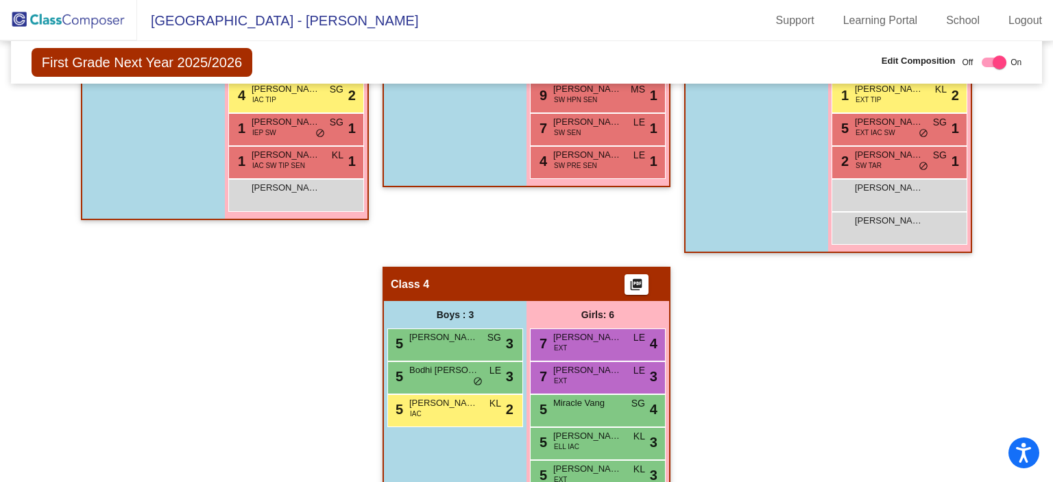
scroll to position [797, 0]
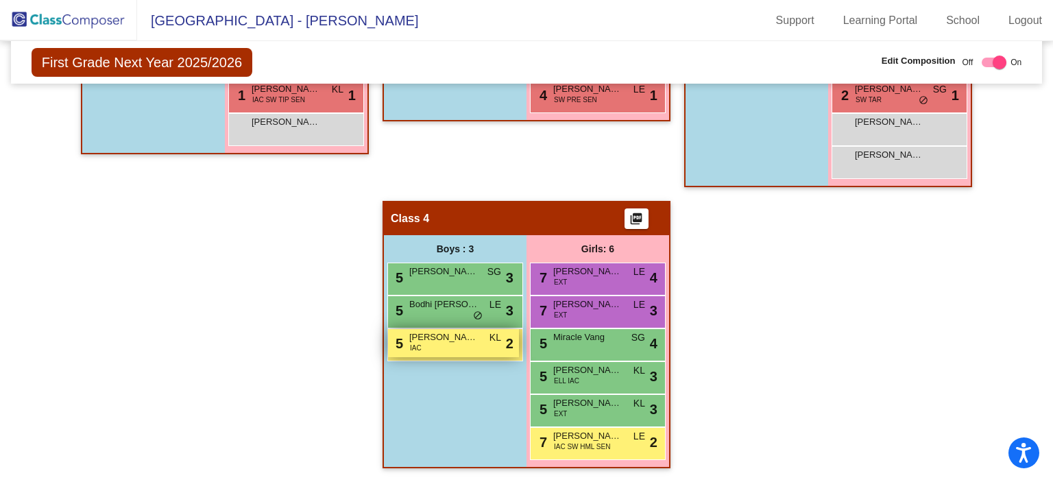
click at [450, 333] on span "Dean Davis" at bounding box center [443, 338] width 69 height 14
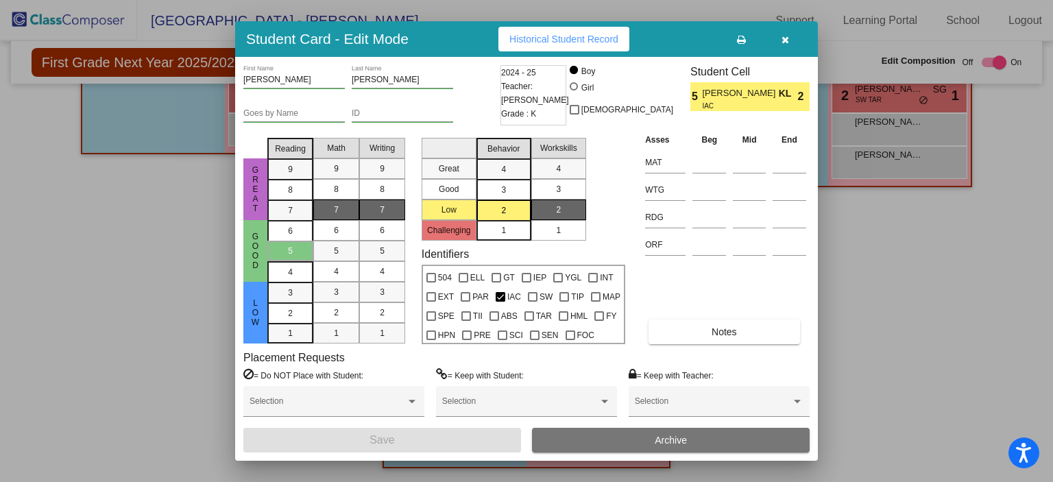
click at [786, 40] on icon "button" at bounding box center [786, 40] width 8 height 10
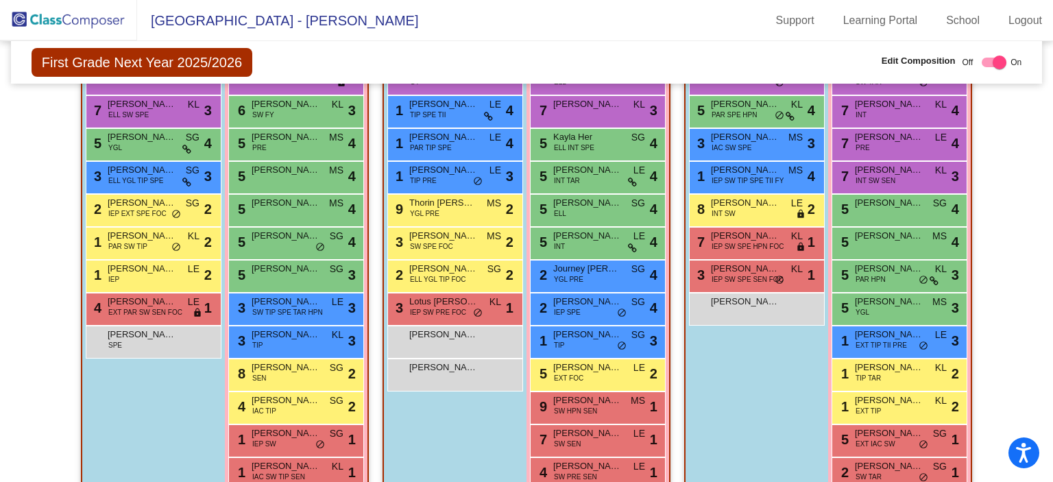
scroll to position [385, 0]
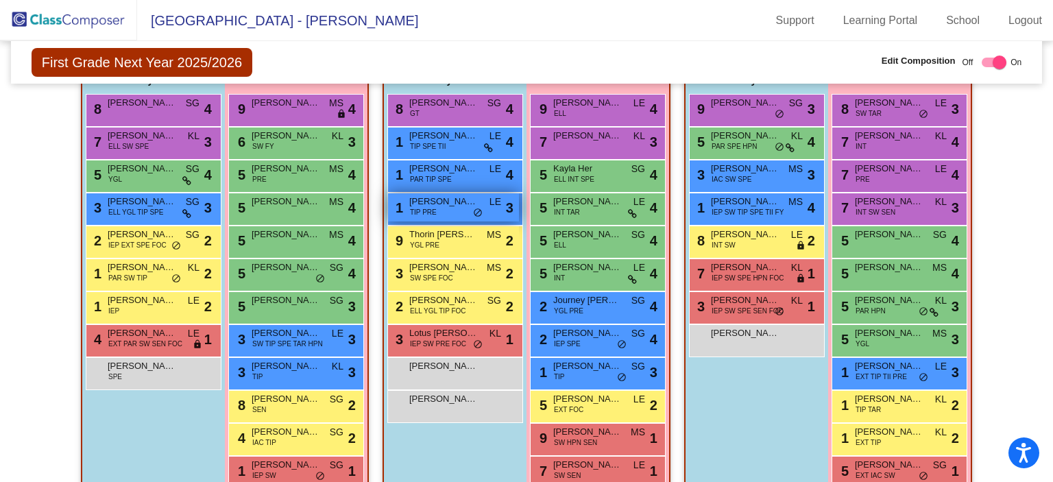
click at [429, 207] on span "TIP PRE" at bounding box center [423, 212] width 27 height 10
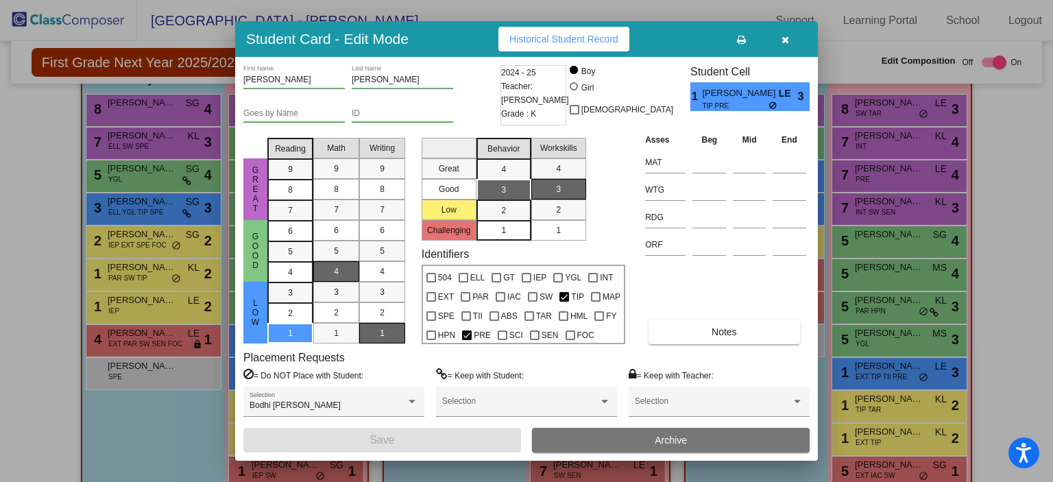
click at [779, 41] on button "button" at bounding box center [785, 39] width 44 height 25
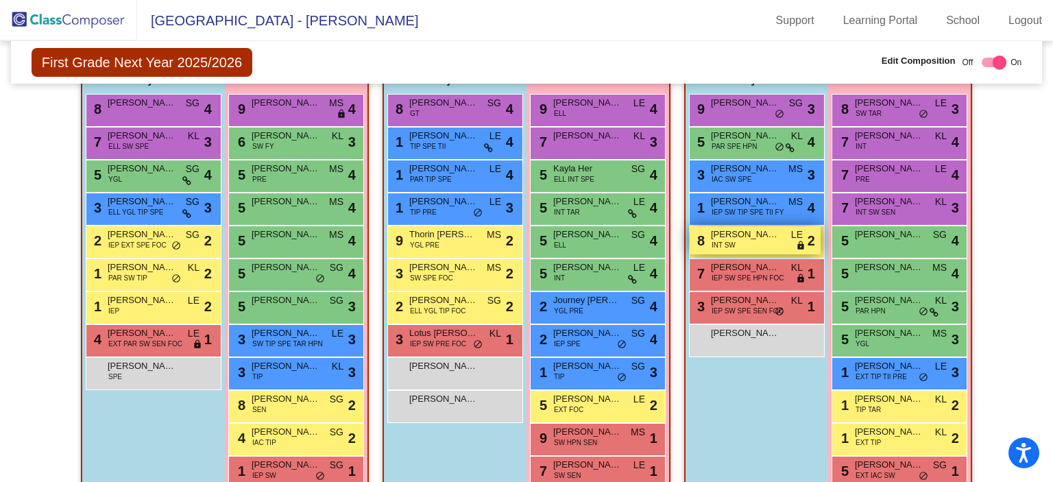
click at [749, 241] on div "8 Lionel Olea INT SW LE lock do_not_disturb_alt 2" at bounding box center [755, 240] width 131 height 28
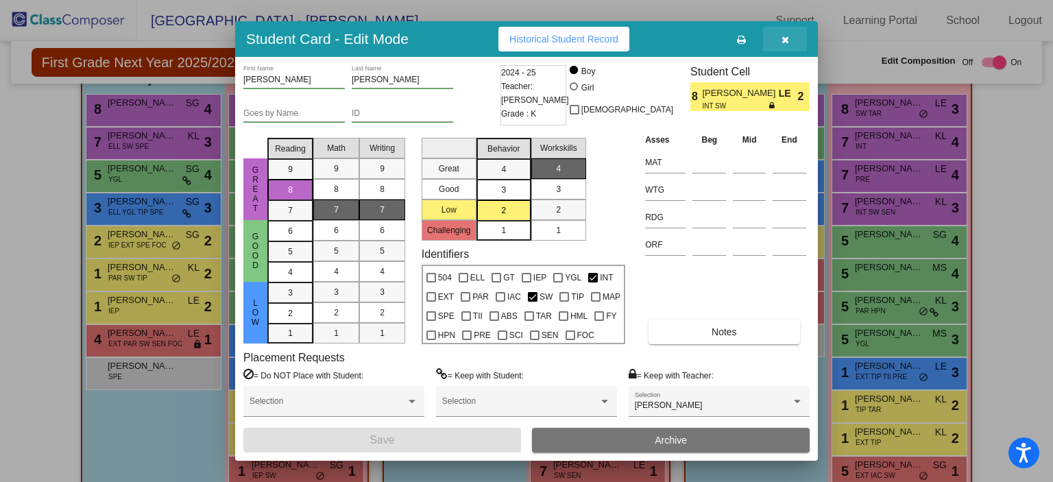
click at [789, 38] on button "button" at bounding box center [785, 39] width 44 height 25
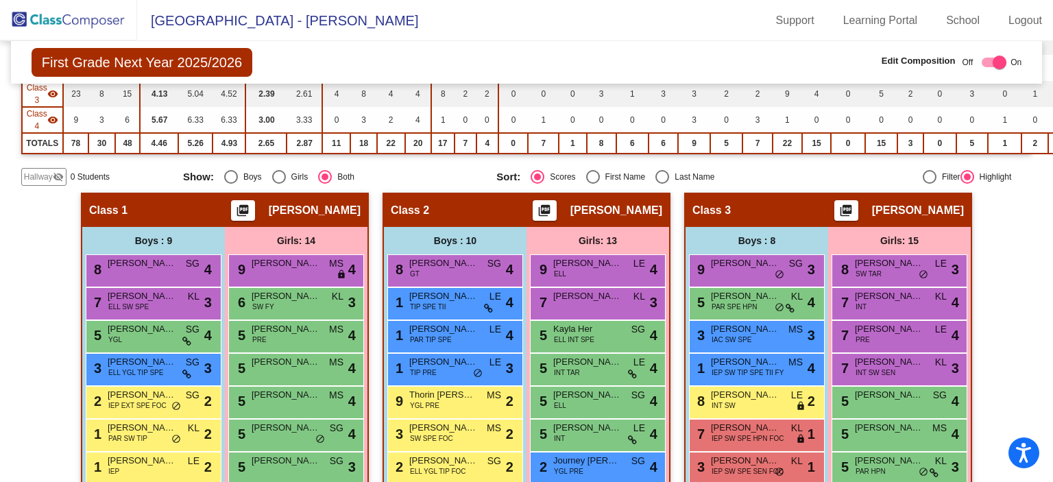
scroll to position [248, 0]
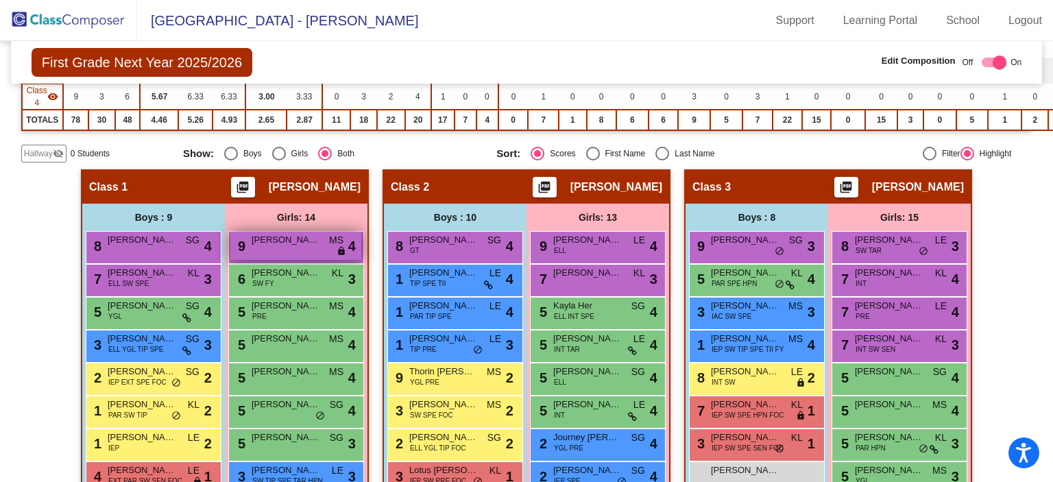
click at [284, 243] on div "9 Emma Lagasse MS lock do_not_disturb_alt 4" at bounding box center [295, 246] width 131 height 28
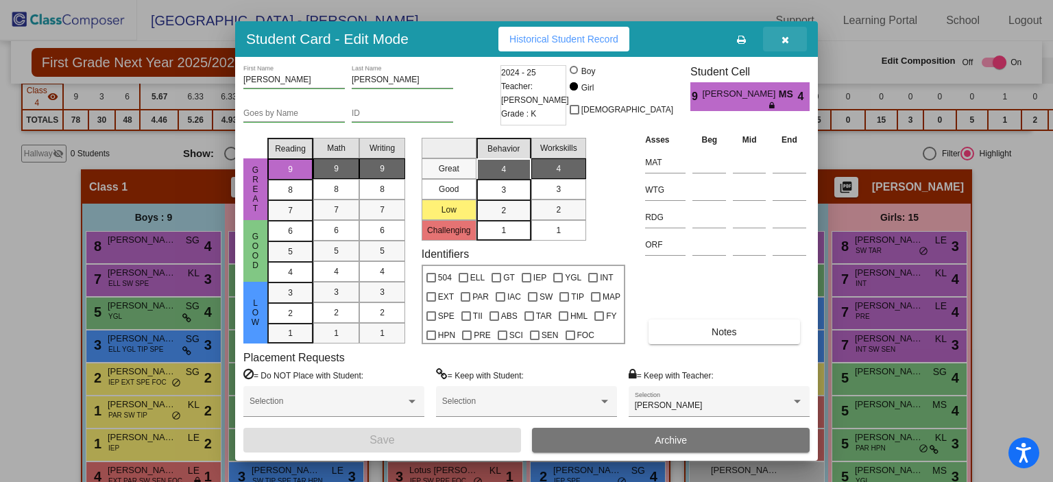
click at [778, 38] on button "button" at bounding box center [785, 39] width 44 height 25
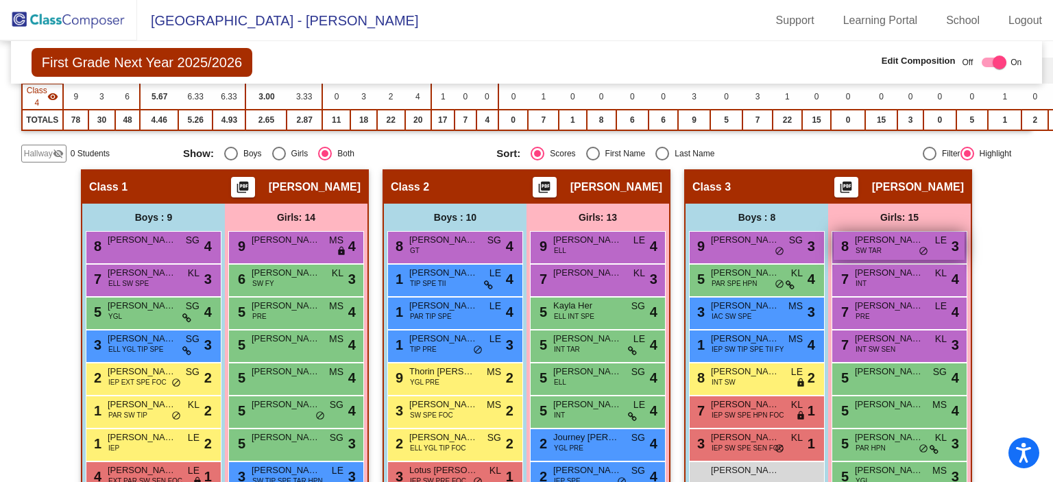
click at [908, 249] on div "8 Brenna Allen SW TAR LE lock do_not_disturb_alt 3" at bounding box center [899, 246] width 131 height 28
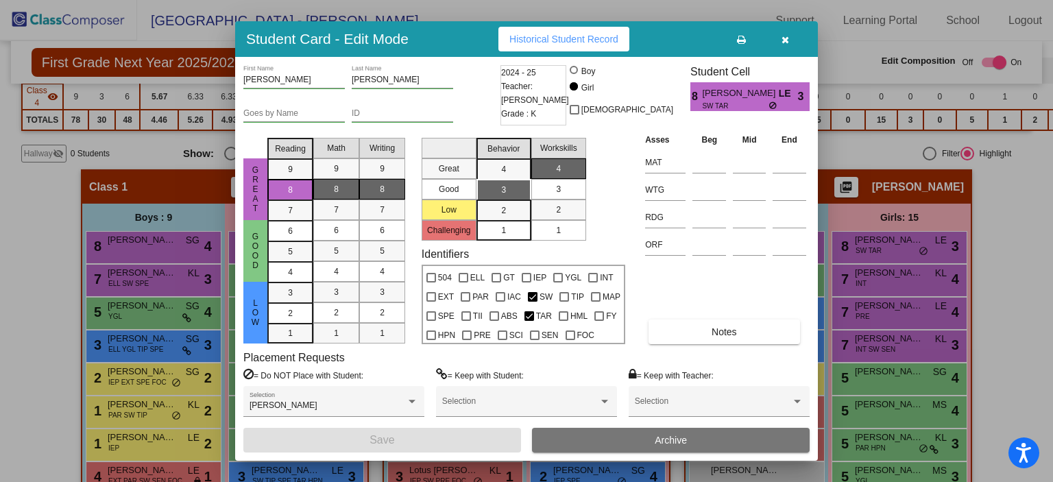
click at [787, 36] on icon "button" at bounding box center [786, 40] width 8 height 10
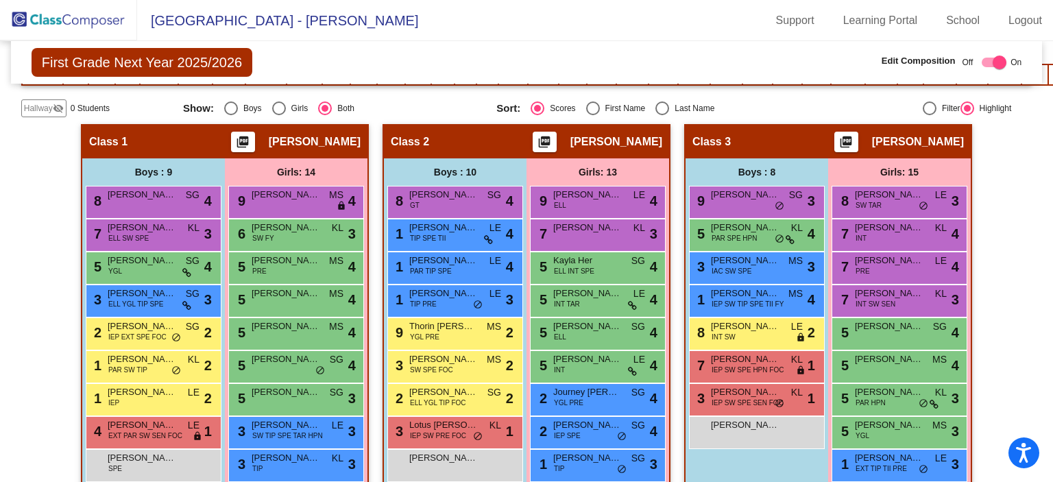
scroll to position [317, 0]
